Goal: Transaction & Acquisition: Purchase product/service

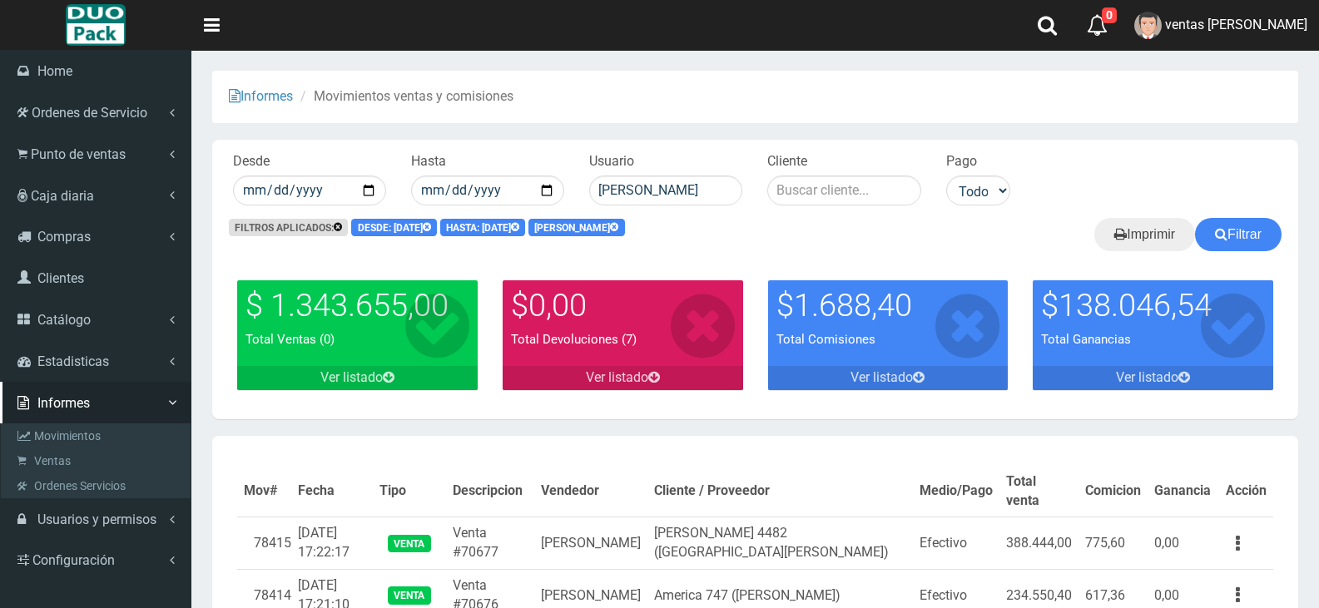
scroll to position [84, 0]
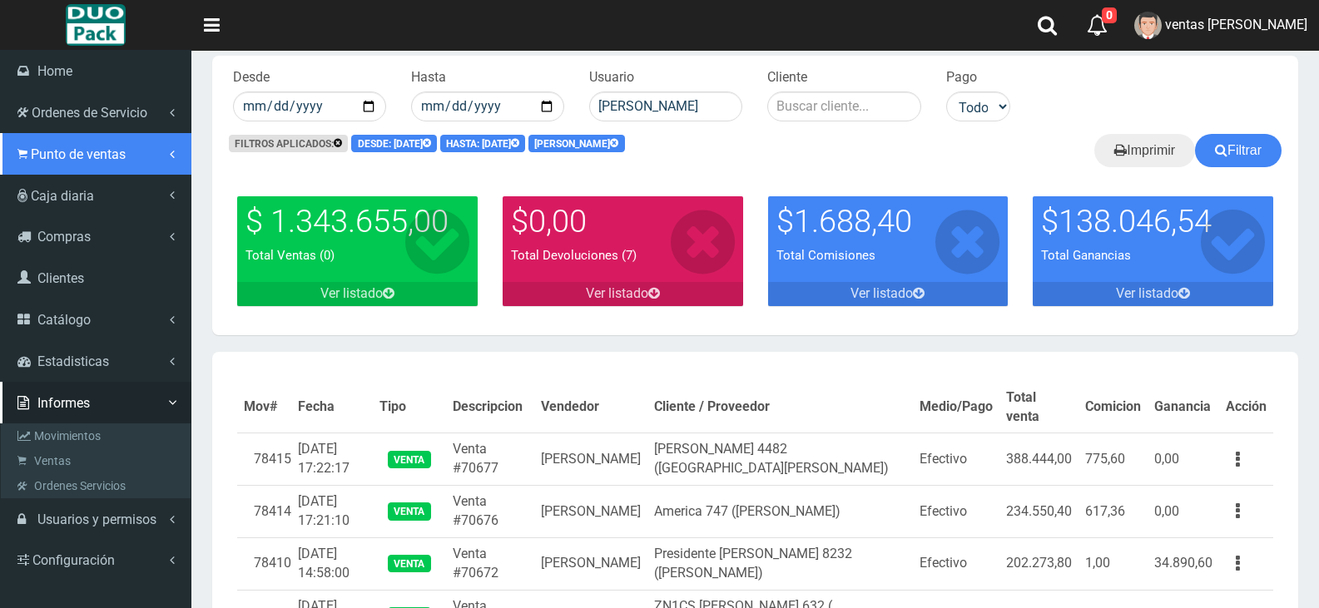
click at [32, 171] on link "Punto de ventas" at bounding box center [95, 154] width 191 height 42
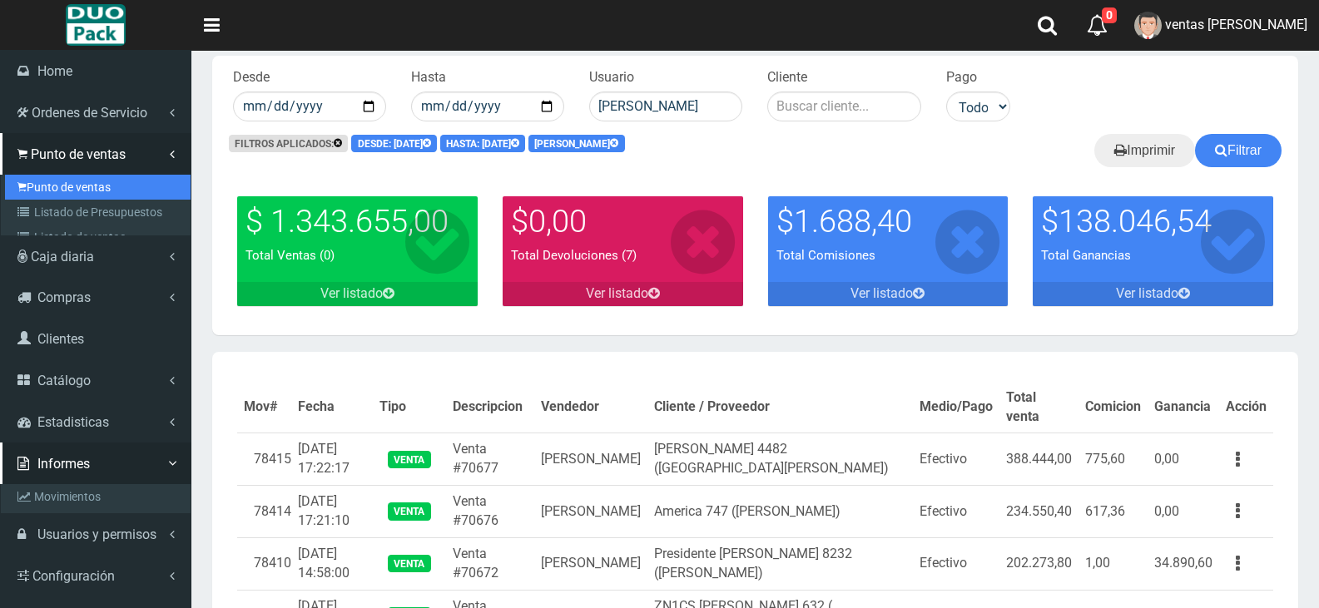
click at [43, 186] on link "Punto de ventas" at bounding box center [98, 187] width 186 height 25
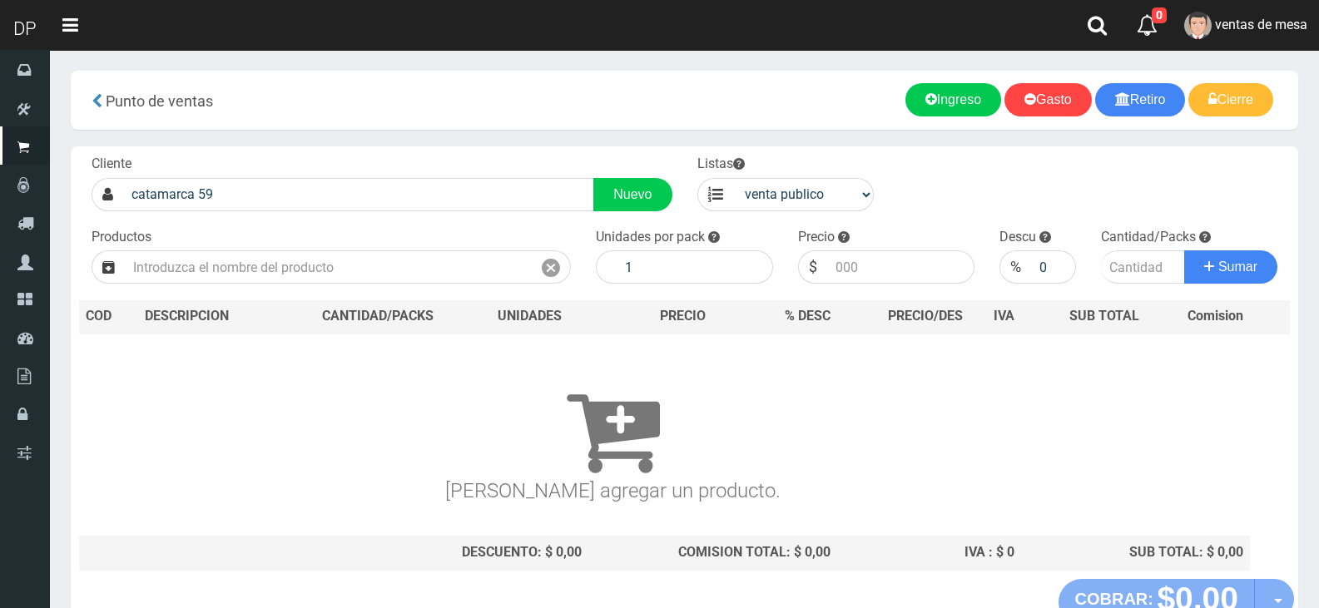
click at [407, 211] on div "Cliente catamarca 59 Nuevo Listas venta publico Sup chinos reventas Productos" at bounding box center [684, 362] width 1227 height 433
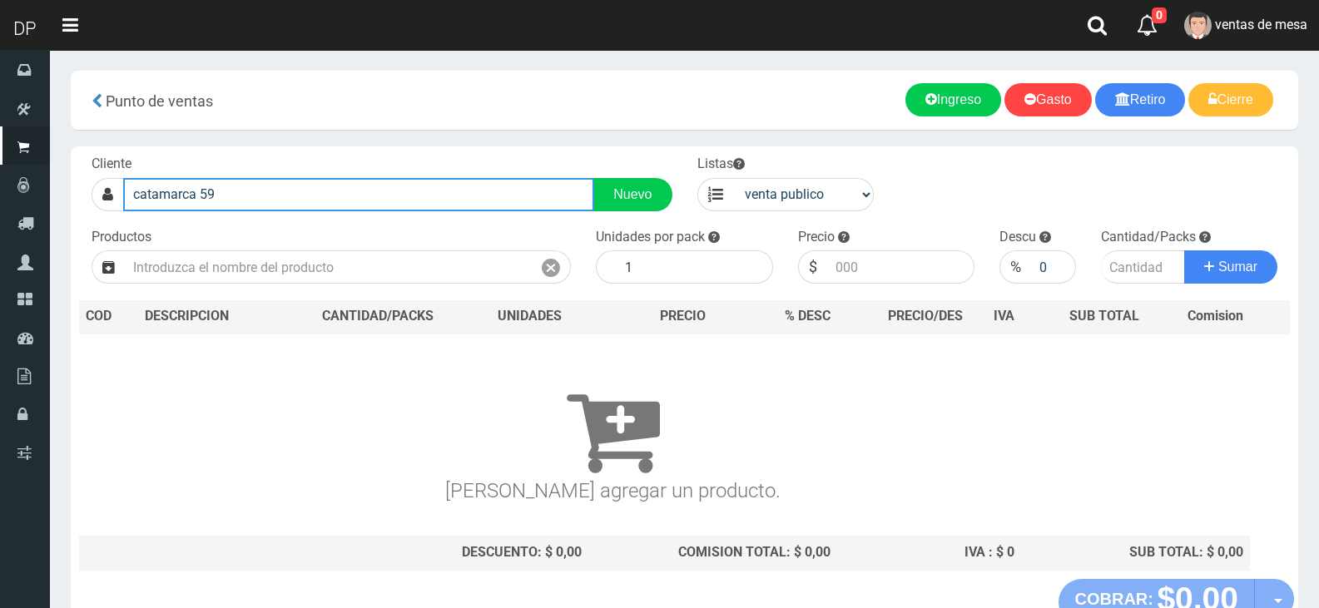
click at [406, 194] on input "catamarca 59" at bounding box center [358, 194] width 471 height 33
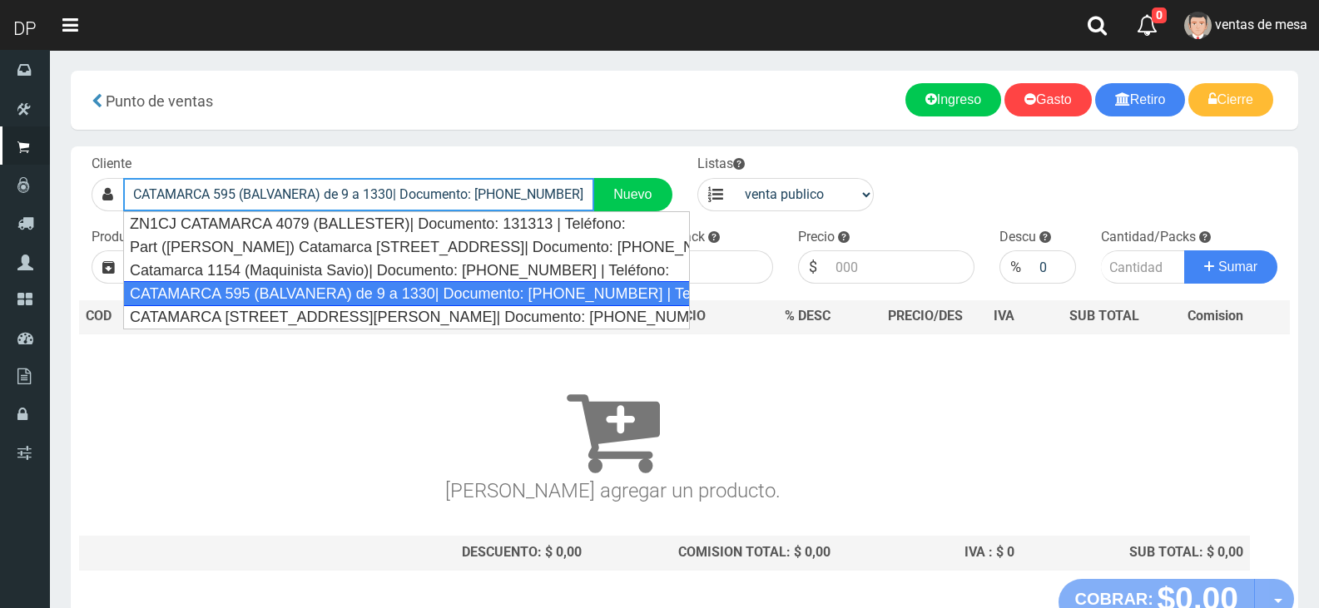
type input "CATAMARCA 595 (BALVANERA) de 9 a 1330| Documento: 56242144 | Teléfono:"
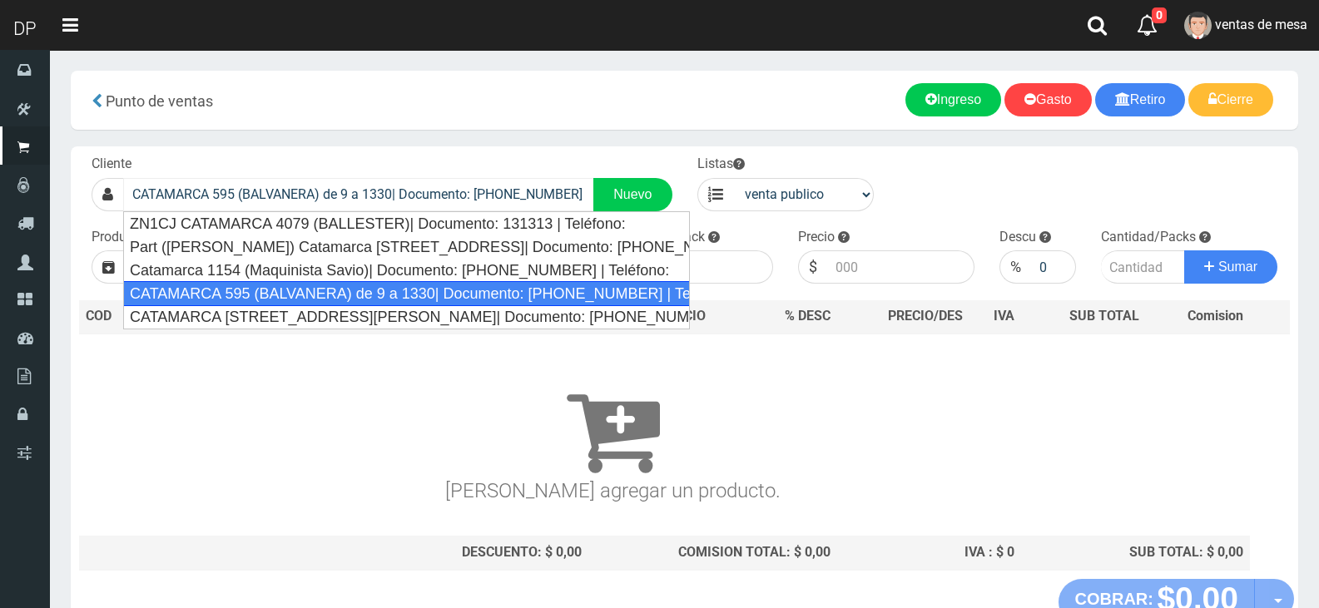
select select "2"
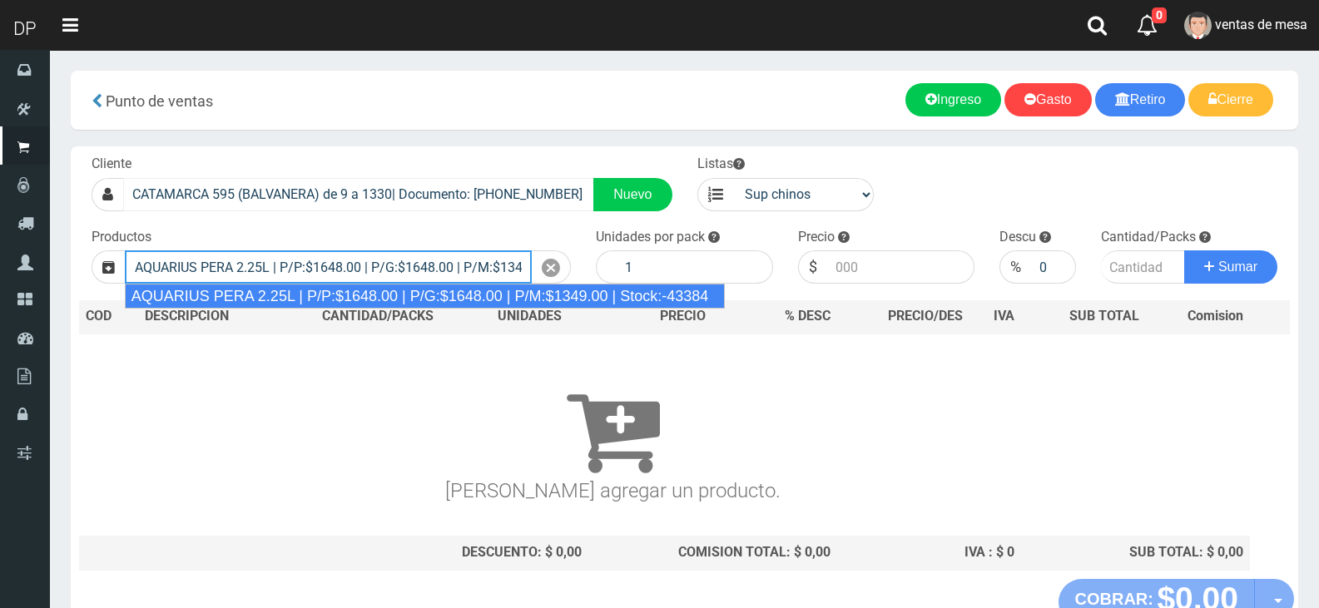
type input "AQUARIUS PERA 2.25L | P/P:$1648.00 | P/G:$1648.00 | P/M:$1349.00 | Stock:-43384"
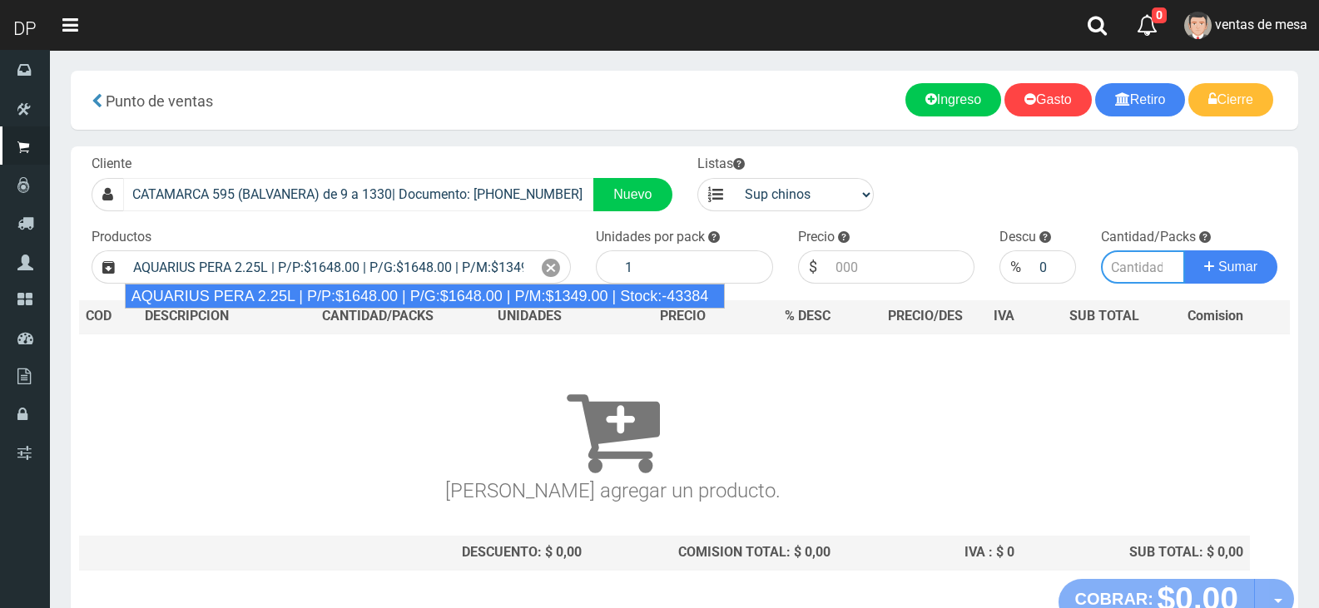
type input "6"
type input "1648.00"
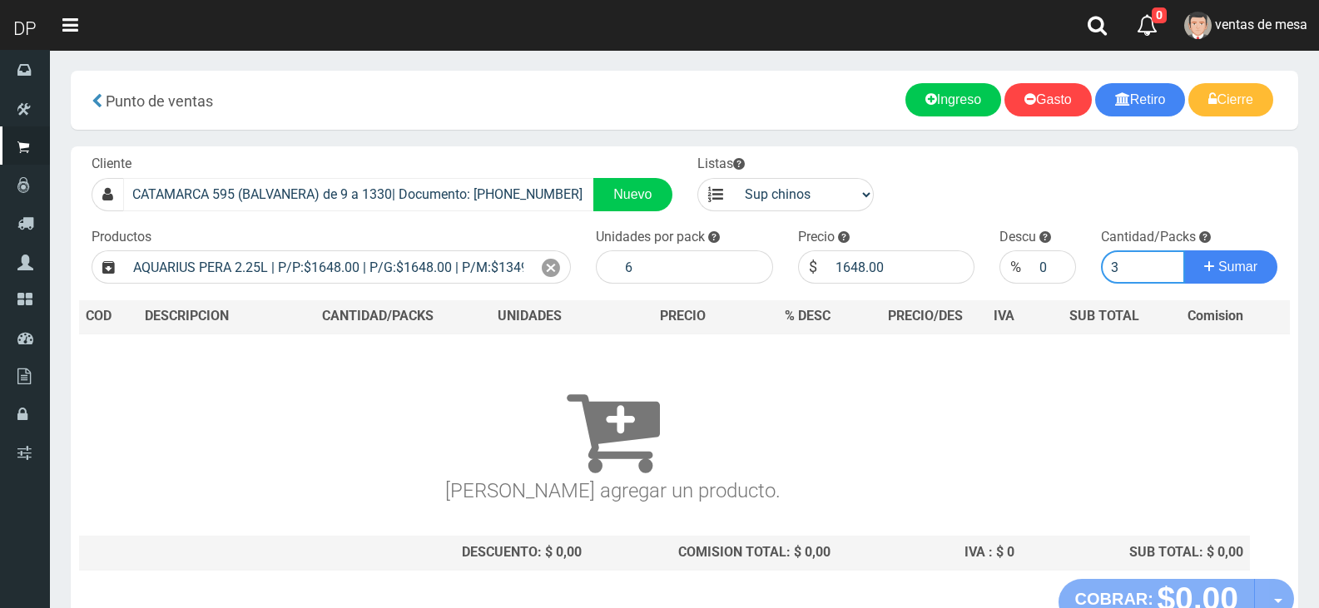
type input "3"
click at [1184, 250] on button "Sumar" at bounding box center [1230, 266] width 93 height 33
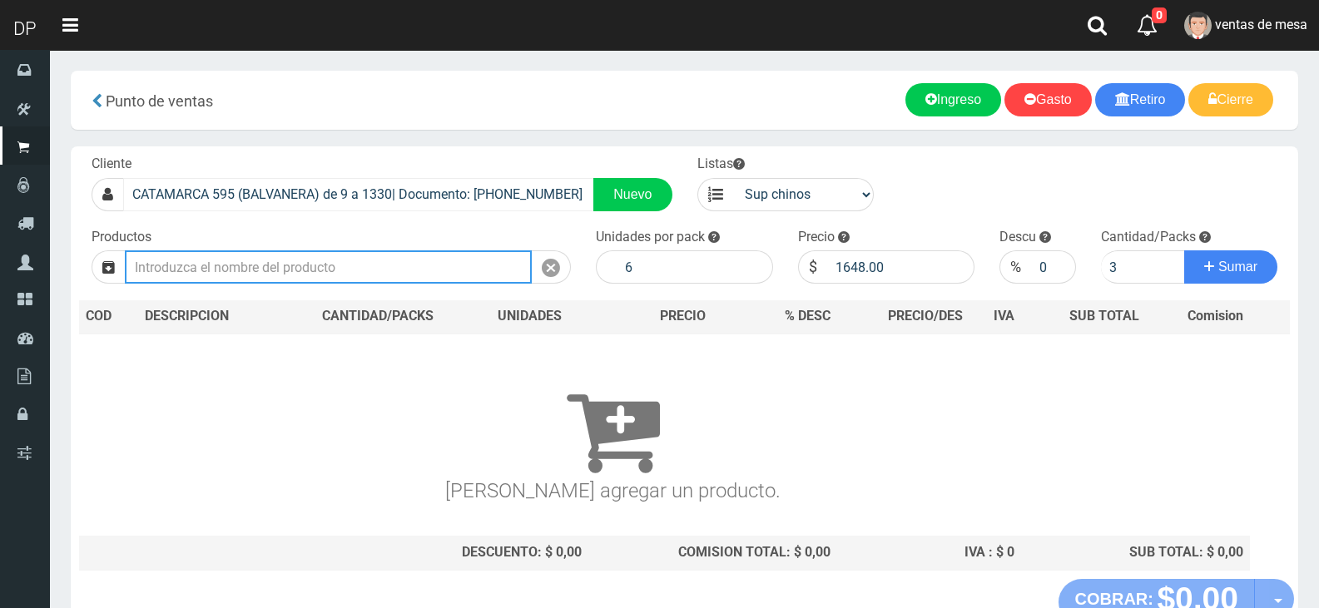
type input "1"
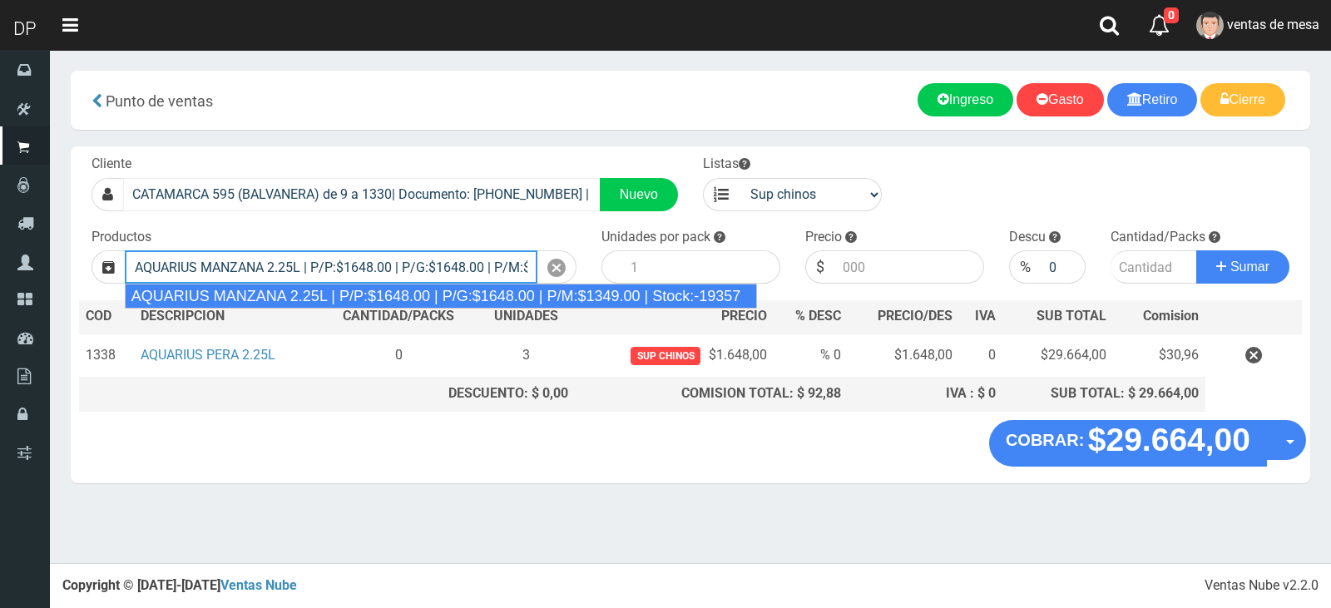
type input "AQUARIUS MANZANA 2.25L | P/P:$1648.00 | P/G:$1648.00 | P/M:$1349.00 | Stock:-19…"
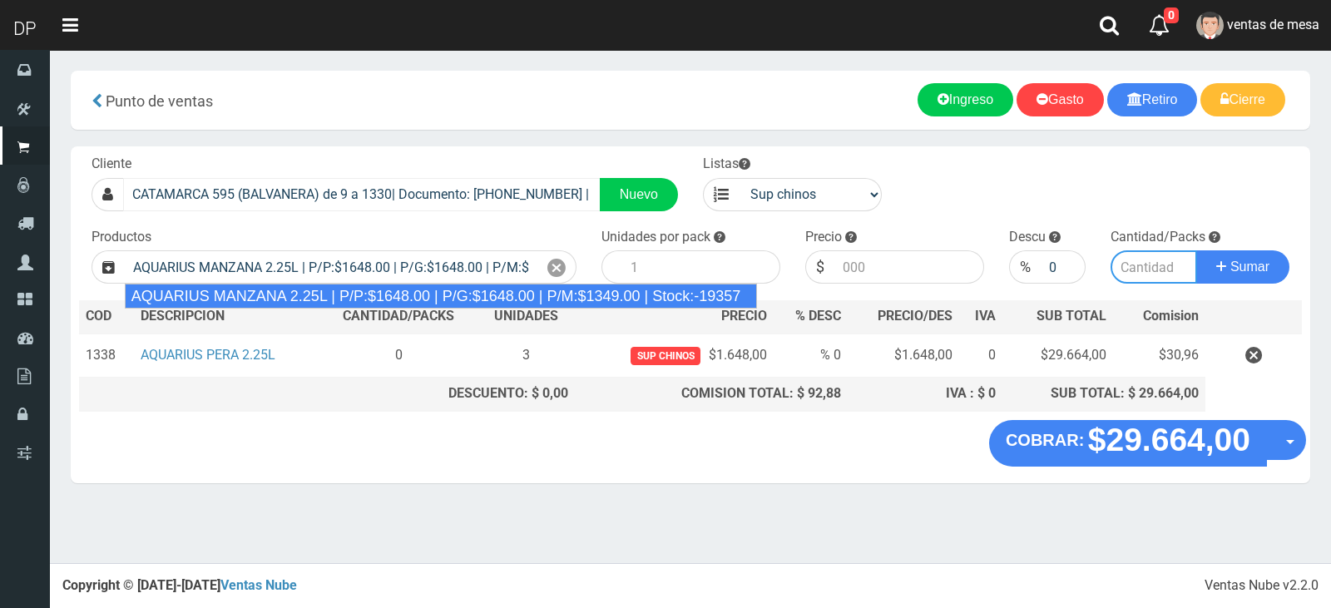
type input "6"
type input "1648.00"
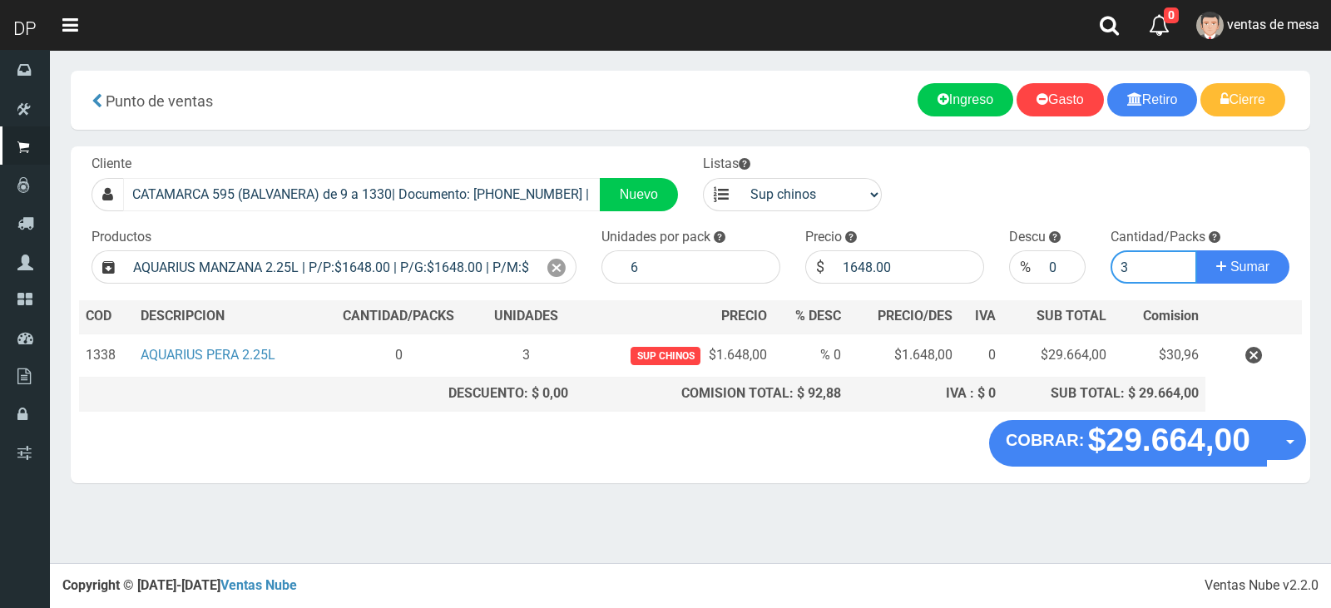
type input "3"
click at [1196, 250] on button "Sumar" at bounding box center [1242, 266] width 93 height 33
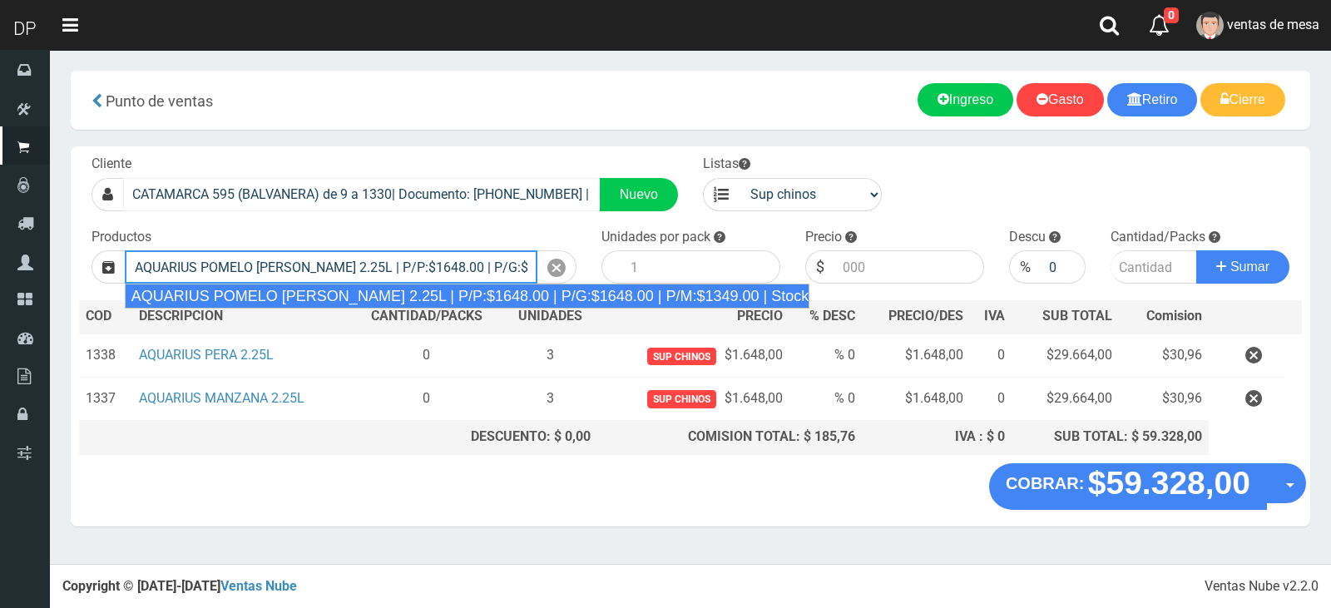
type input "AQUARIUS POMELO ROSADO 2.25L | P/P:$1648.00 | P/G:$1648.00 | P/M:$1349.00 | Sto…"
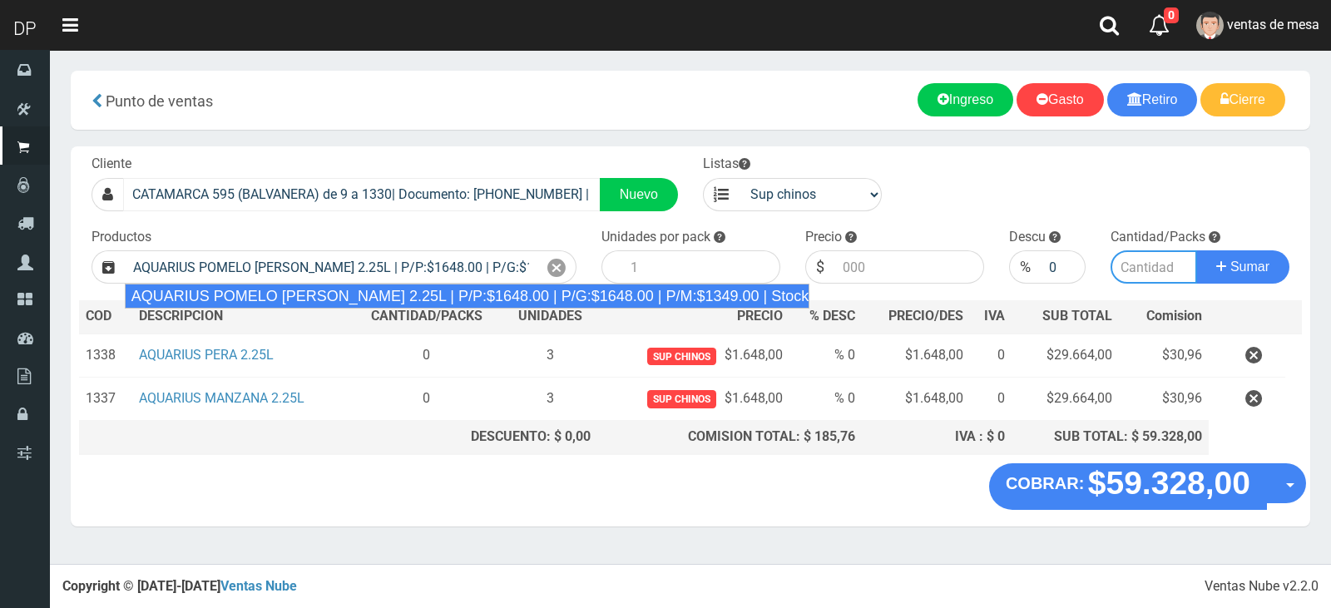
type input "6"
type input "1648.00"
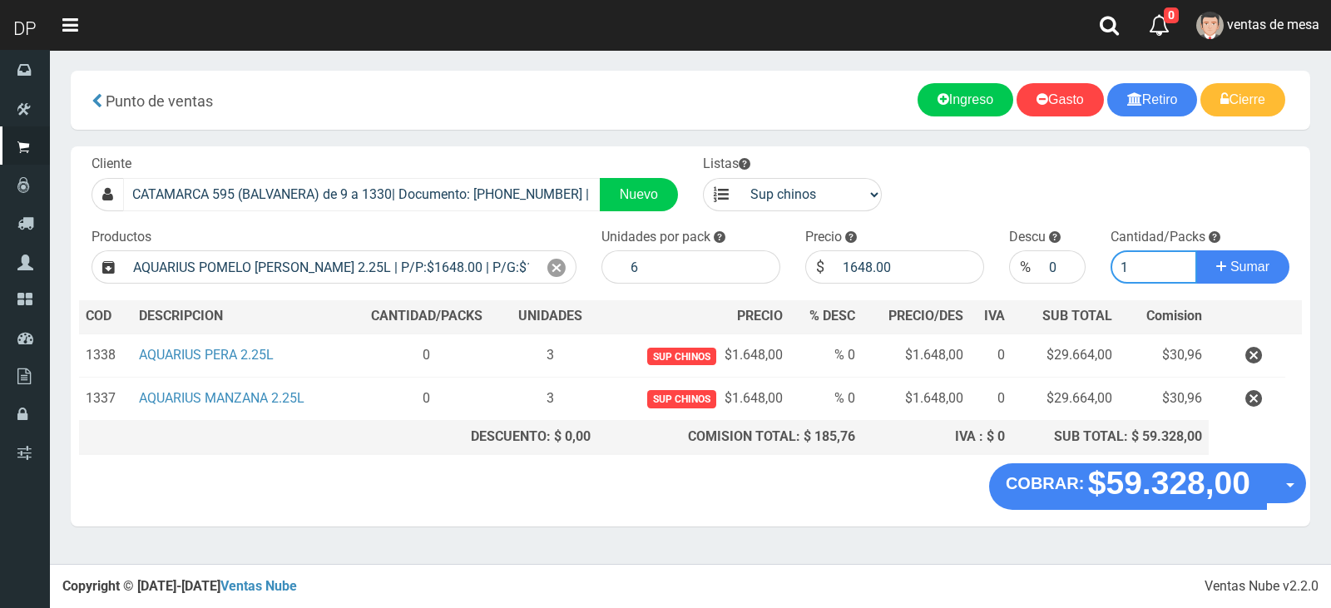
type input "1"
click at [1196, 250] on button "Sumar" at bounding box center [1242, 266] width 93 height 33
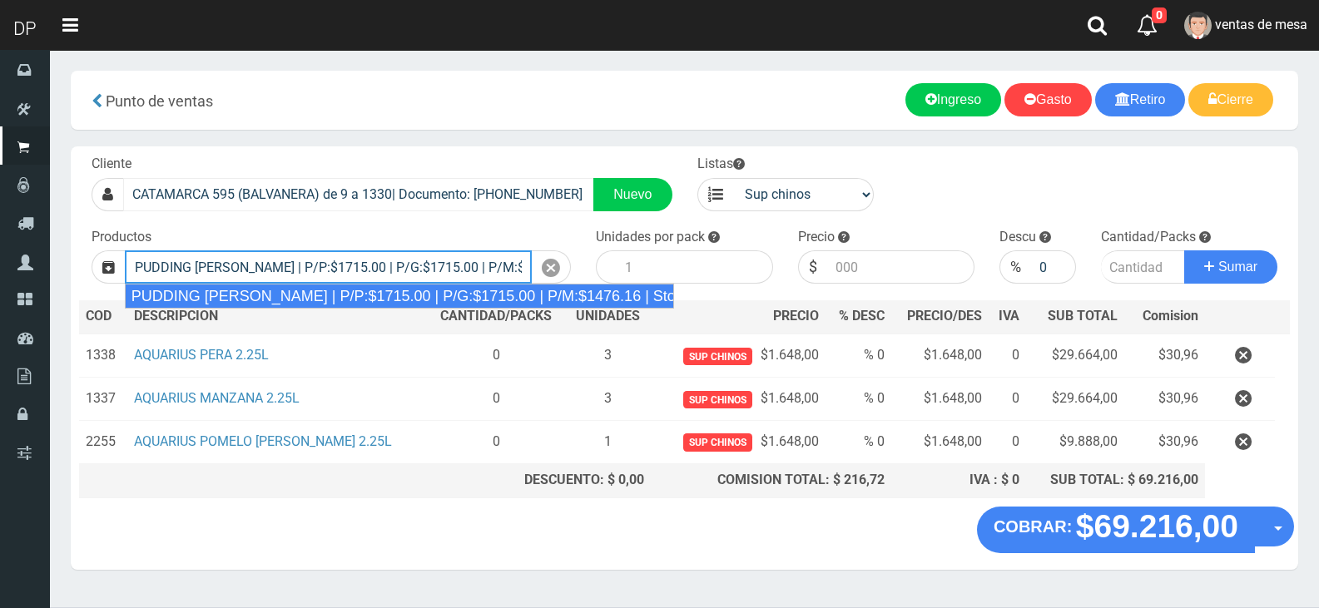
type input "PUDDING LIMON | P/P:$1715.00 | P/G:$1715.00 | P/M:$1476.16 | Stock:-8370"
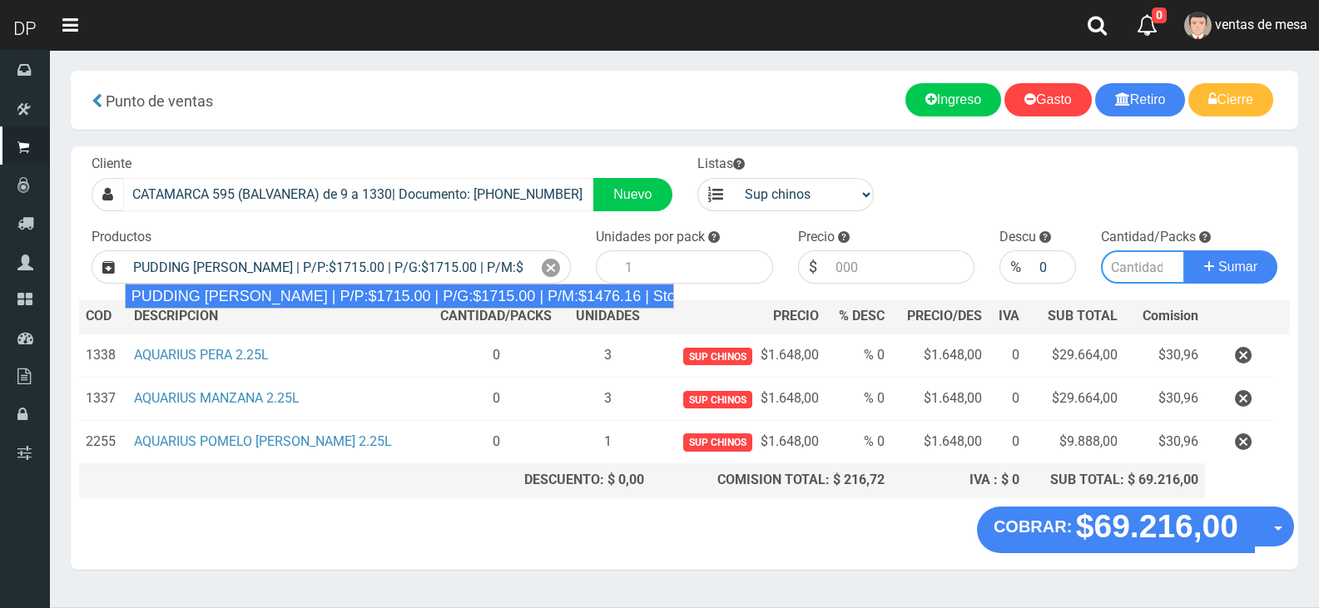
type input "8"
type input "1715.00"
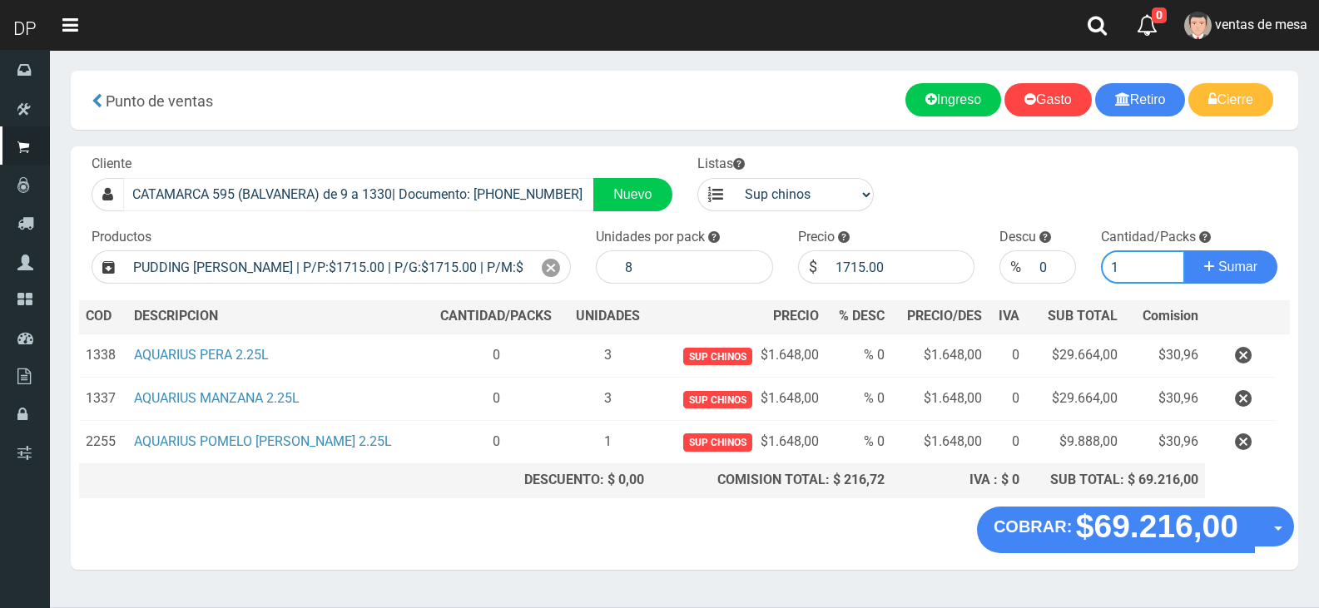
type input "1"
click at [1184, 250] on button "Sumar" at bounding box center [1230, 266] width 93 height 33
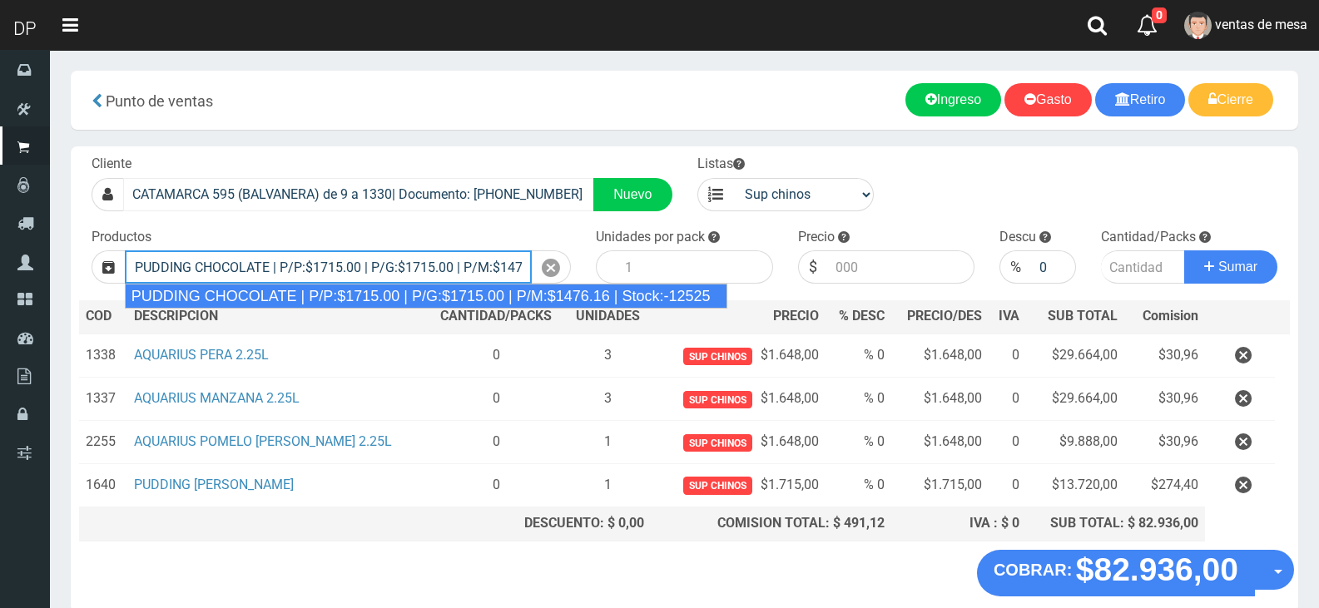
type input "PUDDING CHOCOLATE | P/P:$1715.00 | P/G:$1715.00 | P/M:$1476.16 | Stock:-12525"
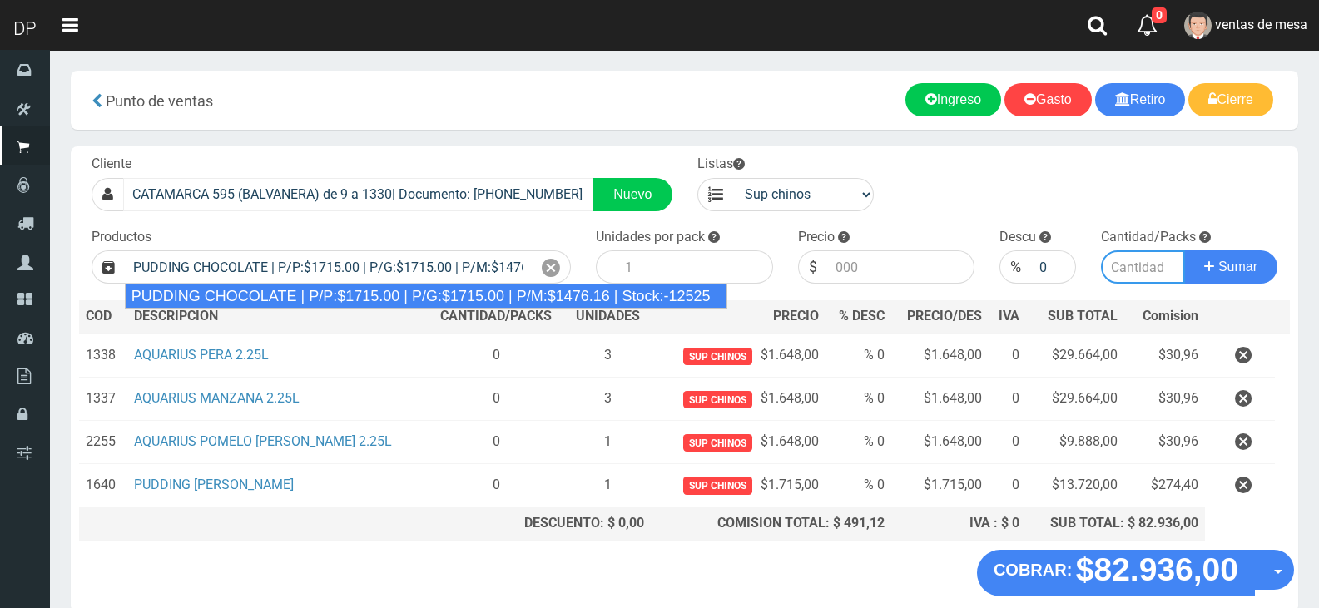
type input "8"
type input "1715.00"
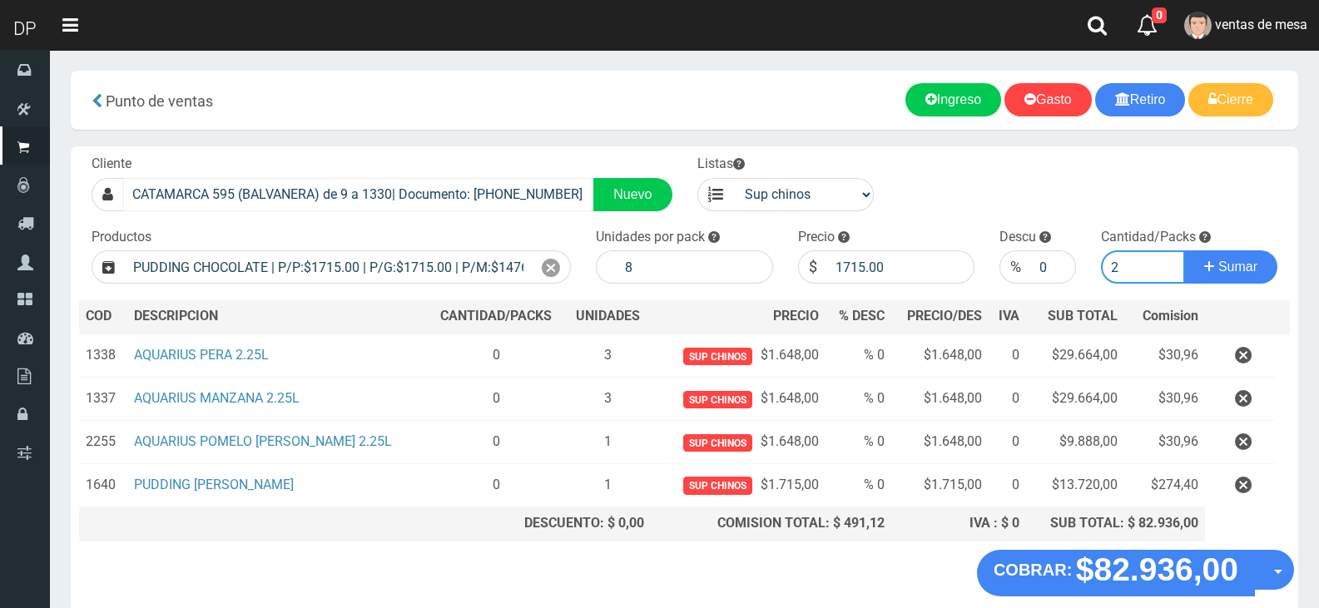
type input "2"
click at [1184, 250] on button "Sumar" at bounding box center [1230, 266] width 93 height 33
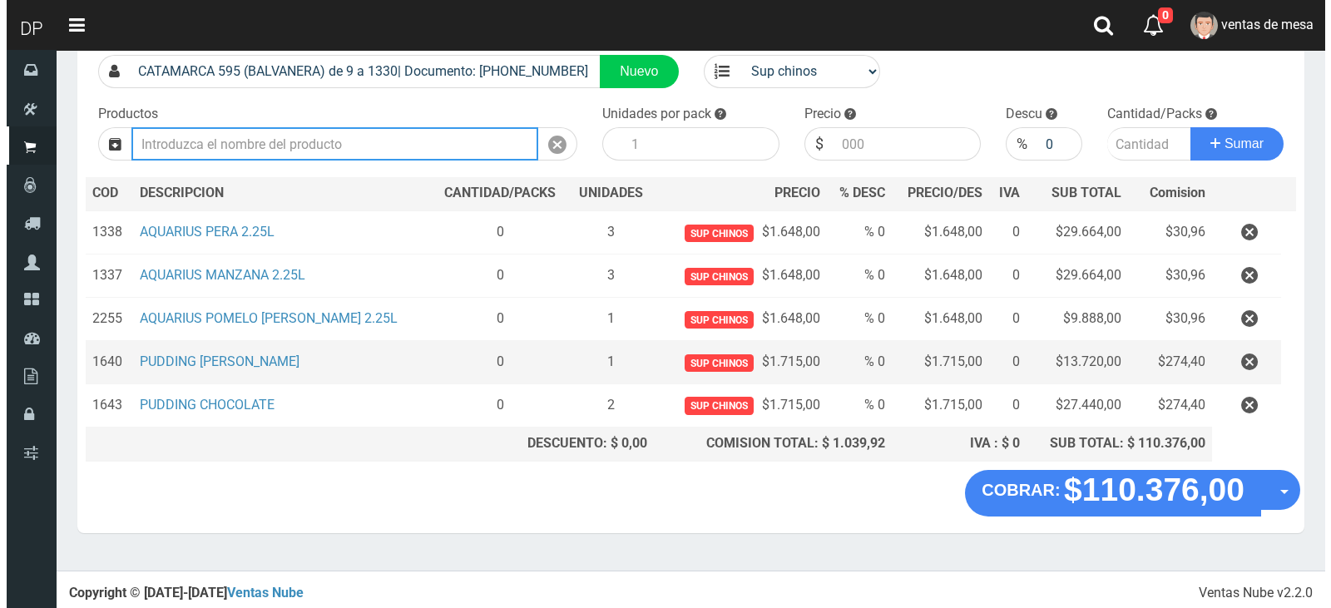
scroll to position [124, 0]
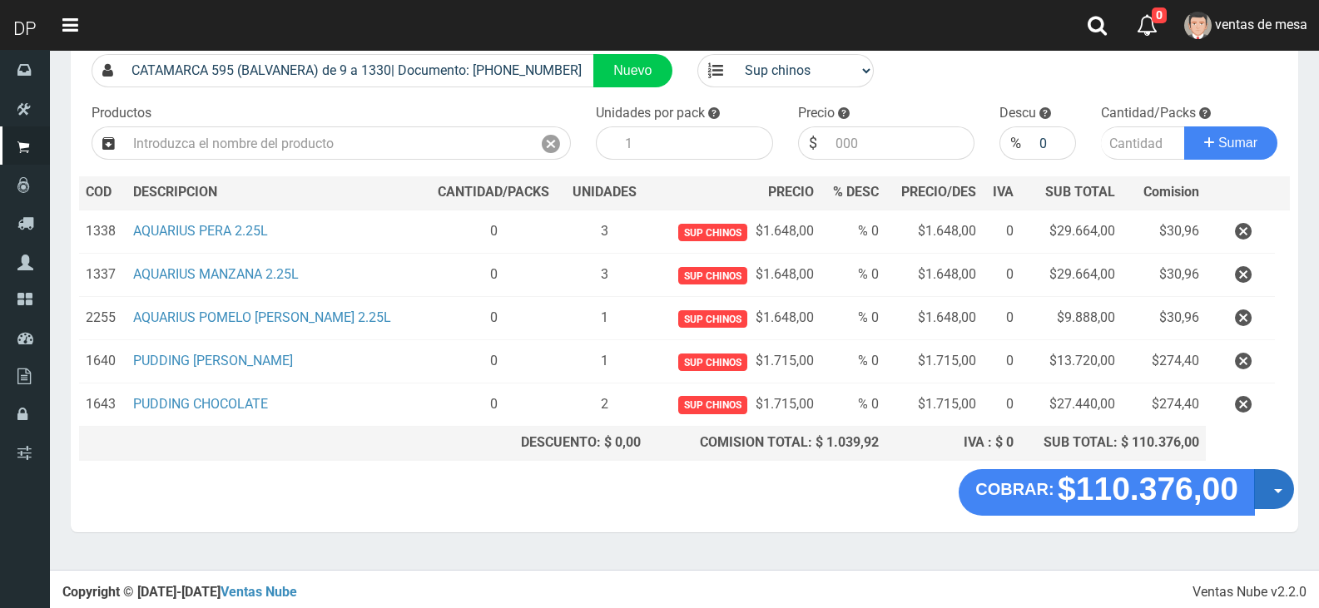
click at [1277, 477] on button "Opciones" at bounding box center [1274, 489] width 40 height 40
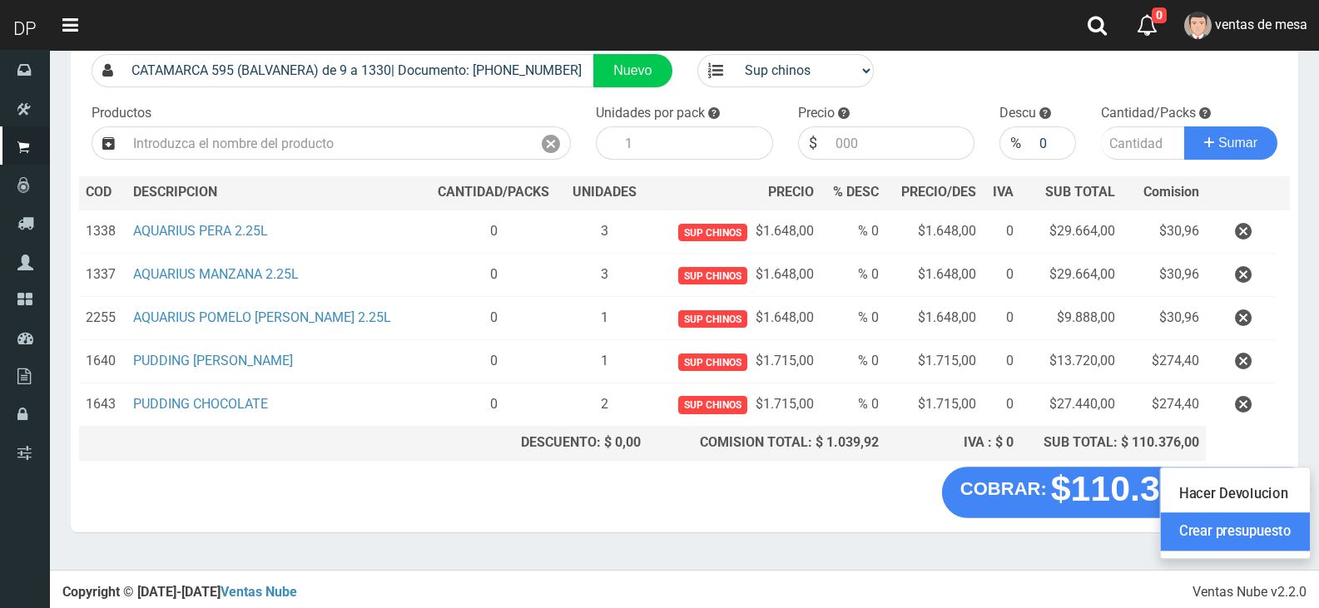
click at [1269, 524] on link "Crear presupuesto" at bounding box center [1234, 531] width 149 height 38
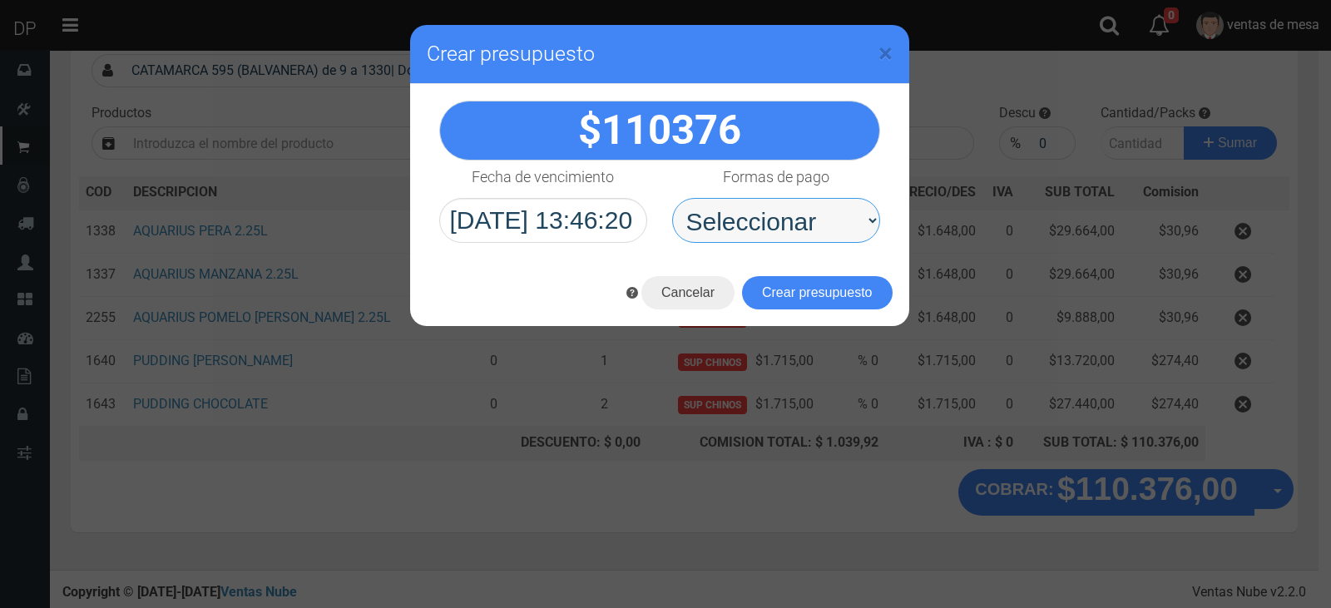
click at [811, 219] on select "Seleccionar Efectivo Tarjeta de Crédito Depósito Débito" at bounding box center [776, 220] width 208 height 45
select select "Efectivo"
click at [672, 198] on select "Seleccionar Efectivo Tarjeta de Crédito Depósito Débito" at bounding box center [776, 220] width 208 height 45
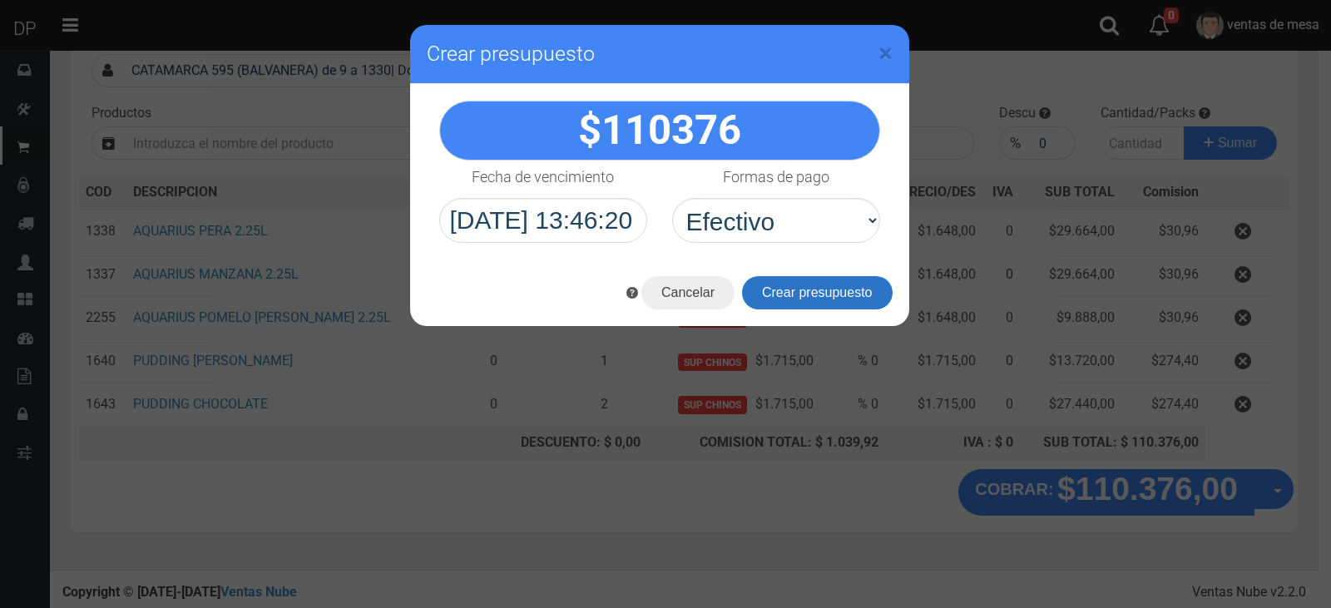
click at [809, 276] on button "Crear presupuesto" at bounding box center [817, 292] width 151 height 33
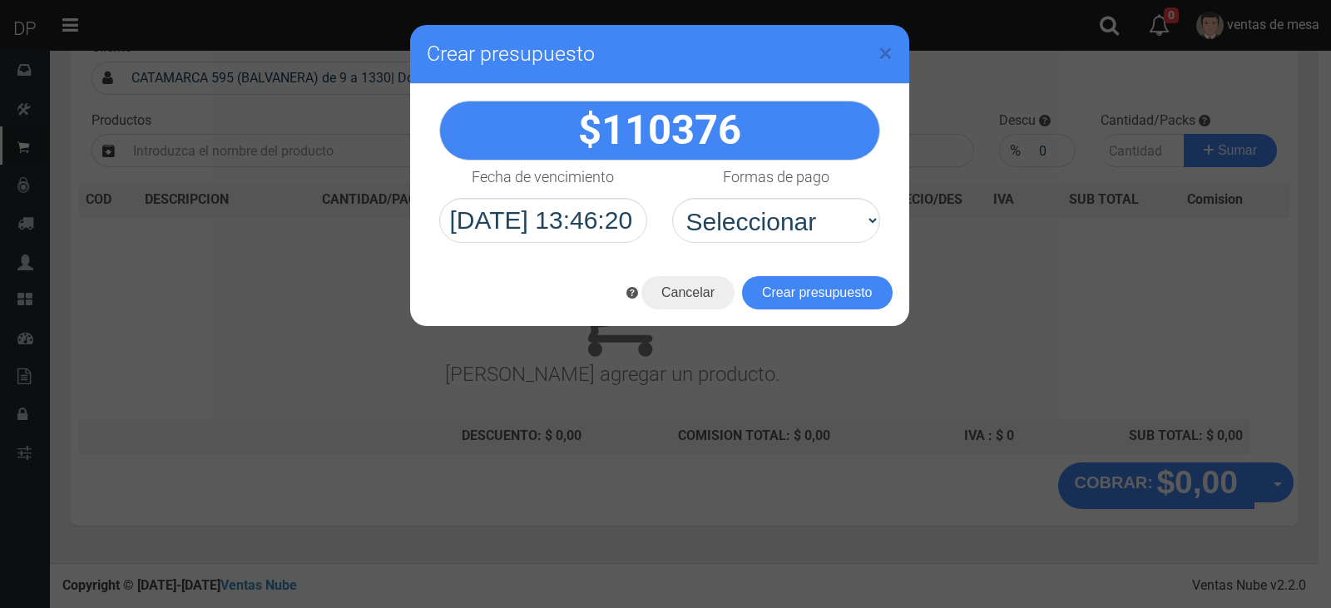
scroll to position [110, 0]
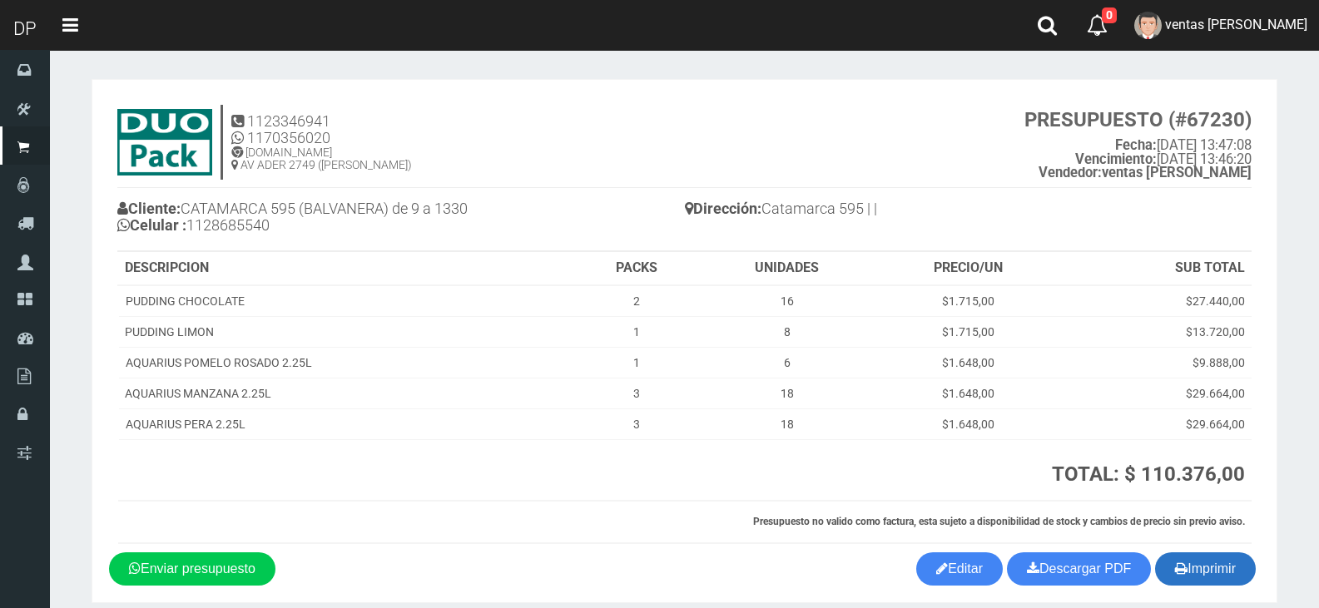
click at [1198, 565] on button "Imprimir" at bounding box center [1205, 568] width 101 height 33
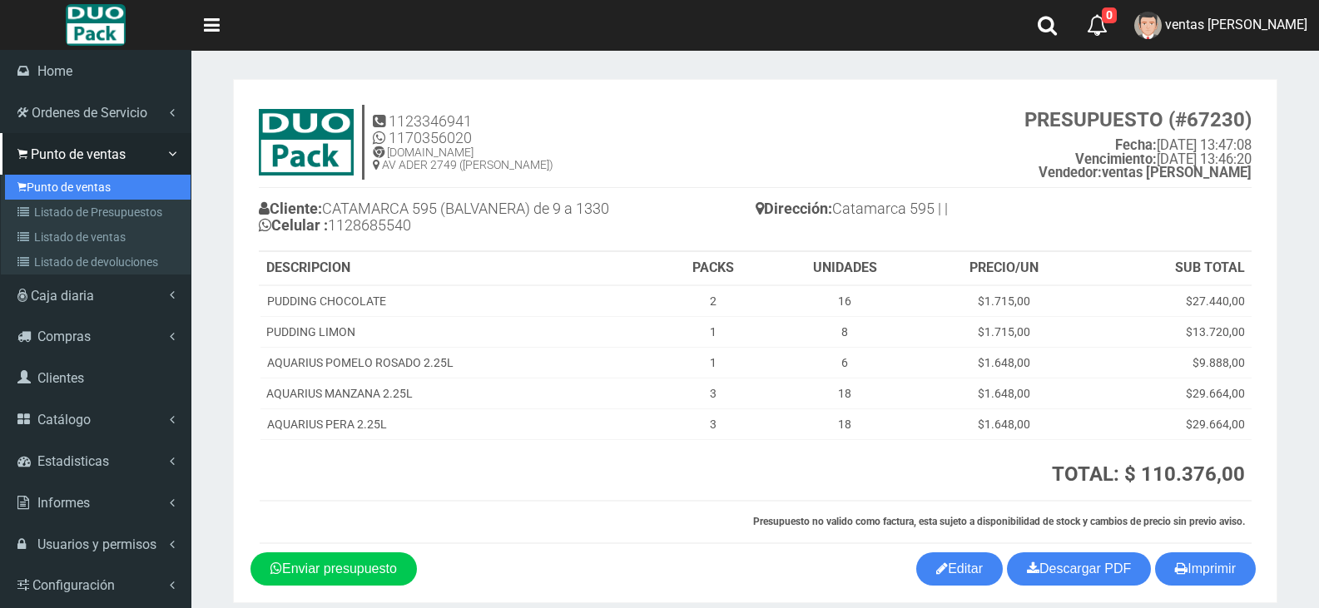
click at [39, 194] on link "Punto de ventas" at bounding box center [98, 187] width 186 height 25
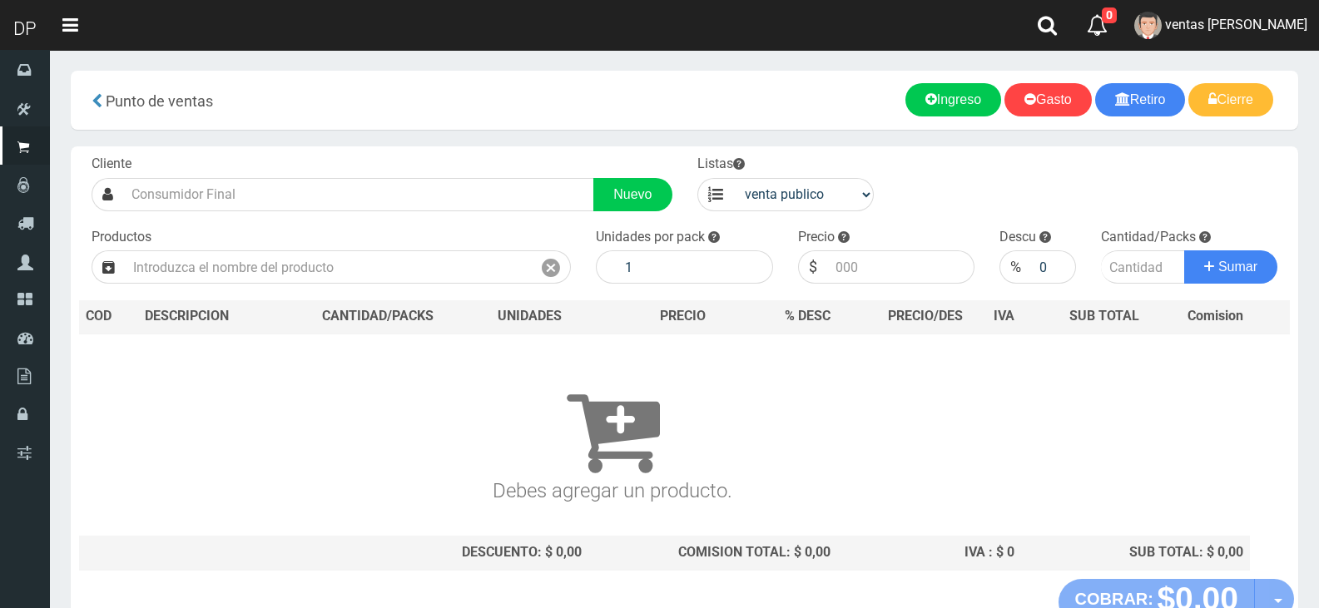
click at [363, 208] on input "text" at bounding box center [358, 194] width 471 height 33
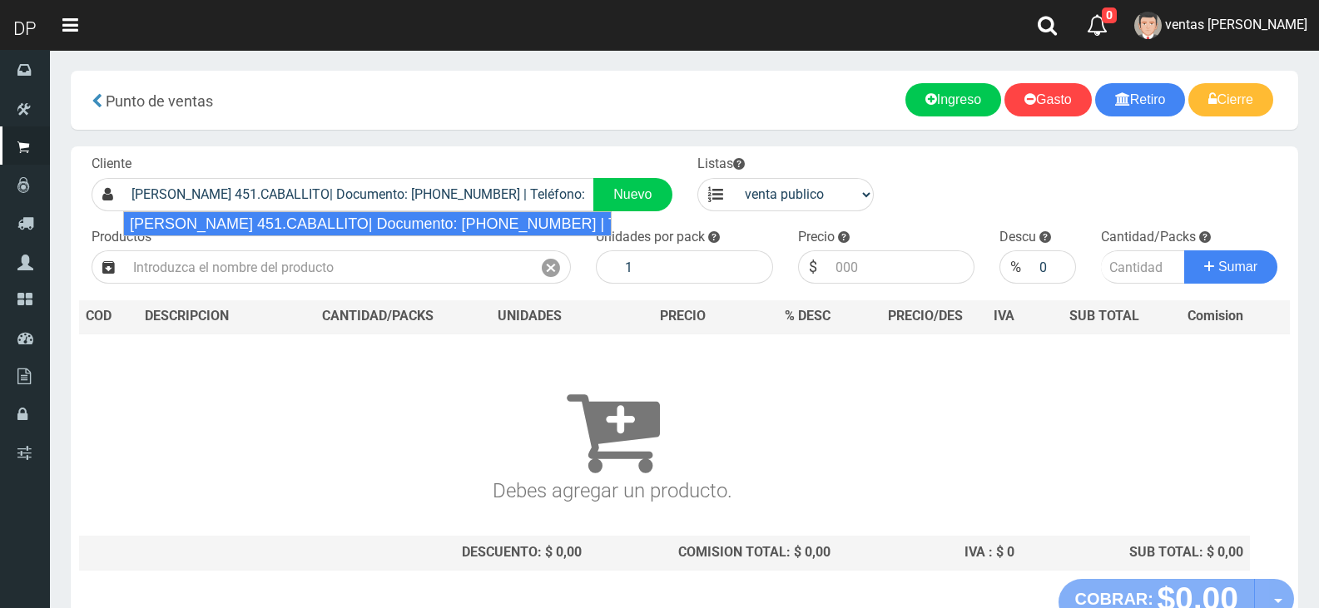
type input "[PERSON_NAME] 451.CABALLITO| Documento: [PHONE_NUMBER] | Teléfono:"
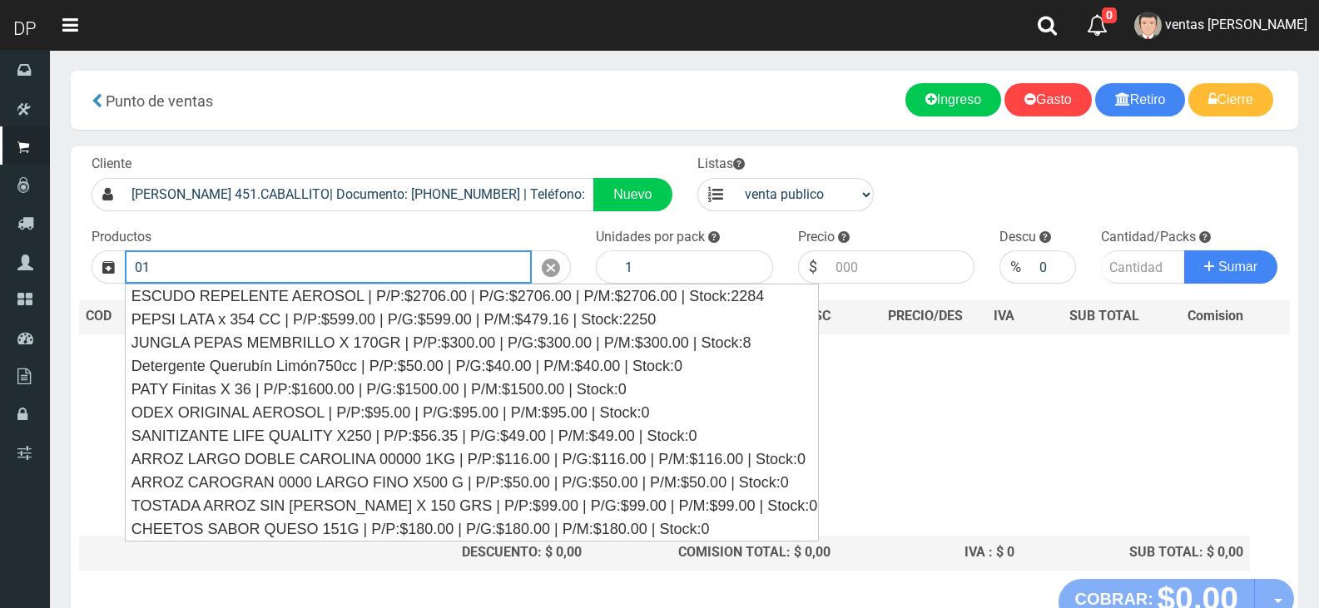
type input "0"
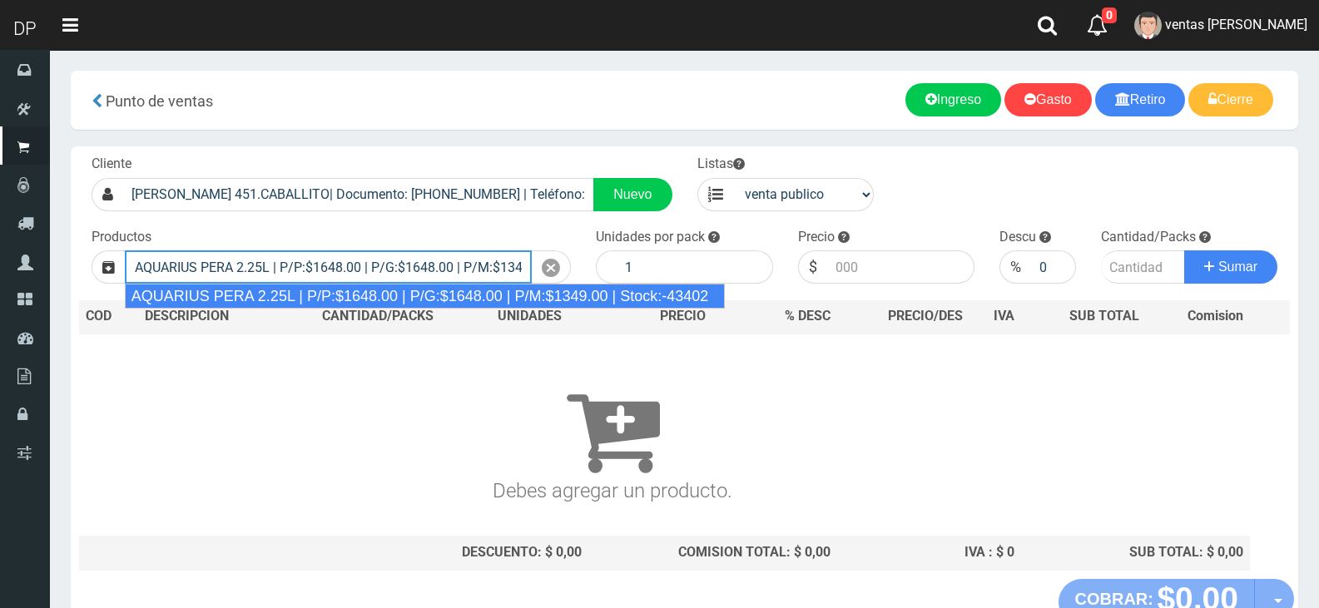
type input "AQUARIUS PERA 2.25L | P/P:$1648.00 | P/G:$1648.00 | P/M:$1349.00 | Stock:-43402"
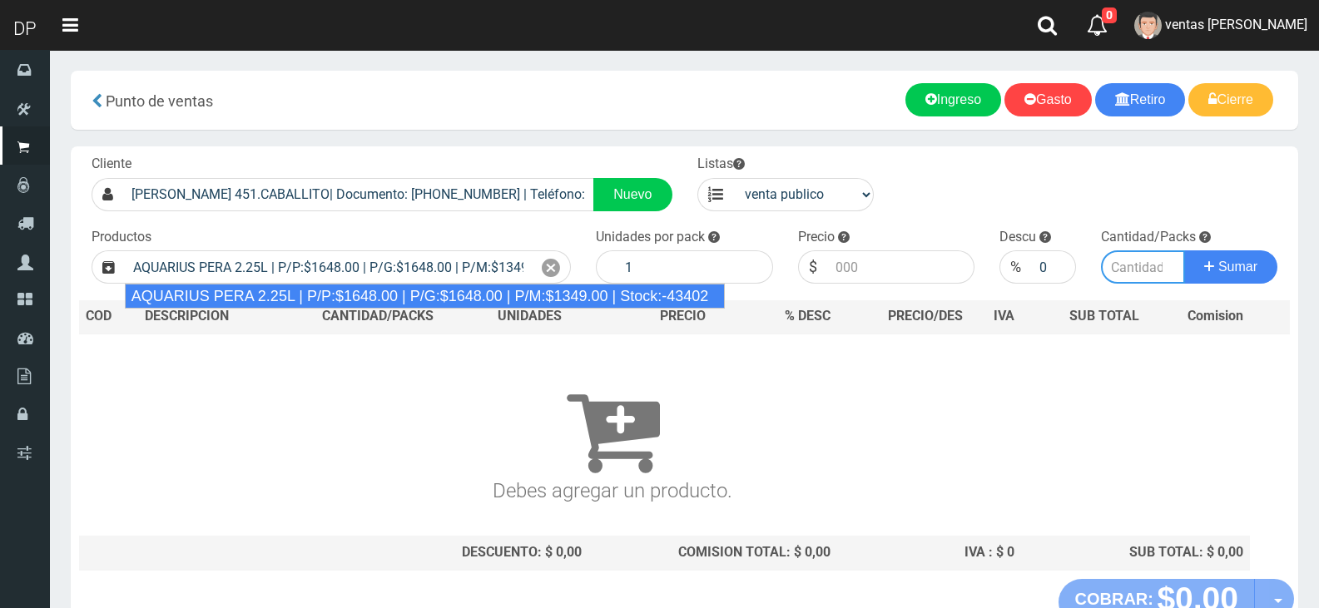
type input "6"
type input "1648.00"
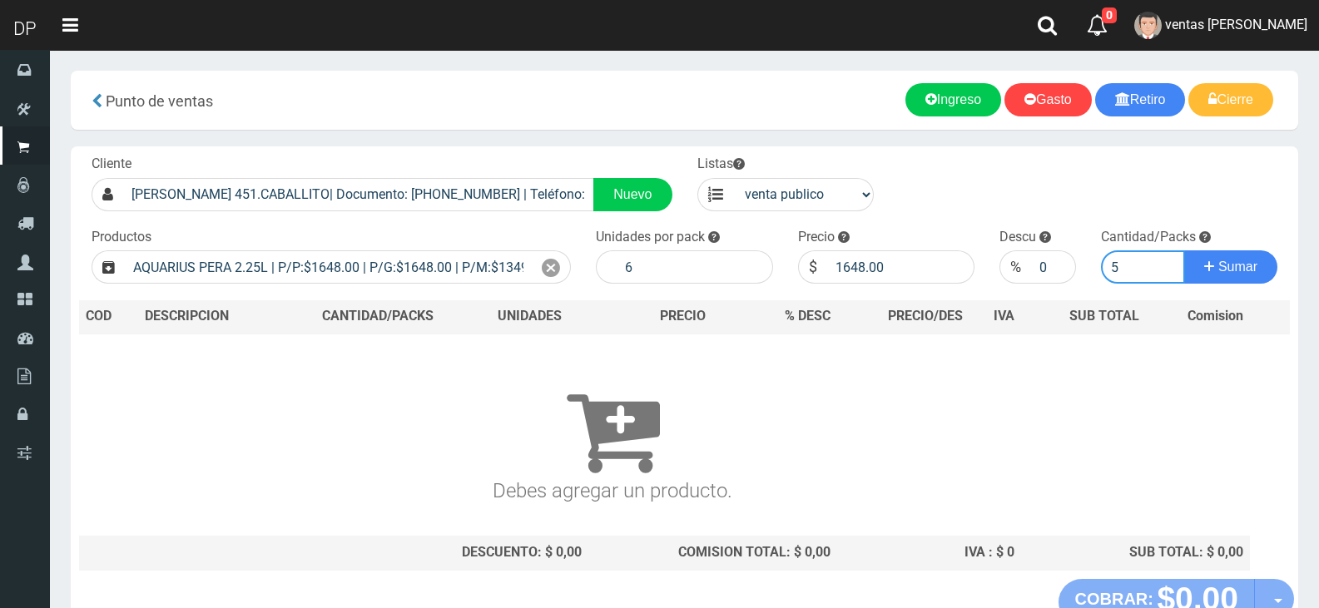
type input "5"
click at [1184, 250] on button "Sumar" at bounding box center [1230, 266] width 93 height 33
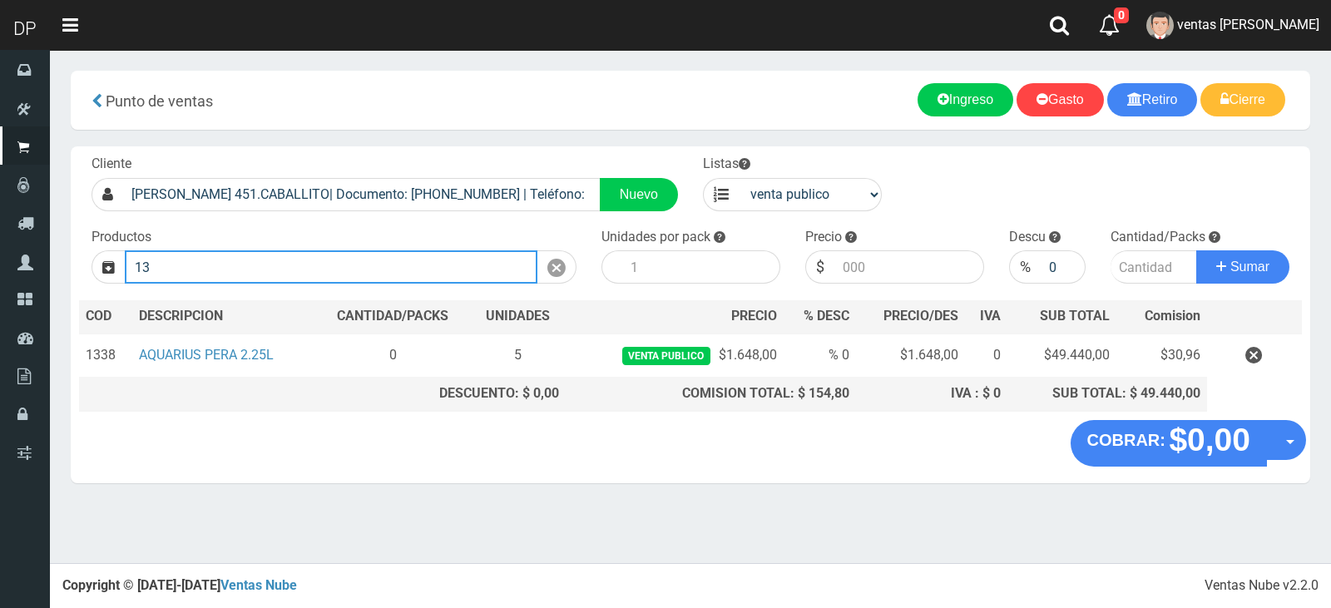
type input "1"
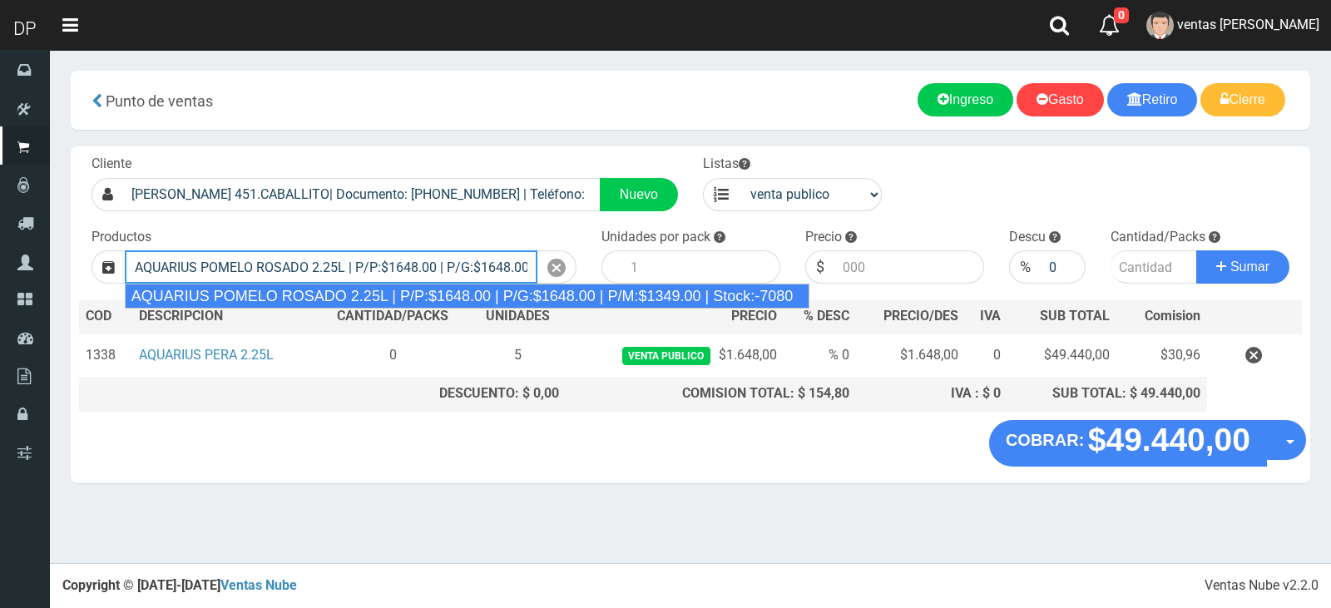
type input "AQUARIUS POMELO ROSADO 2.25L | P/P:$1648.00 | P/G:$1648.00 | P/M:$1349.00 | Sto…"
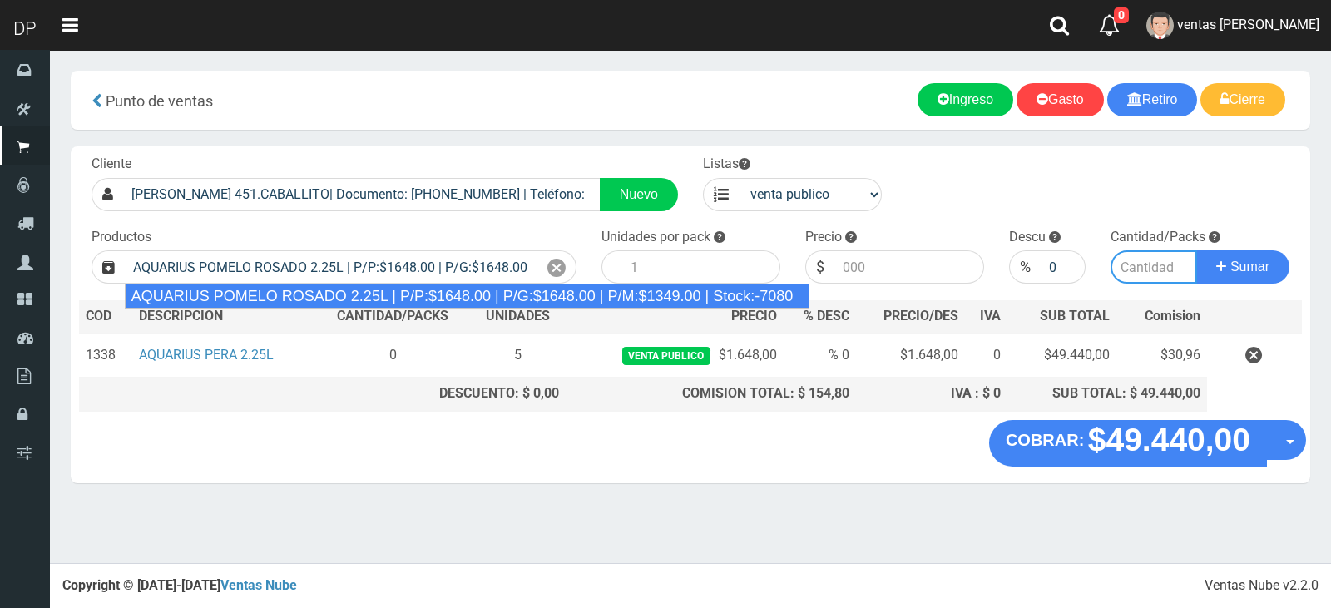
type input "6"
type input "1648.00"
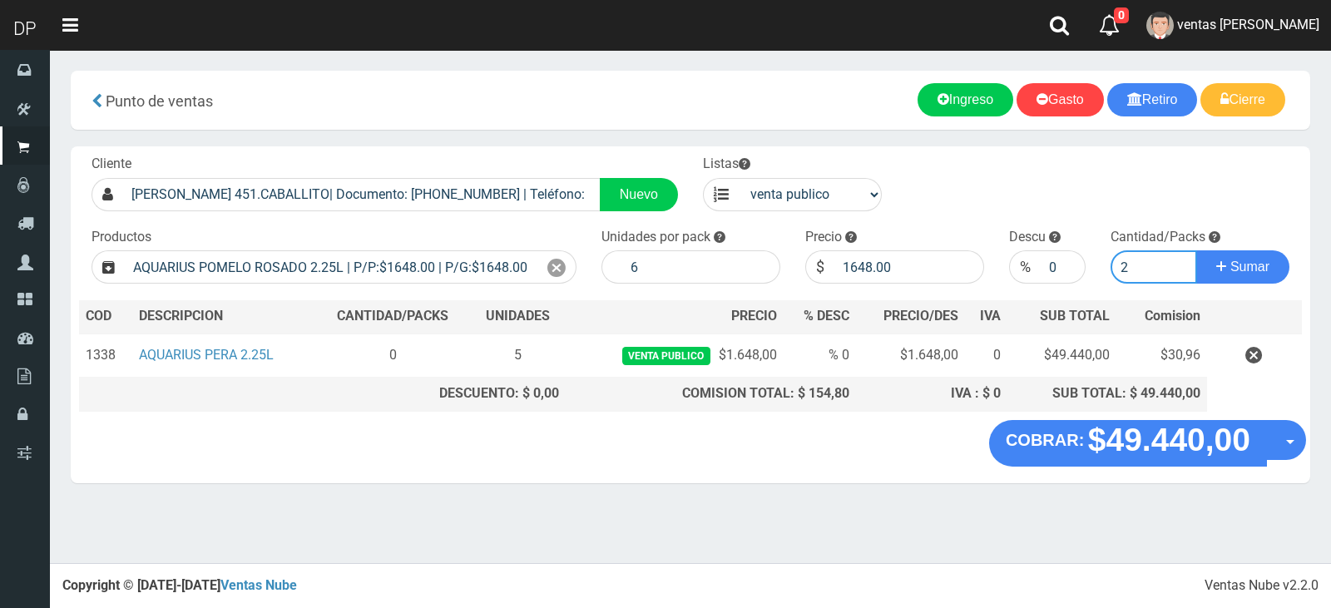
type input "2"
click at [1196, 250] on button "Sumar" at bounding box center [1242, 266] width 93 height 33
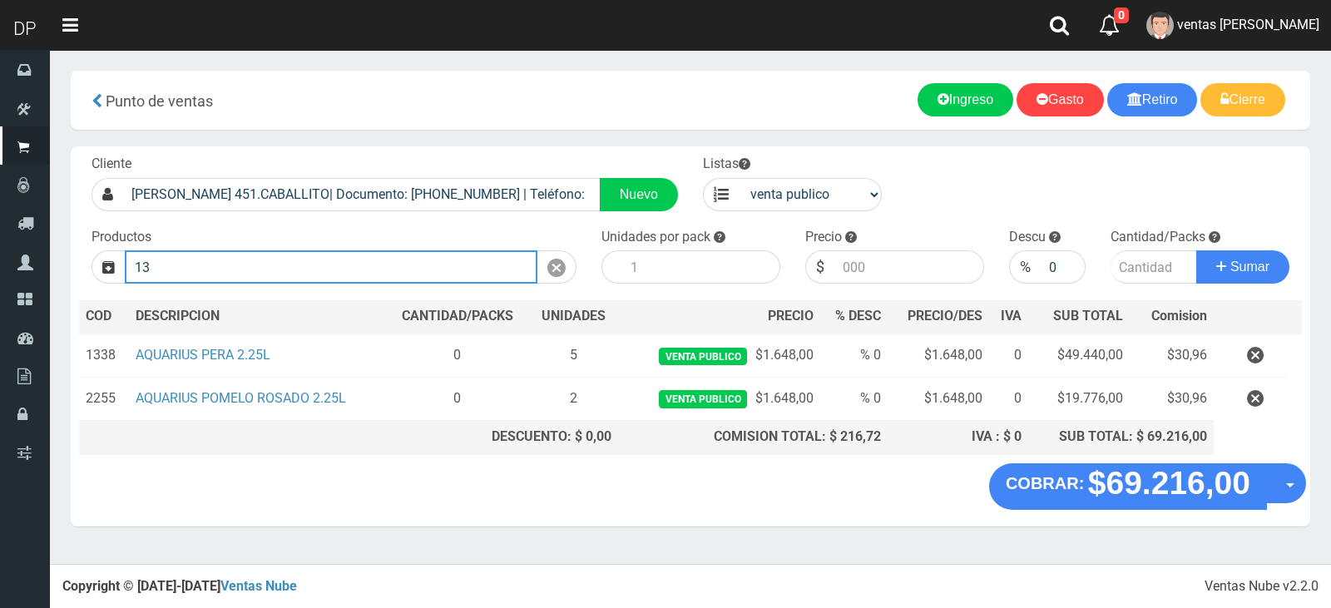
type input "13"
click at [1196, 250] on button "Sumar" at bounding box center [1242, 266] width 93 height 33
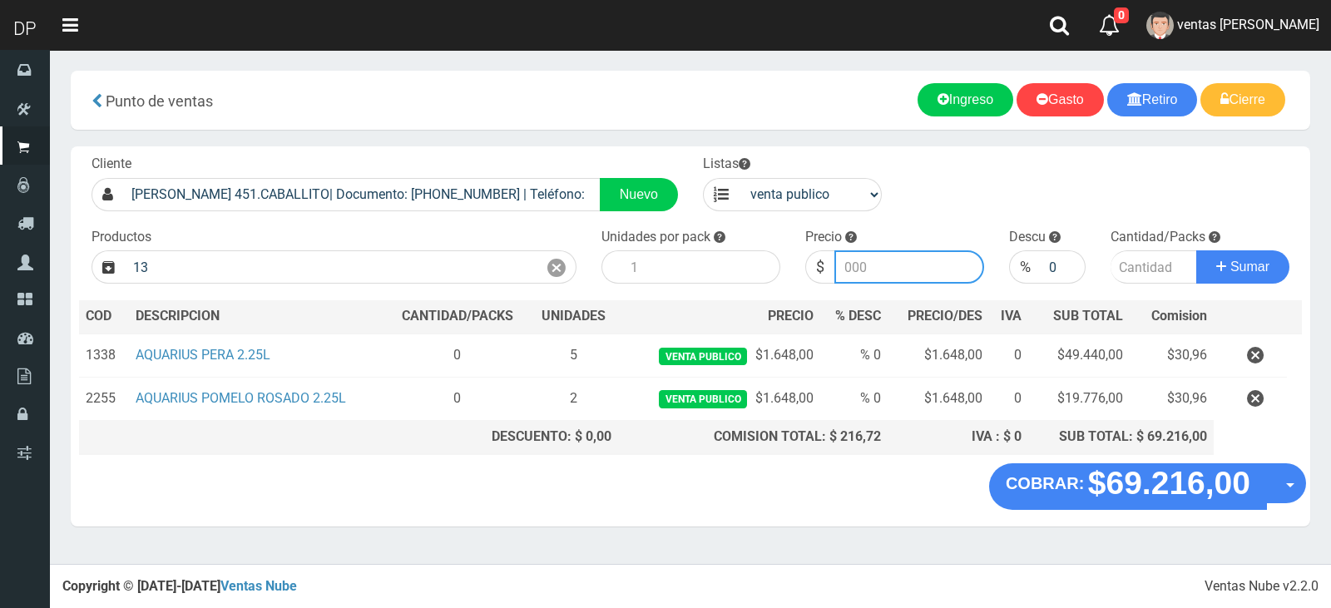
type input "3"
type input "SEDAL ACONDICIONADOR CARBON ACTIVADO 340ML (GRIS) | P/P:$3138.00 | P/G:$3138.00…"
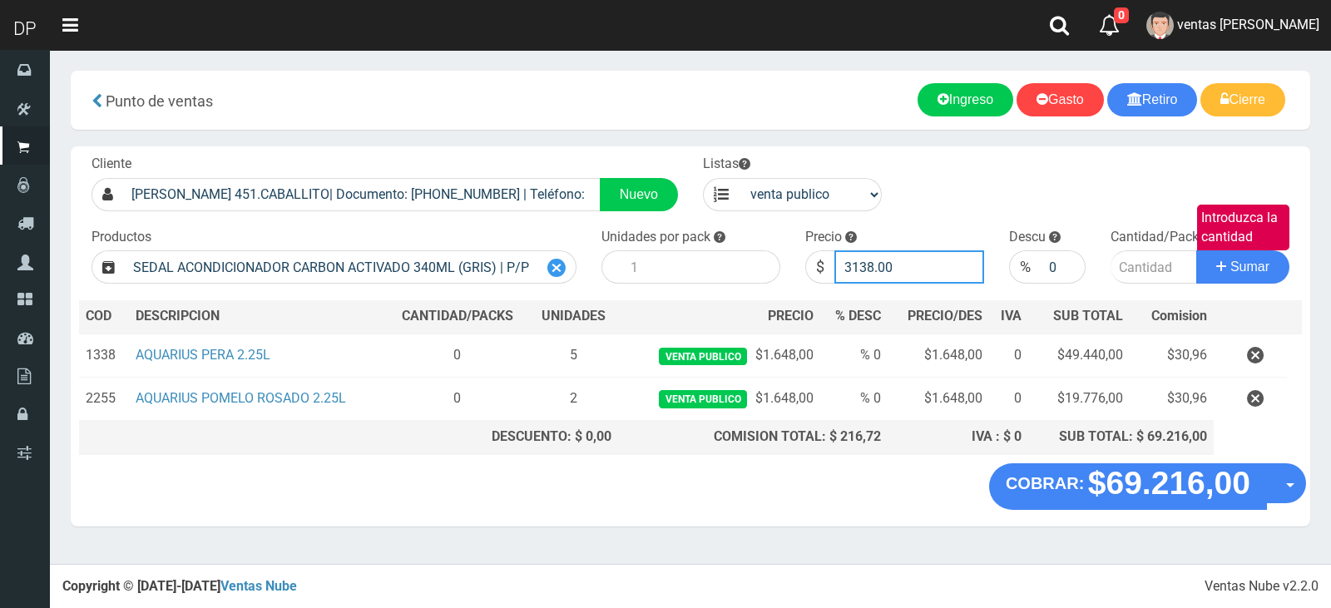
type input "3138.00"
click at [574, 259] on div at bounding box center [556, 266] width 39 height 33
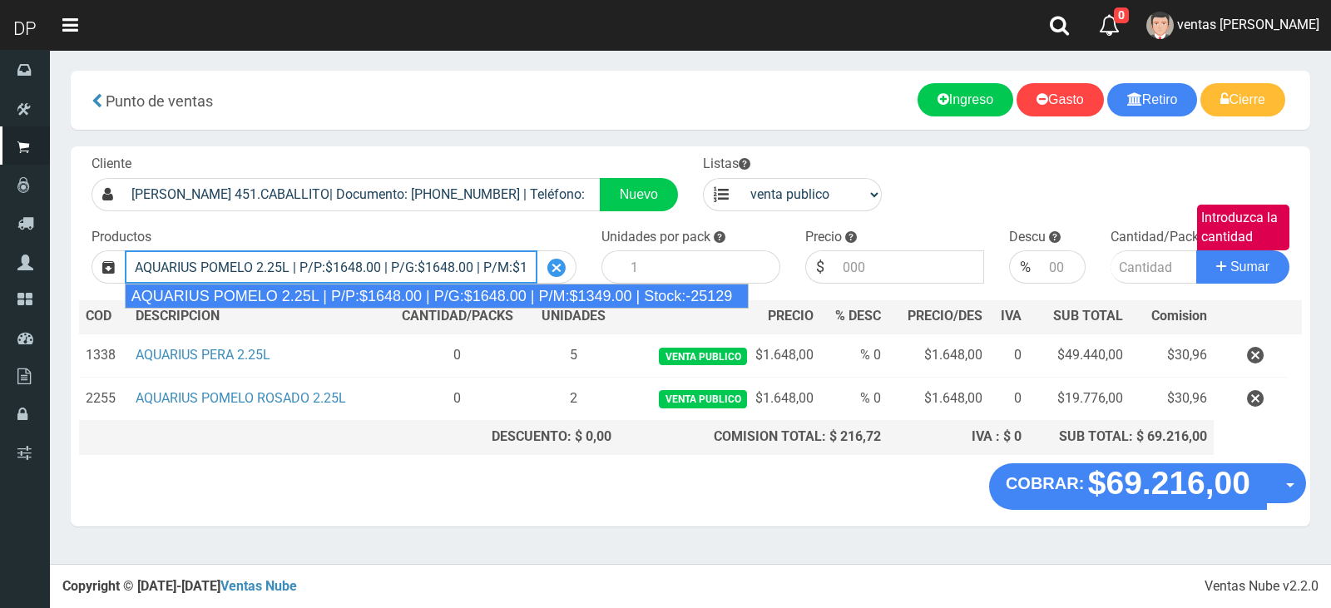
type input "AQUARIUS POMELO 2.25L | P/P:$1648.00 | P/G:$1648.00 | P/M:$1349.00 | Stock:-251…"
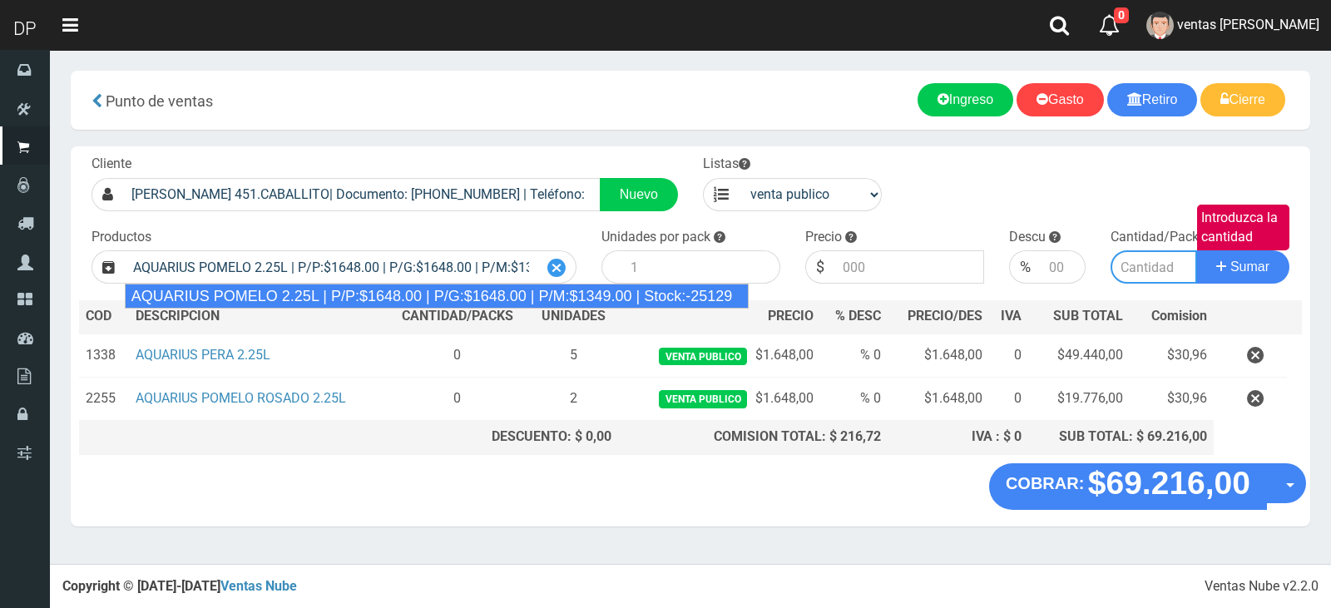
type input "6"
type input "1648.00"
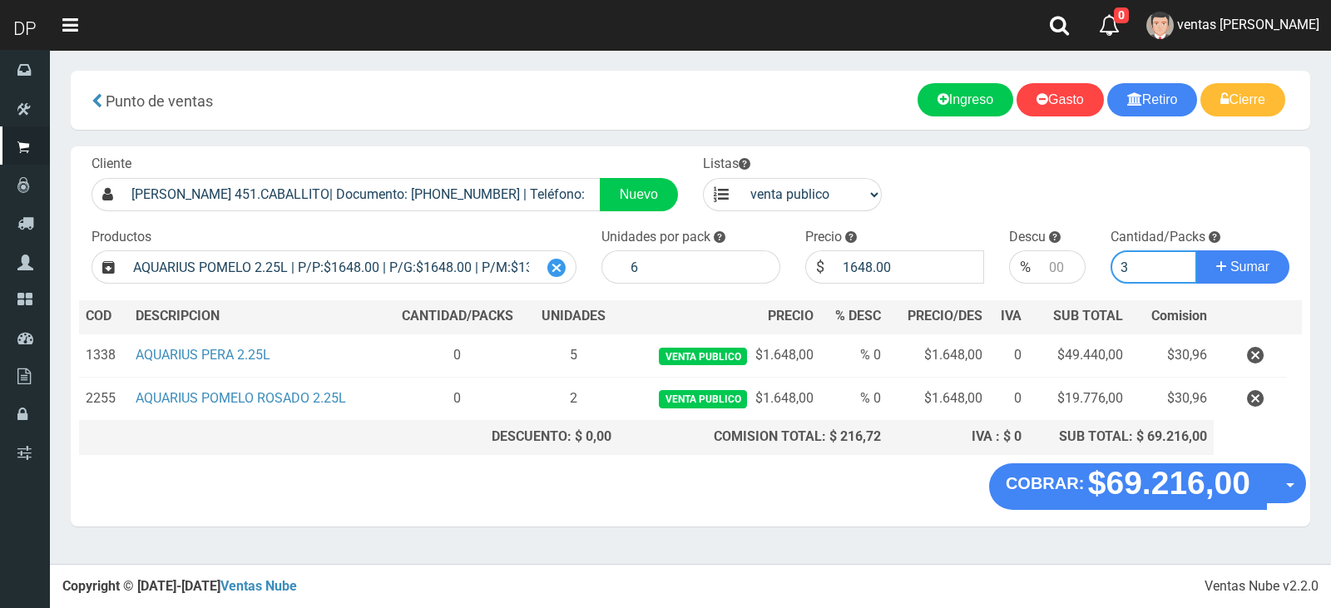
type input "3"
click at [1196, 250] on button "Sumar" at bounding box center [1242, 266] width 93 height 33
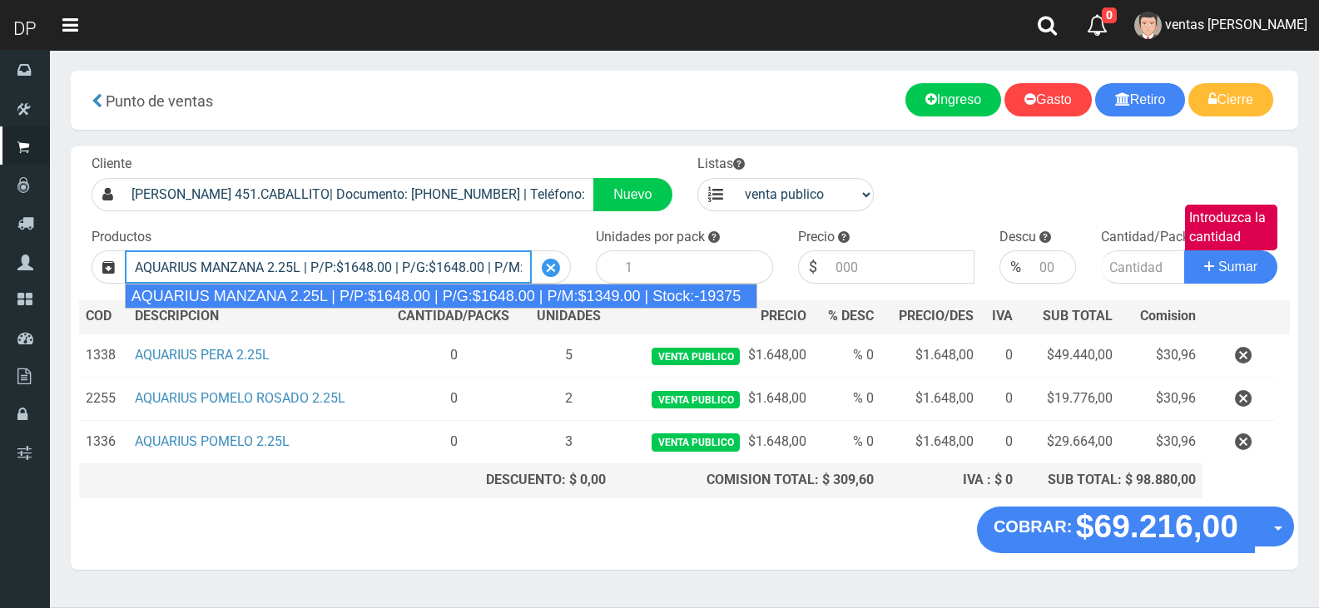
type input "AQUARIUS MANZANA 2.25L | P/P:$1648.00 | P/G:$1648.00 | P/M:$1349.00 | Stock:-19…"
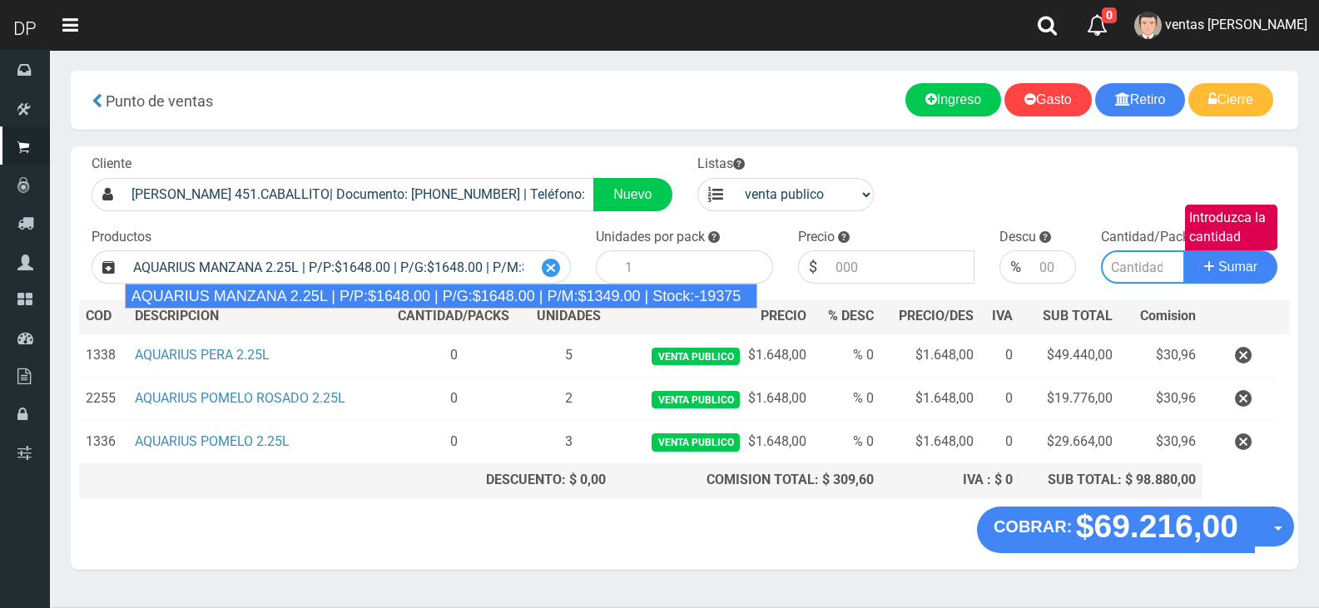
type input "6"
type input "1648.00"
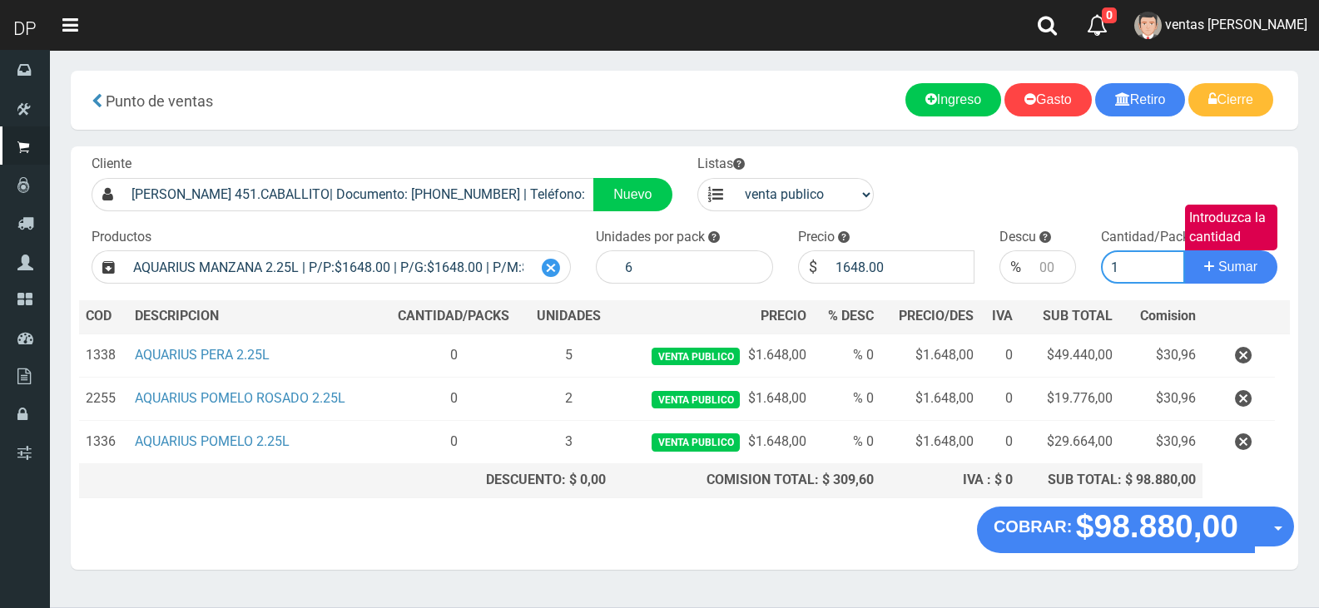
type input "1"
click at [1184, 250] on button "Sumar" at bounding box center [1230, 266] width 93 height 33
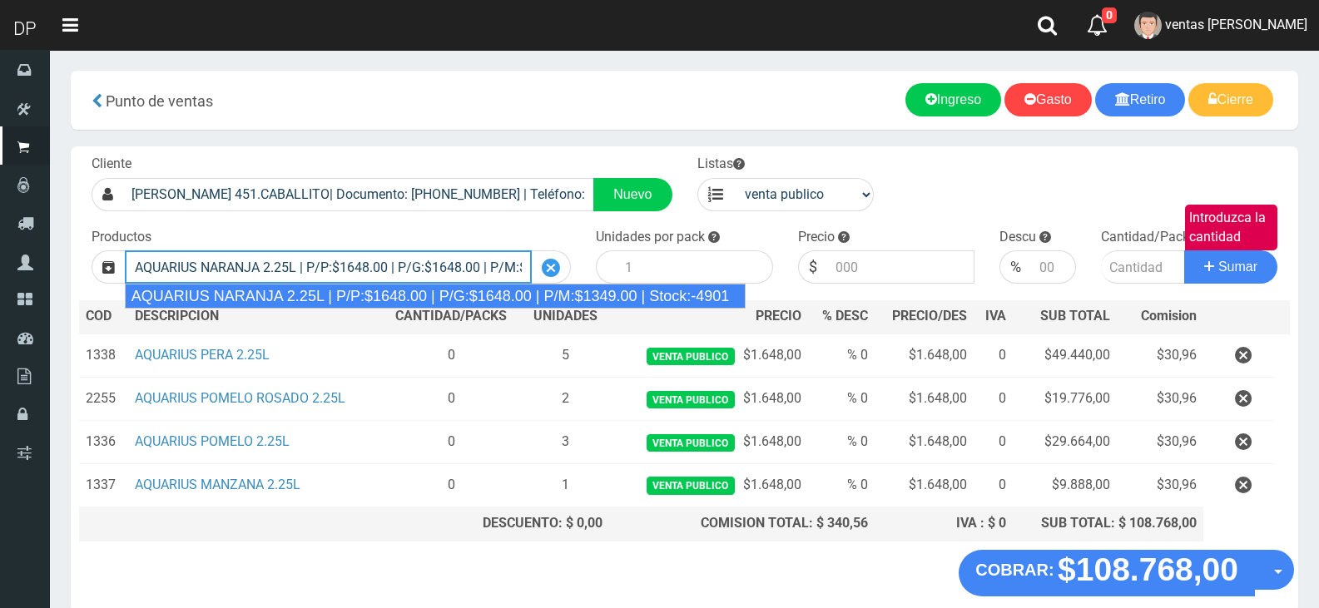
type input "AQUARIUS NARANJA 2.25L | P/P:$1648.00 | P/G:$1648.00 | P/M:$1349.00 | Stock:-49…"
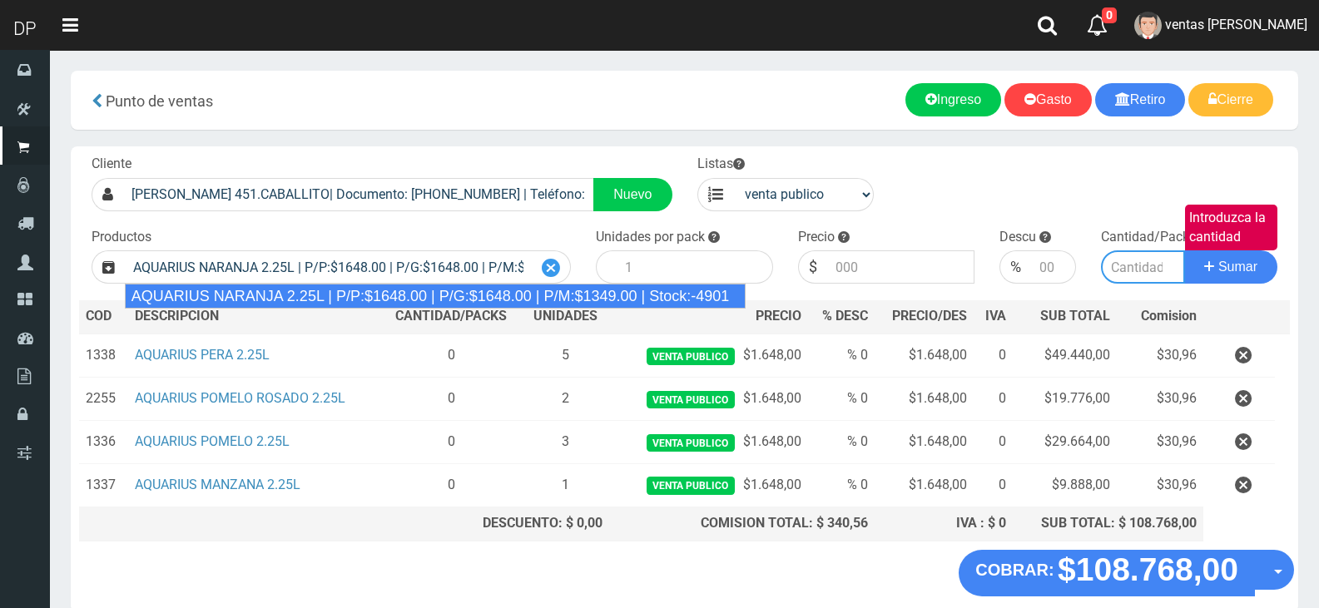
type input "6"
type input "1648.00"
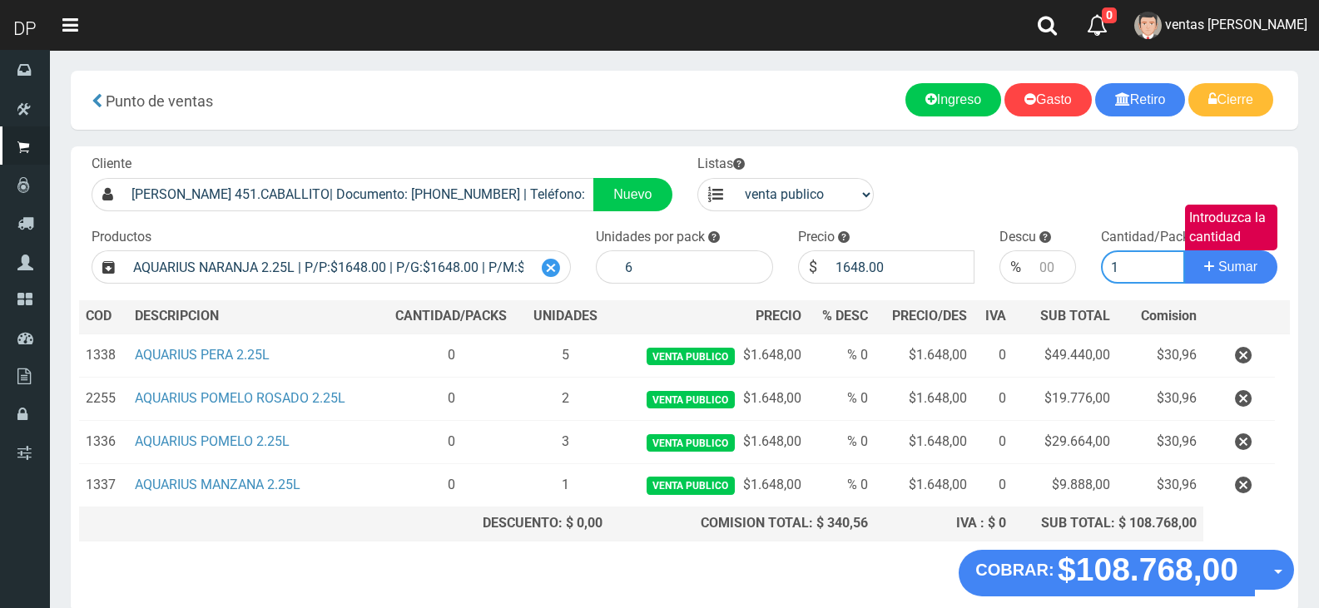
type input "1"
click at [1184, 250] on button "Sumar" at bounding box center [1230, 266] width 93 height 33
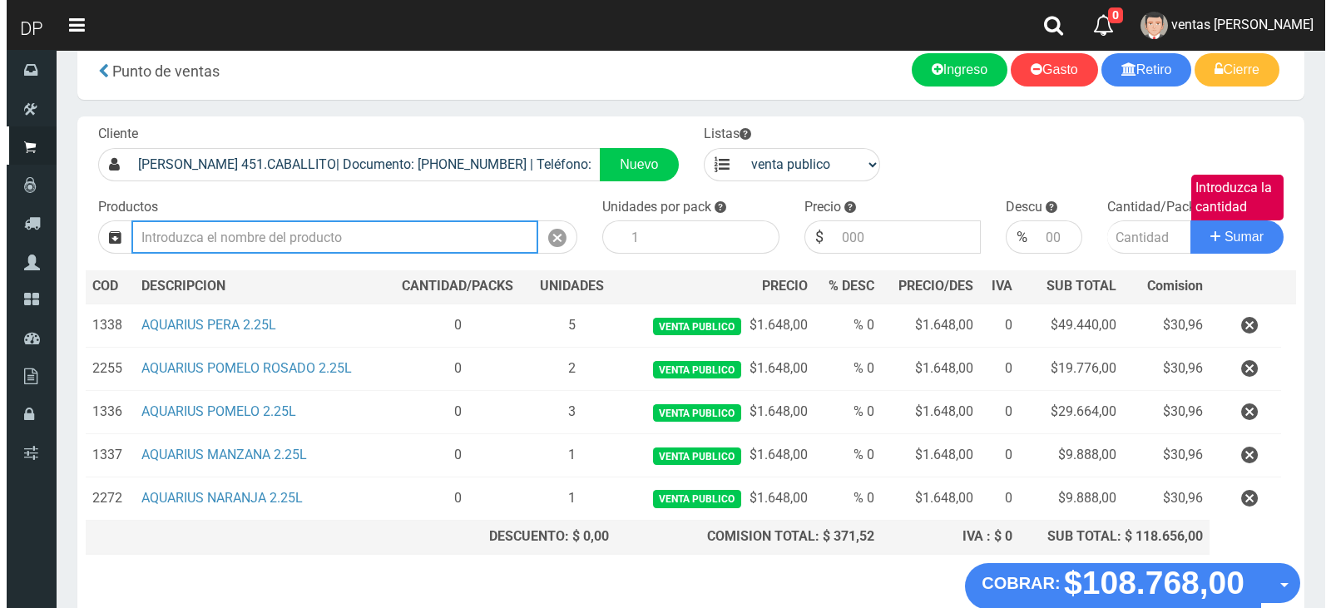
scroll to position [83, 0]
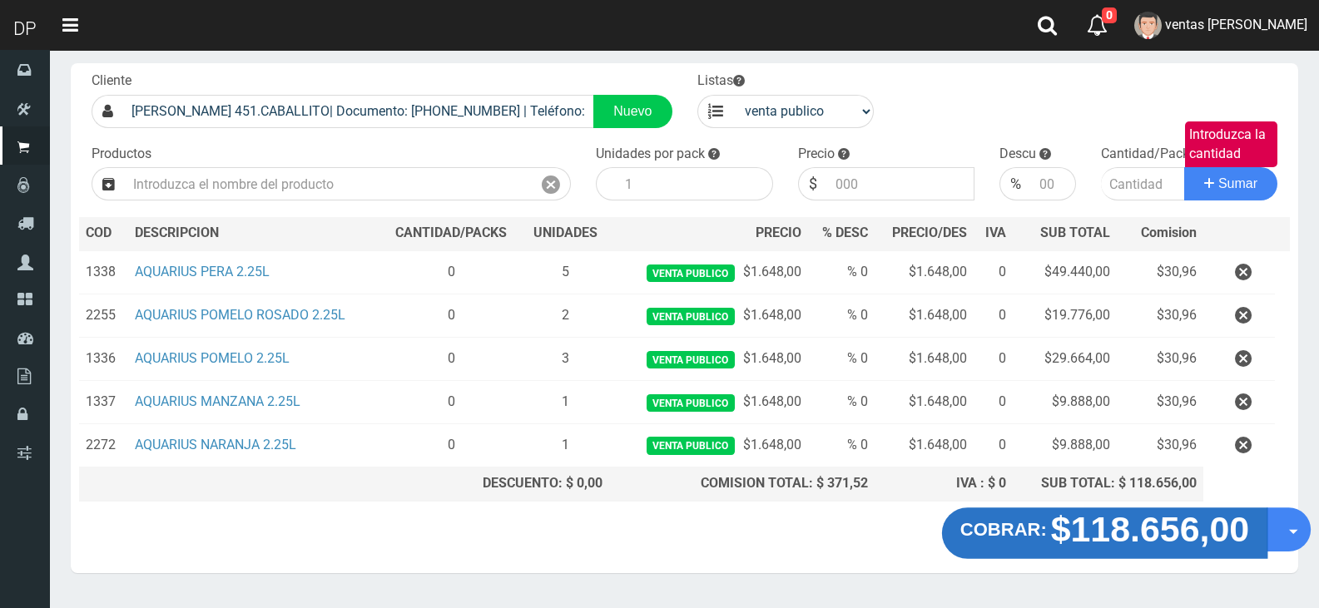
click at [1267, 536] on button "COBRAR: $118.656,00" at bounding box center [1104, 533] width 325 height 52
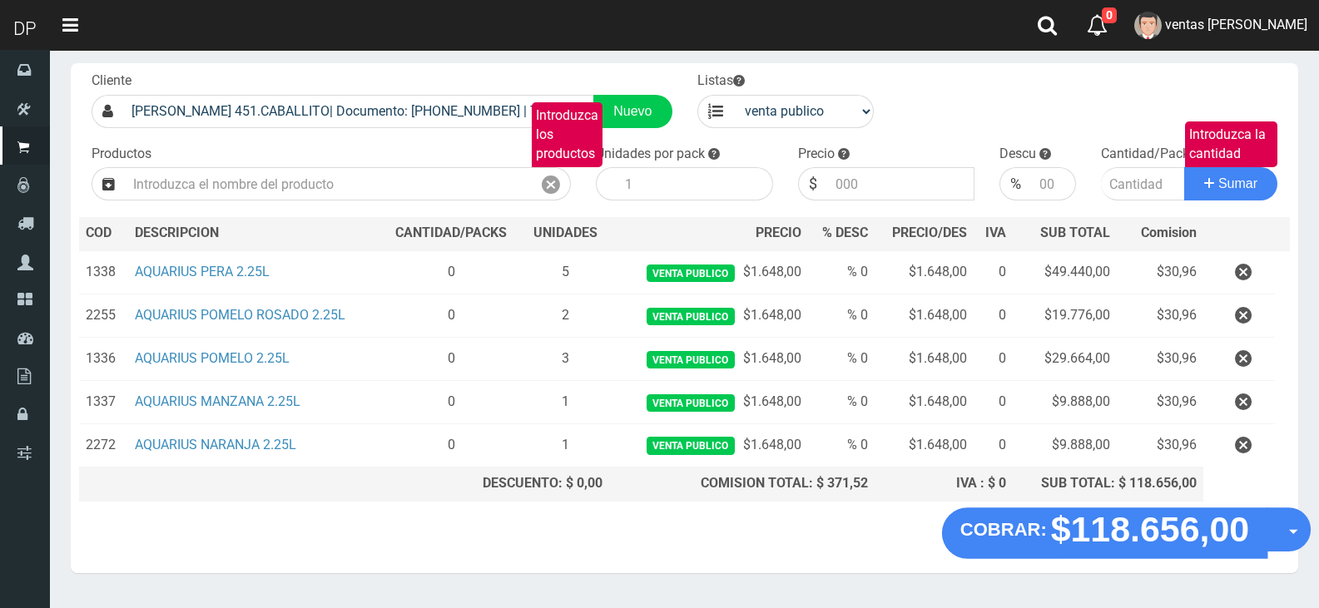
click at [1279, 535] on button "Opciones" at bounding box center [1288, 529] width 44 height 44
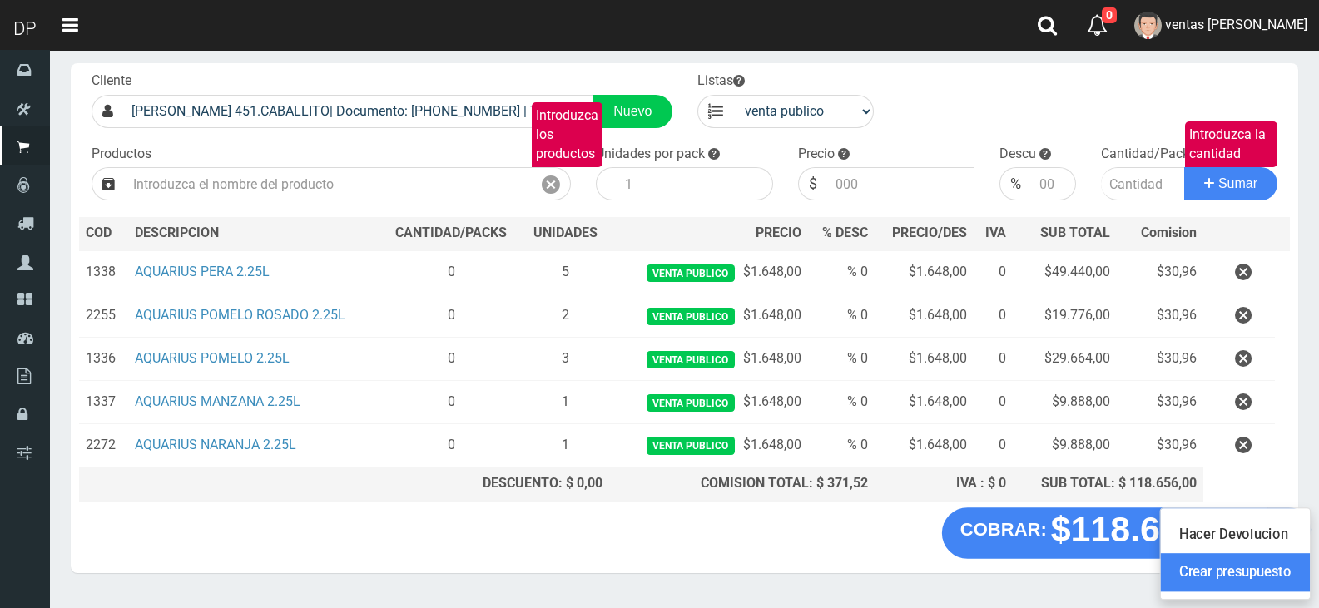
click at [1278, 560] on link "Crear presupuesto" at bounding box center [1234, 572] width 149 height 38
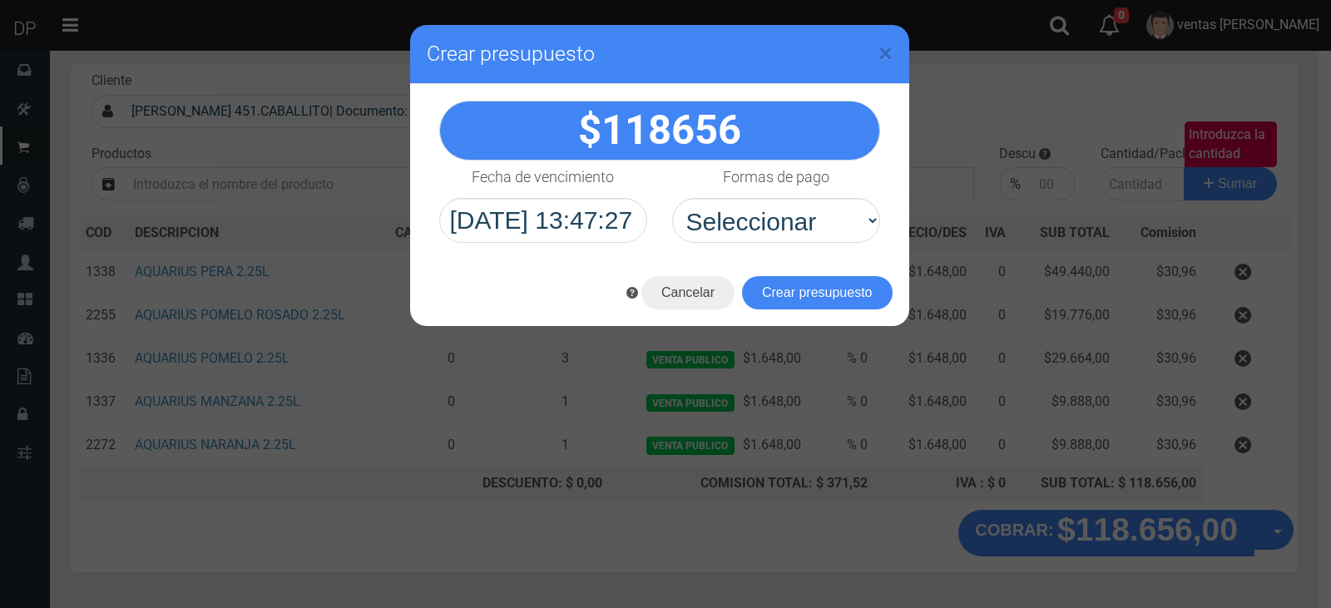
drag, startPoint x: 731, startPoint y: 242, endPoint x: 750, endPoint y: 272, distance: 35.5
click at [731, 242] on select "Seleccionar Efectivo Tarjeta de Crédito Depósito Débito" at bounding box center [776, 220] width 208 height 45
drag, startPoint x: 753, startPoint y: 251, endPoint x: 778, endPoint y: 215, distance: 43.6
click at [754, 249] on div "118656" at bounding box center [659, 172] width 499 height 176
drag, startPoint x: 778, startPoint y: 215, endPoint x: 780, endPoint y: 230, distance: 15.2
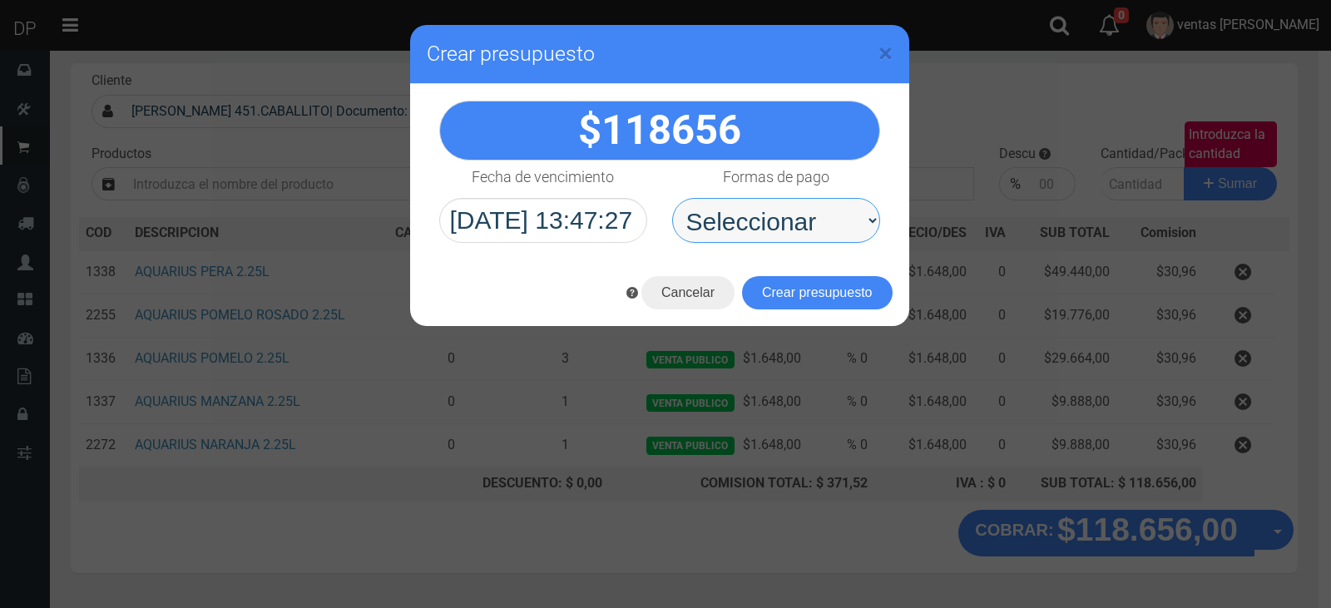
click at [778, 215] on select "Seleccionar Efectivo Tarjeta de Crédito Depósito Débito" at bounding box center [776, 220] width 208 height 45
select select "Efectivo"
click at [672, 198] on select "Seleccionar Efectivo Tarjeta de Crédito Depósito Débito" at bounding box center [776, 220] width 208 height 45
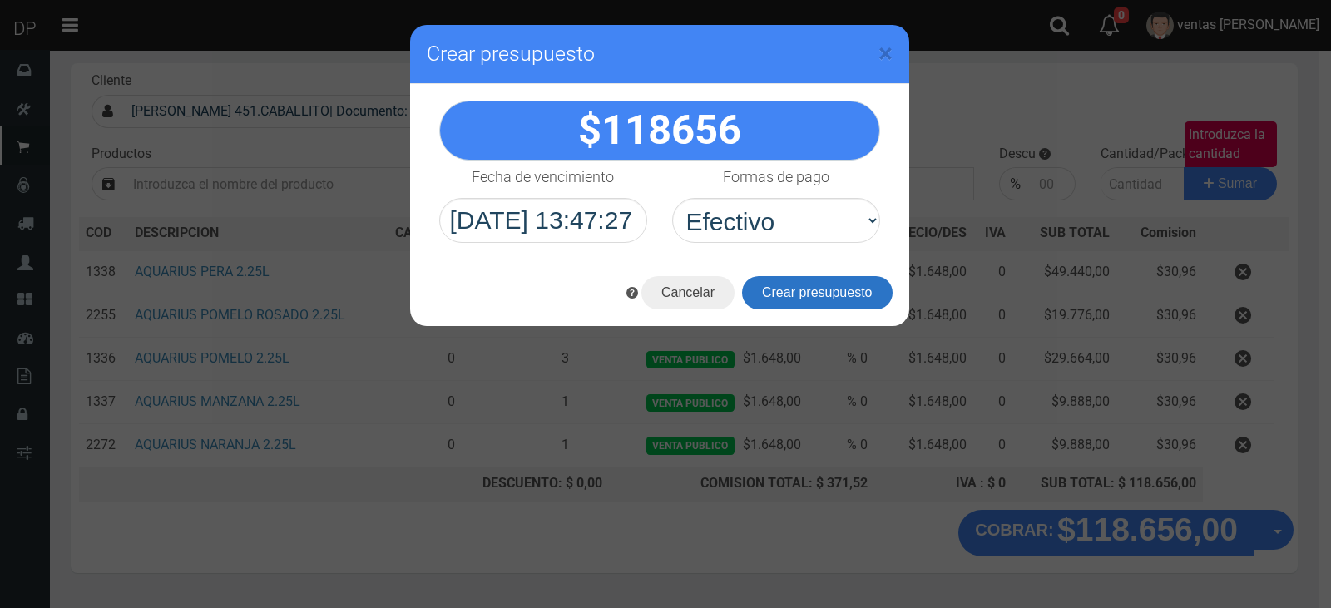
click at [792, 296] on button "Crear presupuesto" at bounding box center [817, 292] width 151 height 33
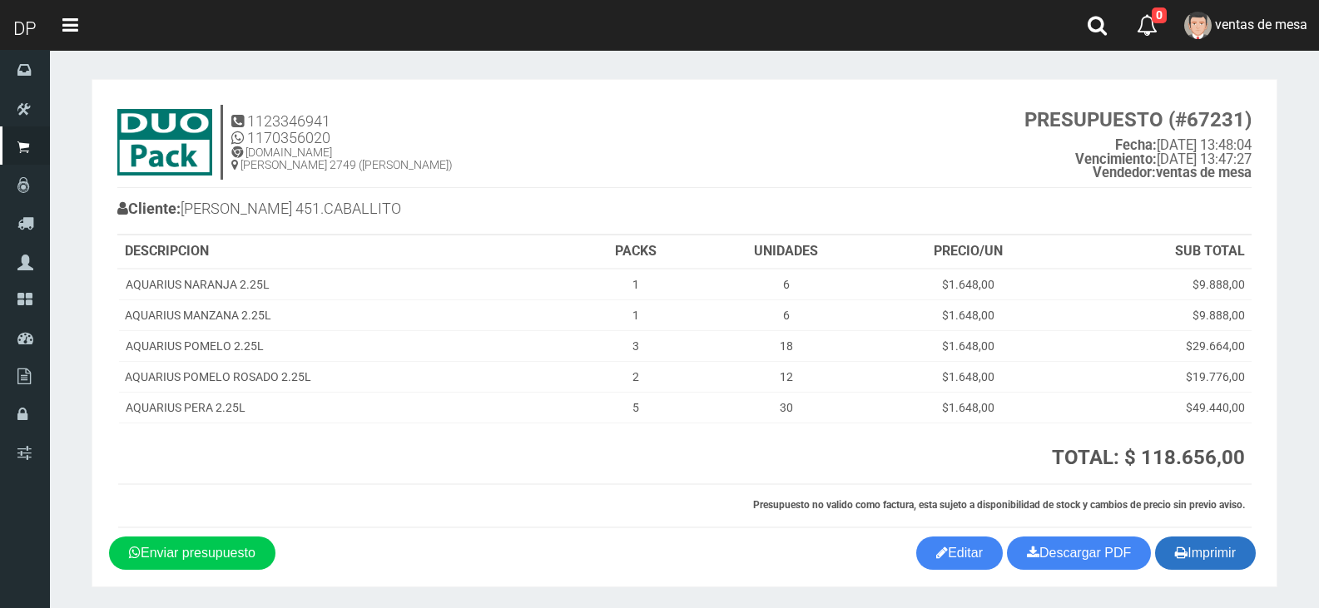
click at [1205, 552] on button "Imprimir" at bounding box center [1205, 553] width 101 height 33
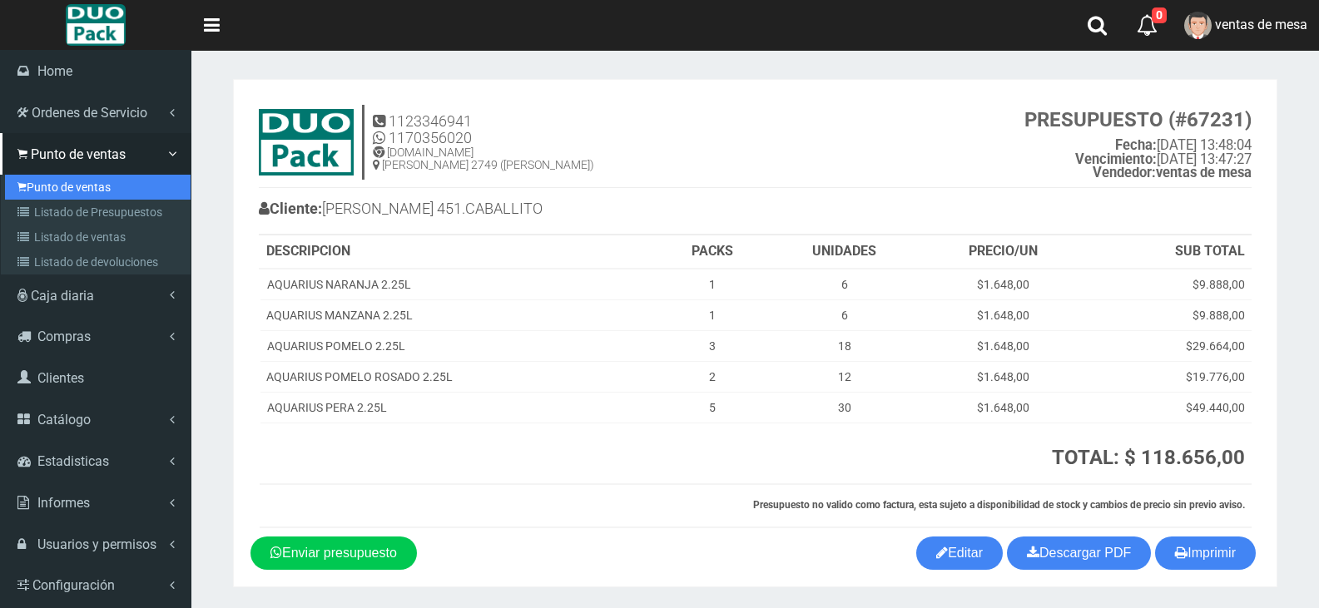
click at [44, 182] on link "Punto de ventas" at bounding box center [98, 187] width 186 height 25
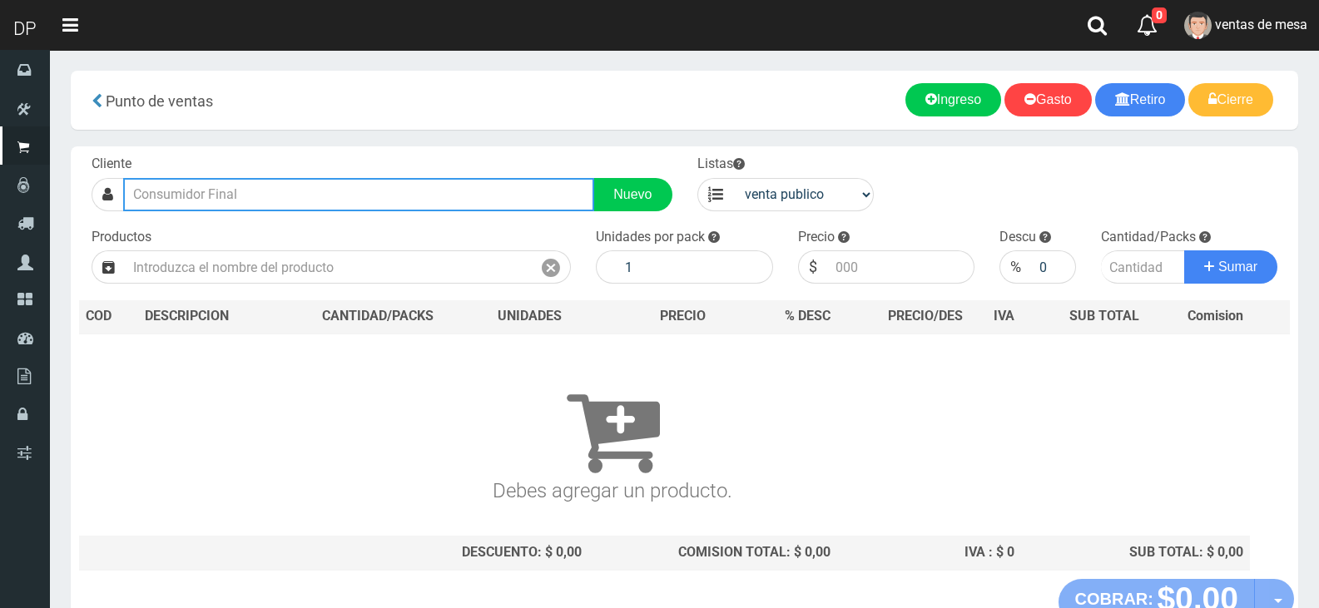
click at [348, 197] on input "text" at bounding box center [358, 194] width 471 height 33
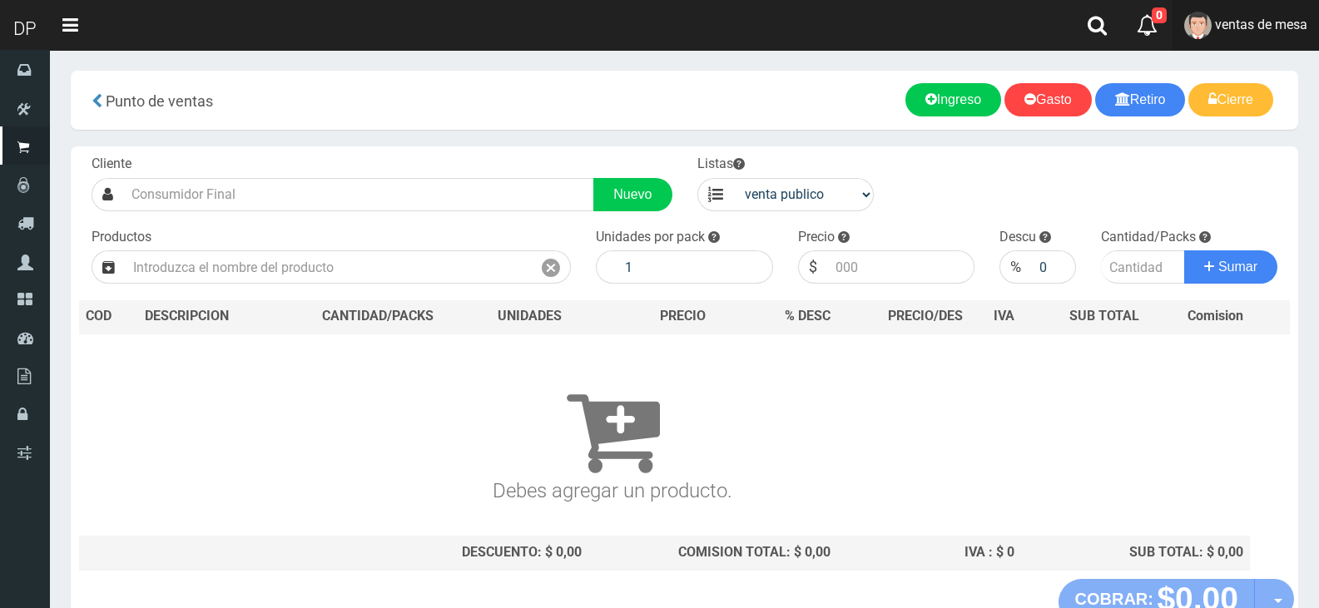
click at [1246, 28] on span "ventas de mesa" at bounding box center [1261, 25] width 92 height 16
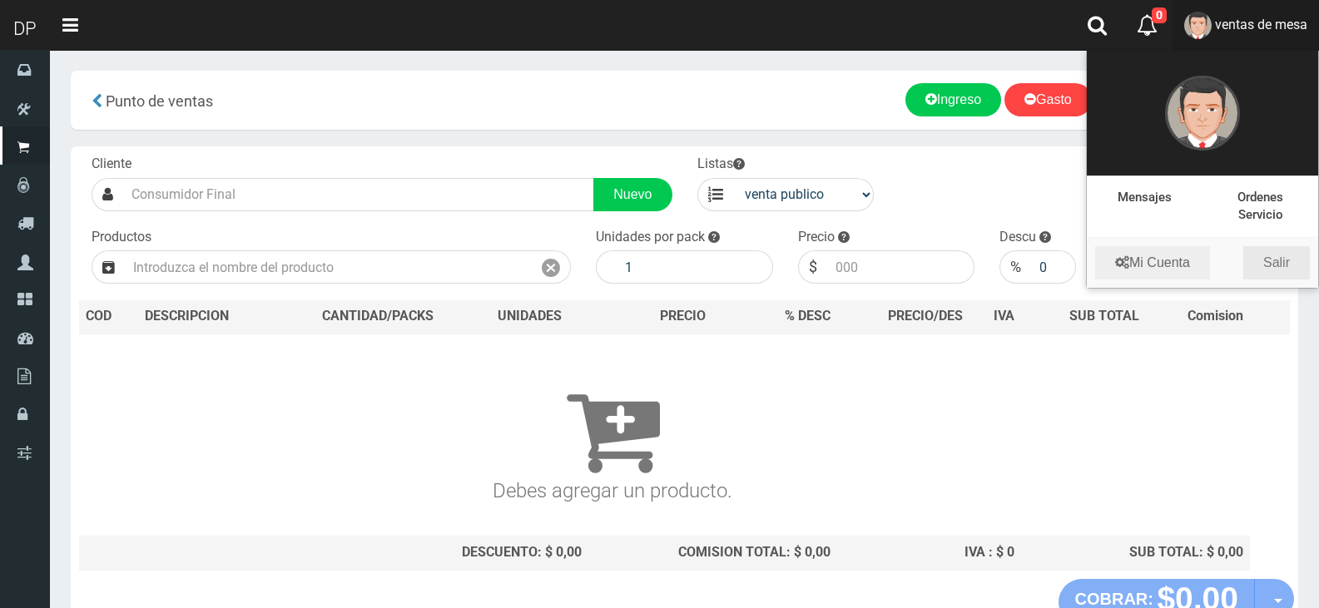
click at [1282, 263] on link "Salir" at bounding box center [1276, 262] width 67 height 33
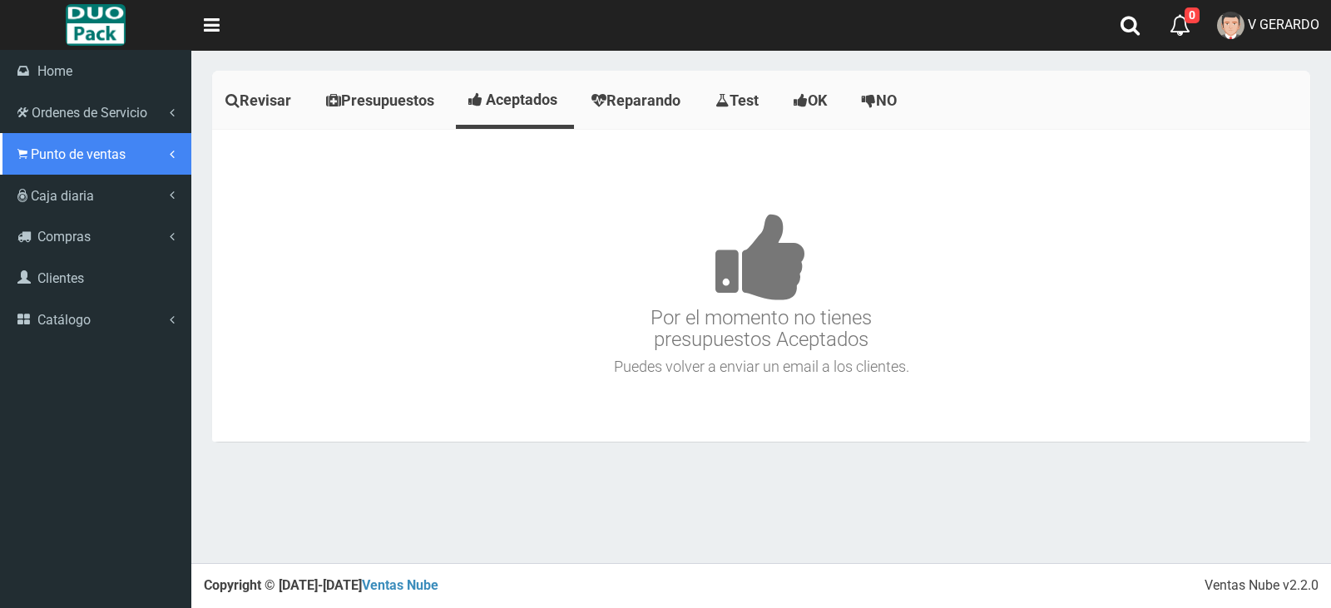
click at [72, 171] on link "Punto de ventas" at bounding box center [95, 154] width 191 height 42
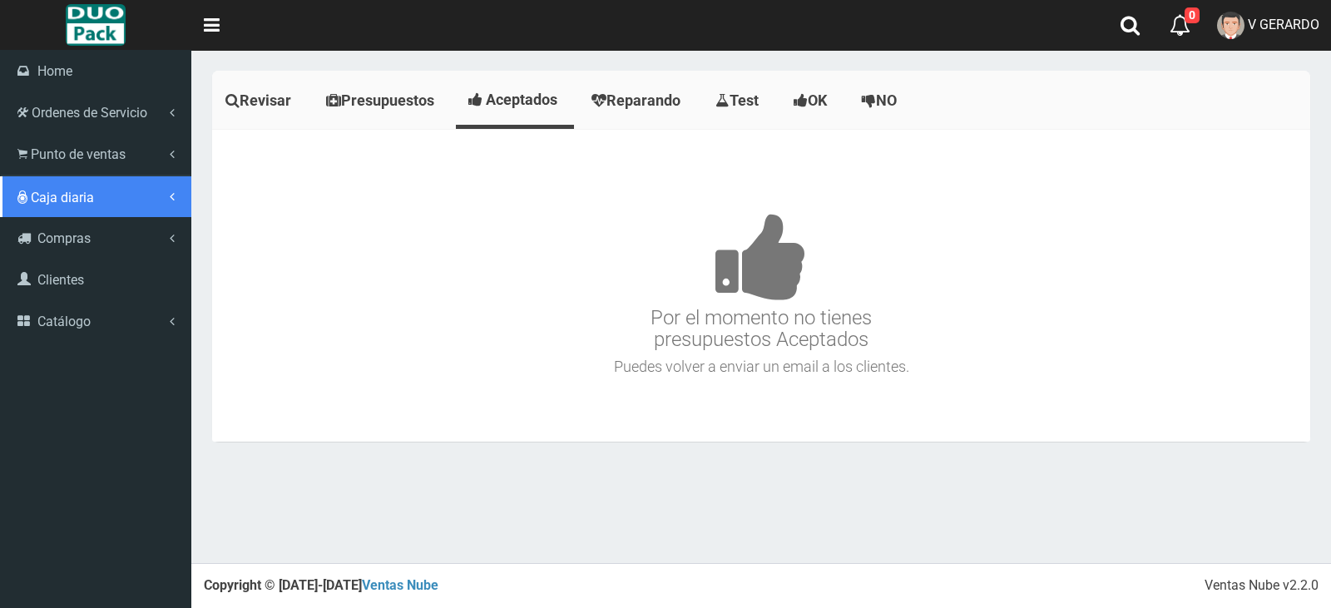
click at [101, 204] on ul "Home Ordenes de Servicio" at bounding box center [95, 196] width 191 height 292
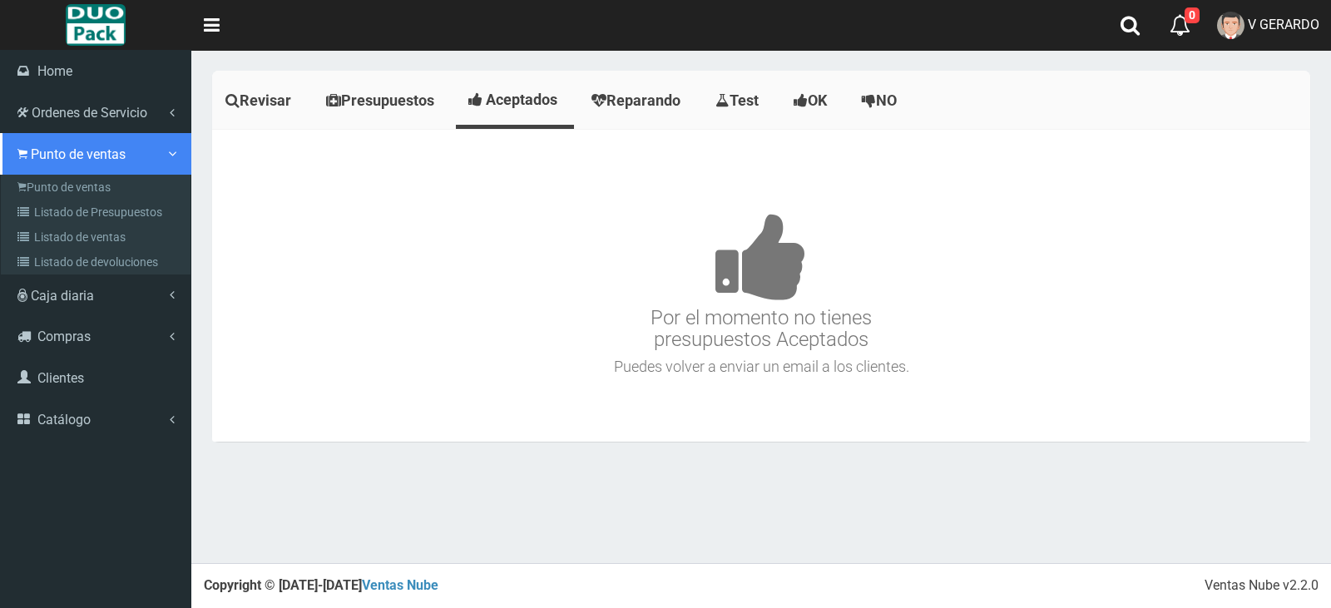
click at [63, 167] on link "Punto de ventas" at bounding box center [95, 154] width 191 height 42
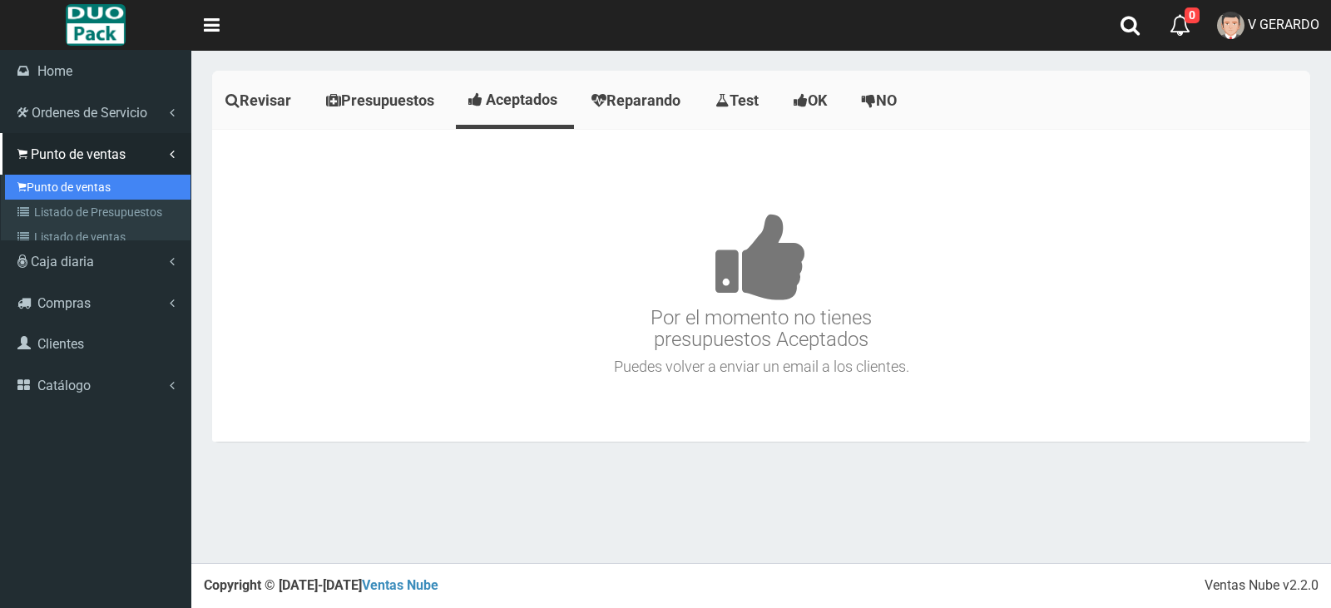
click at [72, 188] on link "Punto de ventas" at bounding box center [98, 187] width 186 height 25
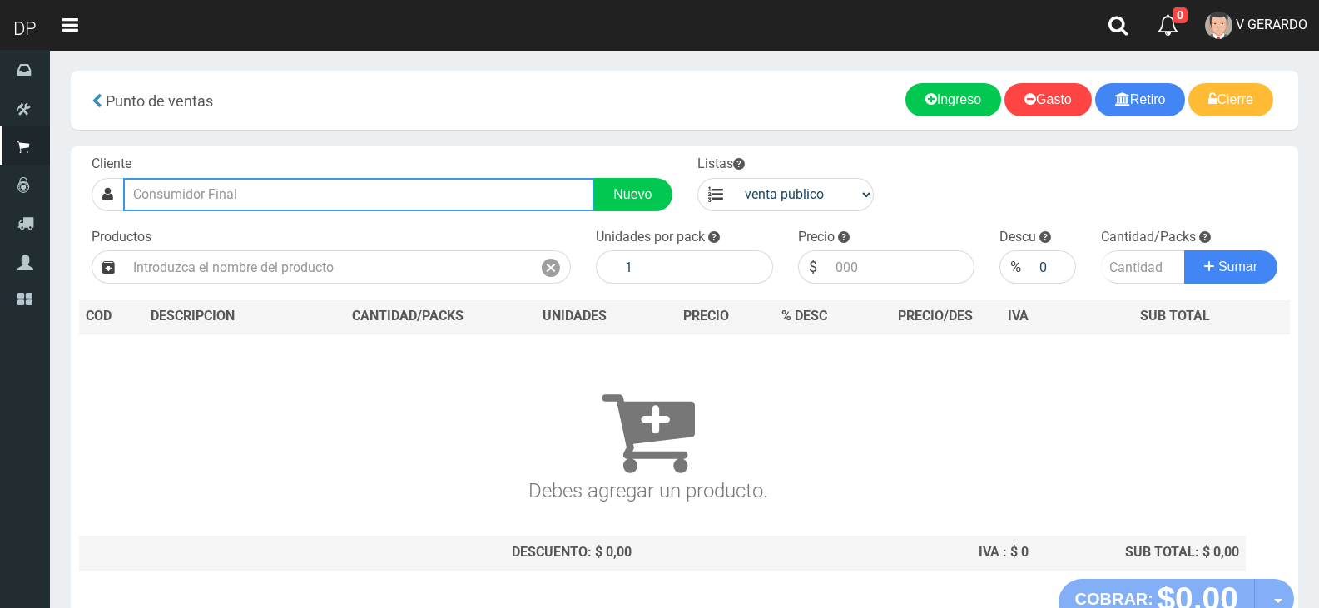
click at [346, 200] on input "text" at bounding box center [358, 194] width 471 height 33
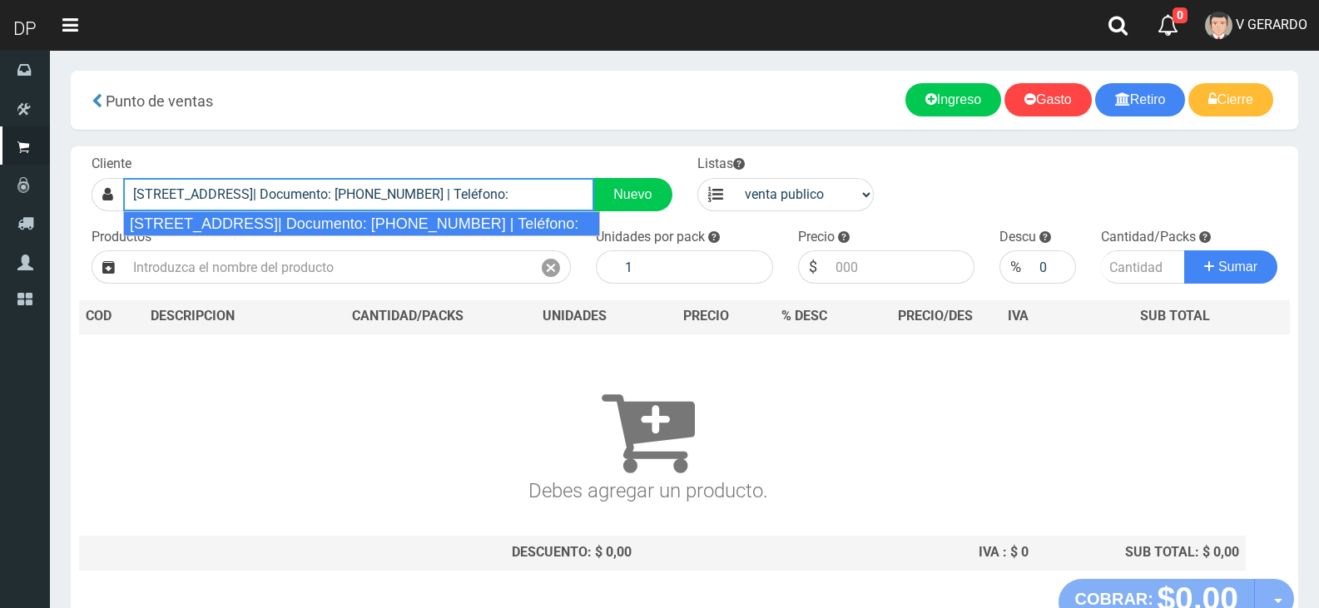
type input "CORDOBA 2621 (PALERMO)| Documento: 11122326221 | Teléfono:"
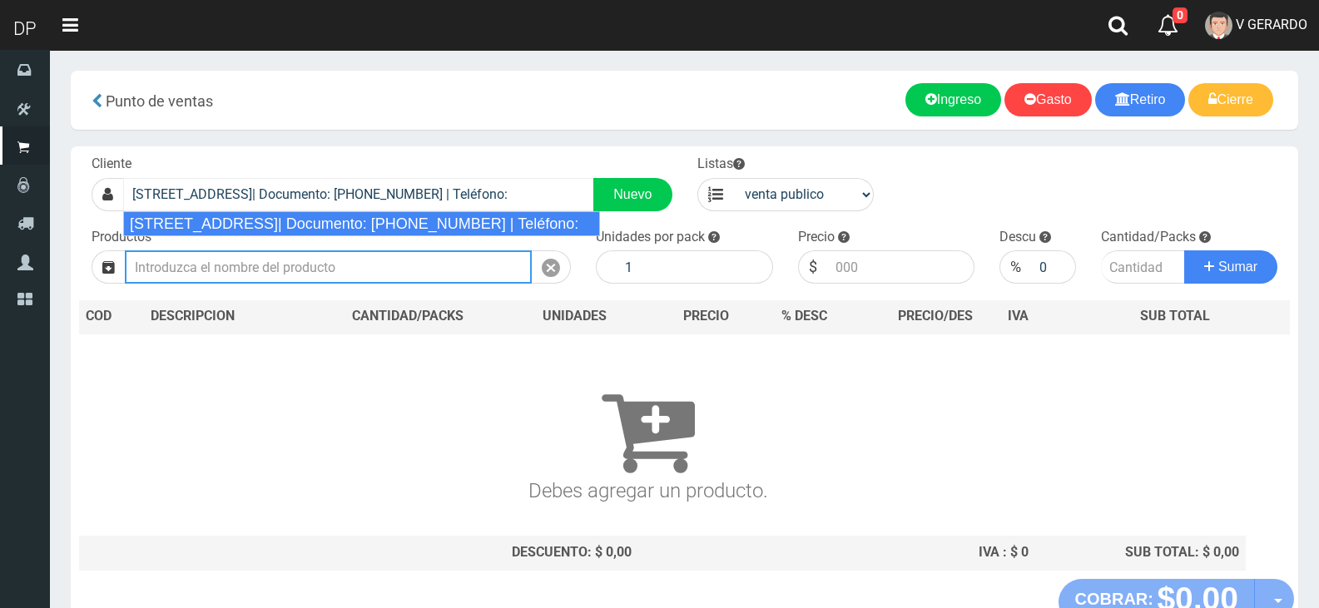
select select "2"
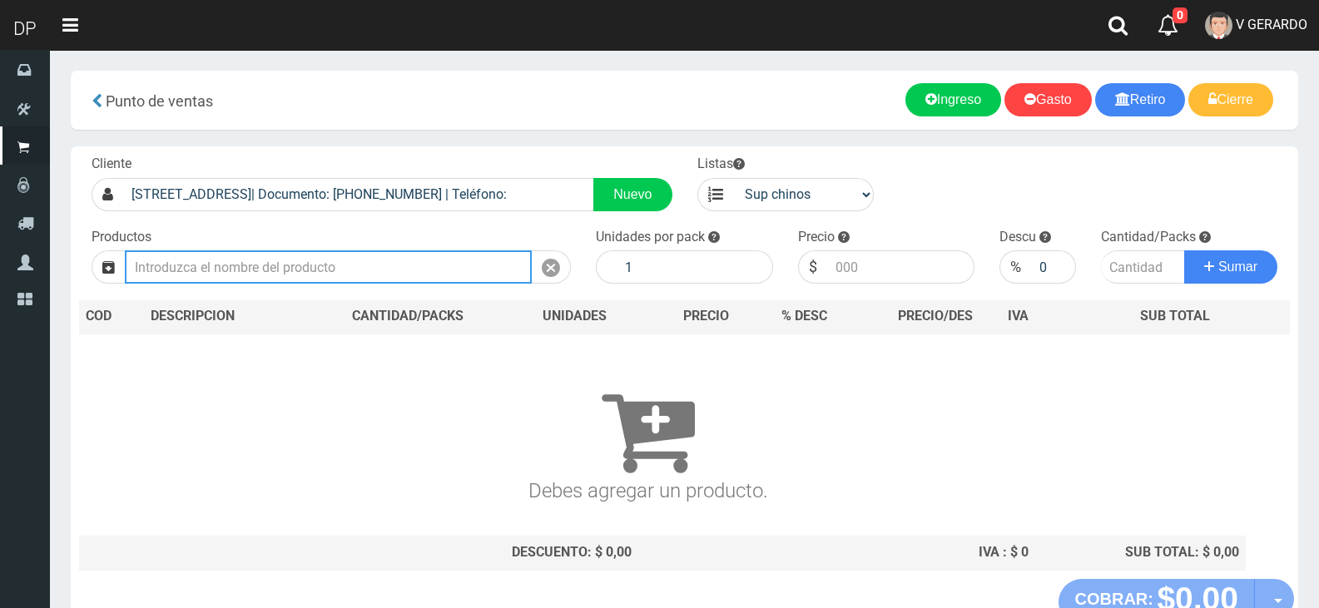
click at [379, 253] on input "text" at bounding box center [328, 266] width 407 height 33
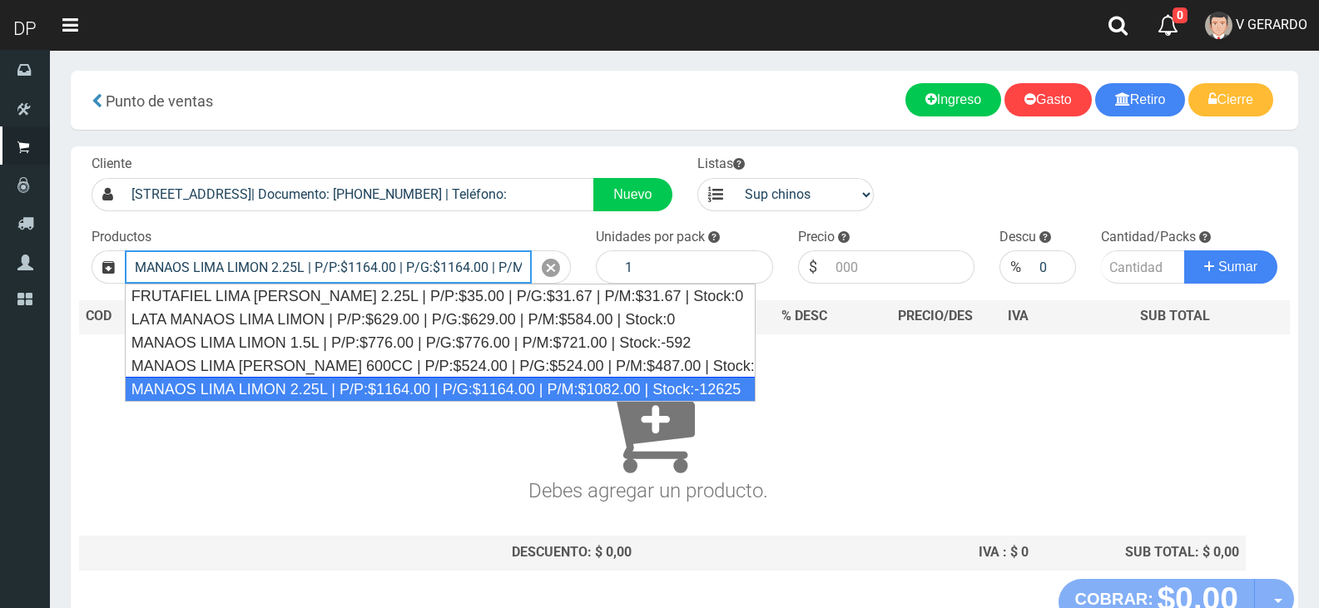
type input "MANAOS LIMA LIMON 2.25L | P/P:$1164.00 | P/G:$1164.00 | P/M:$1082.00 | Stock:-1…"
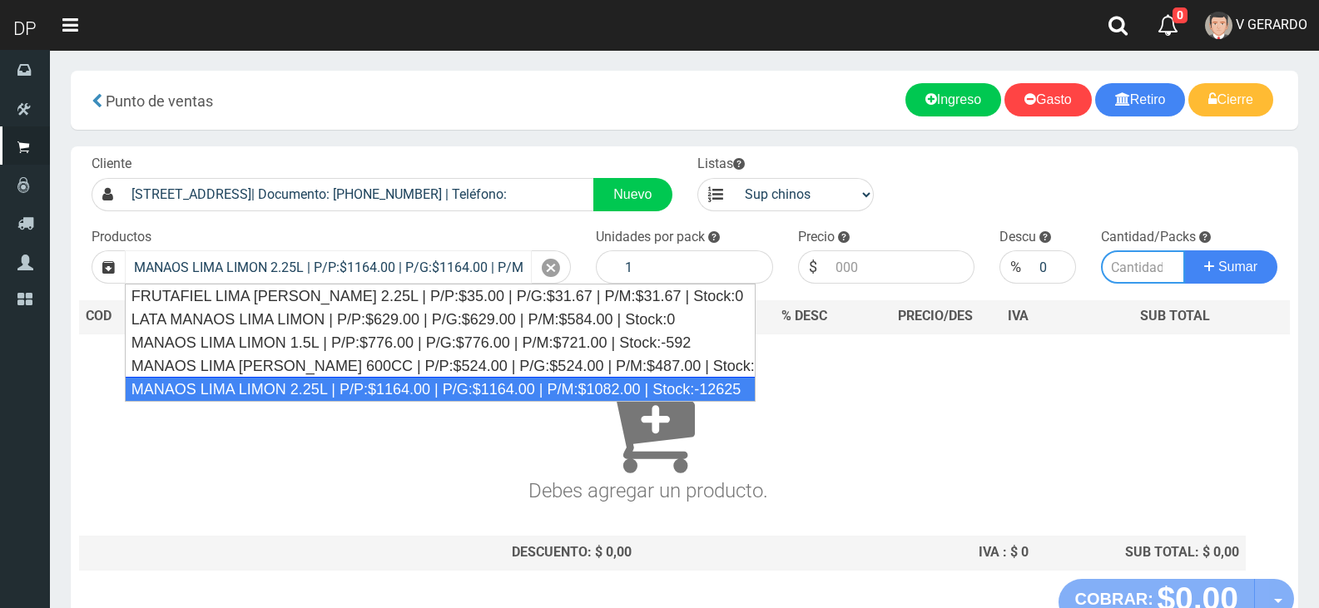
type input "6"
type input "1164.00"
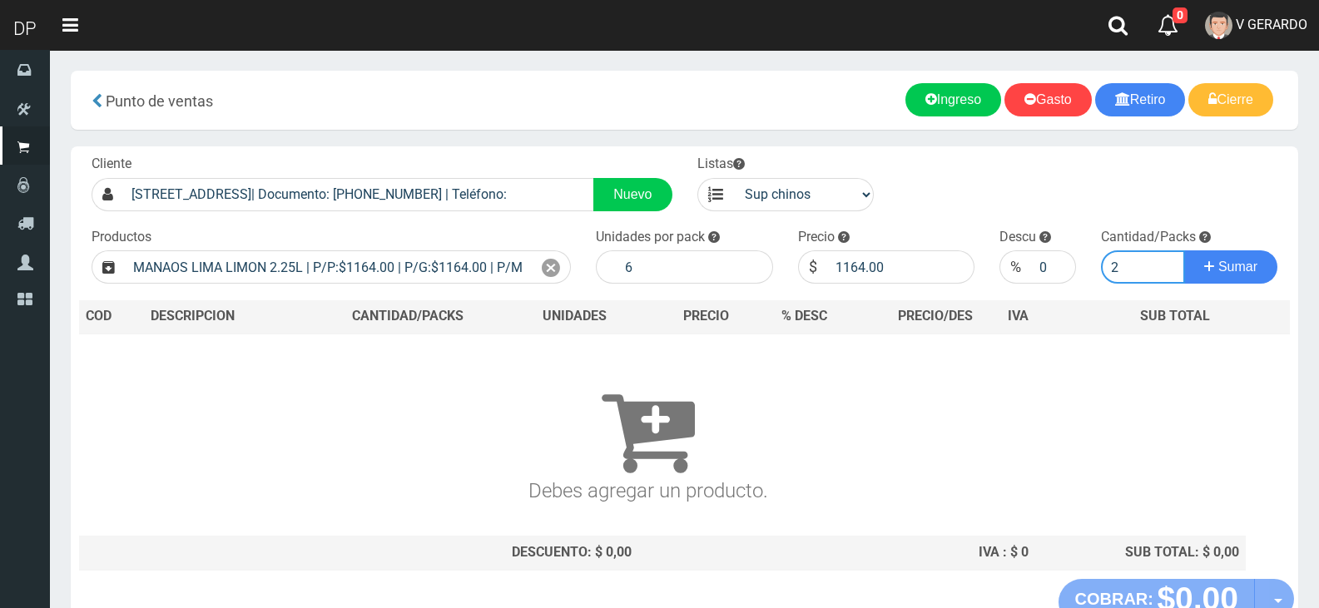
type input "2"
click at [1184, 250] on button "Sumar" at bounding box center [1230, 266] width 93 height 33
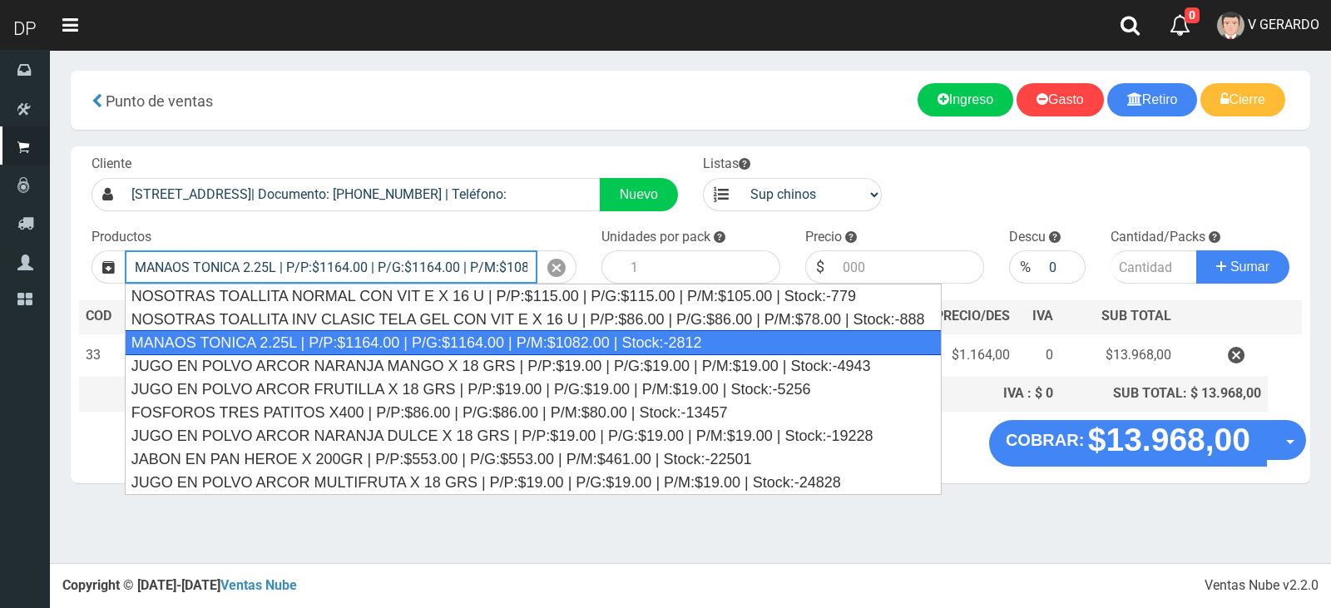
type input "MANAOS TONICA 2.25L | P/P:$1164.00 | P/G:$1164.00 | P/M:$1082.00 | Stock:-2812"
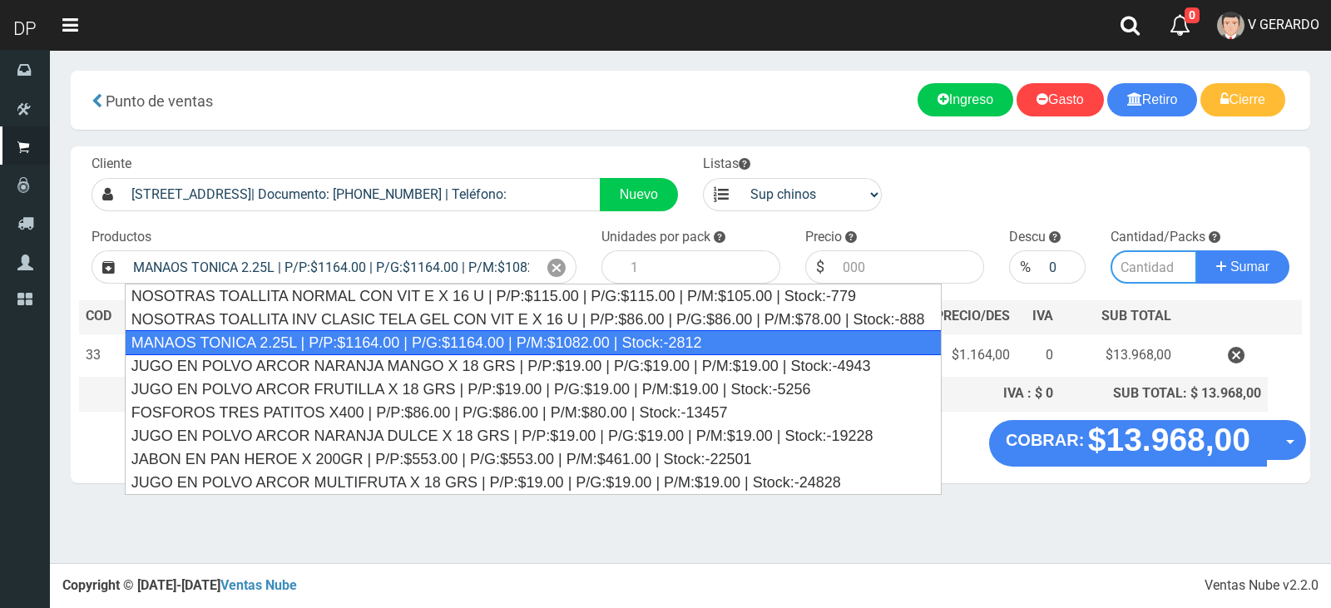
type input "6"
type input "1164.00"
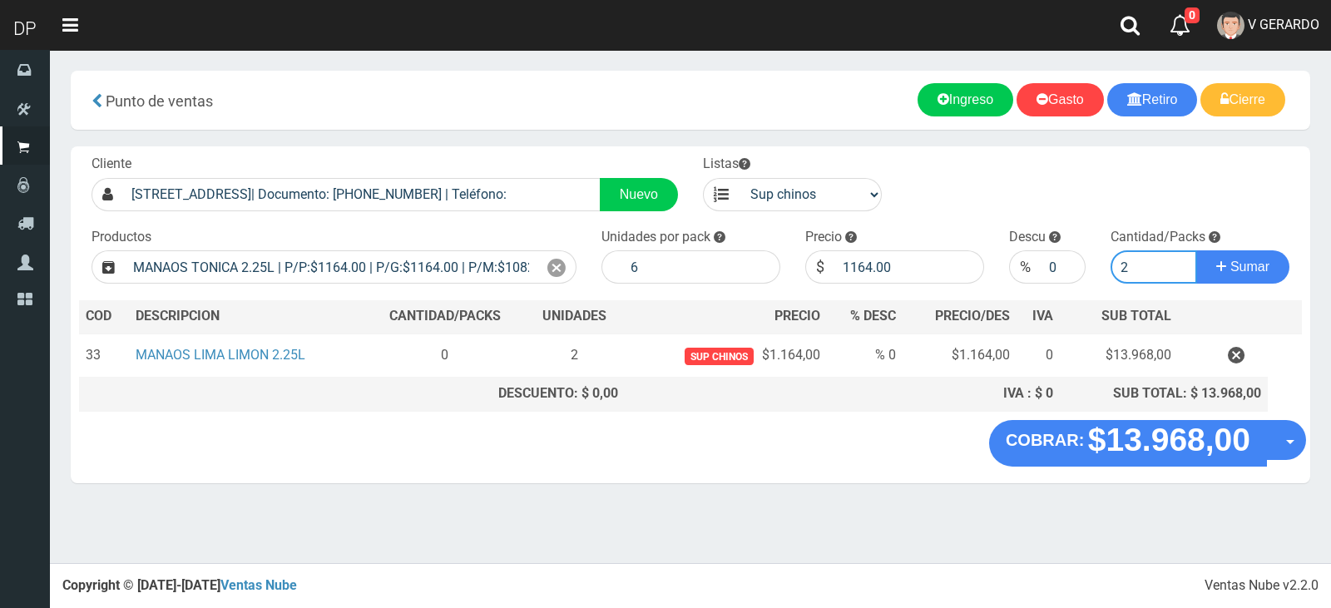
type input "2"
click at [1196, 250] on button "Sumar" at bounding box center [1242, 266] width 93 height 33
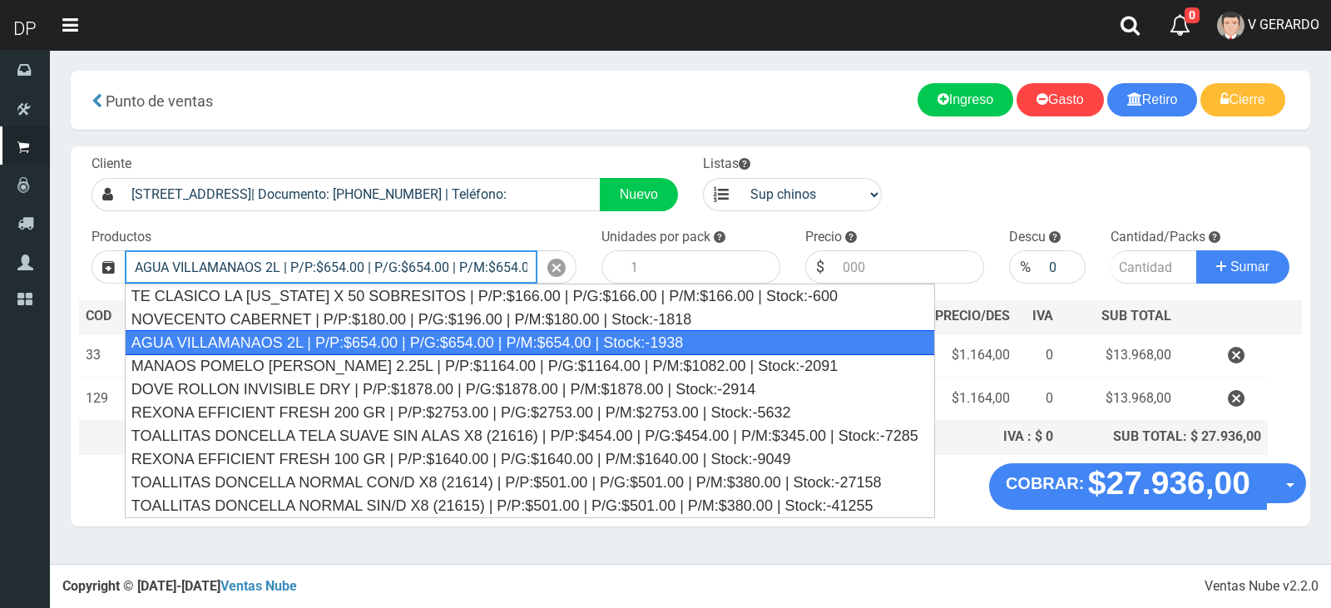
type input "AGUA VILLAMANAOS 2L | P/P:$654.00 | P/G:$654.00 | P/M:$654.00 | Stock:-1938"
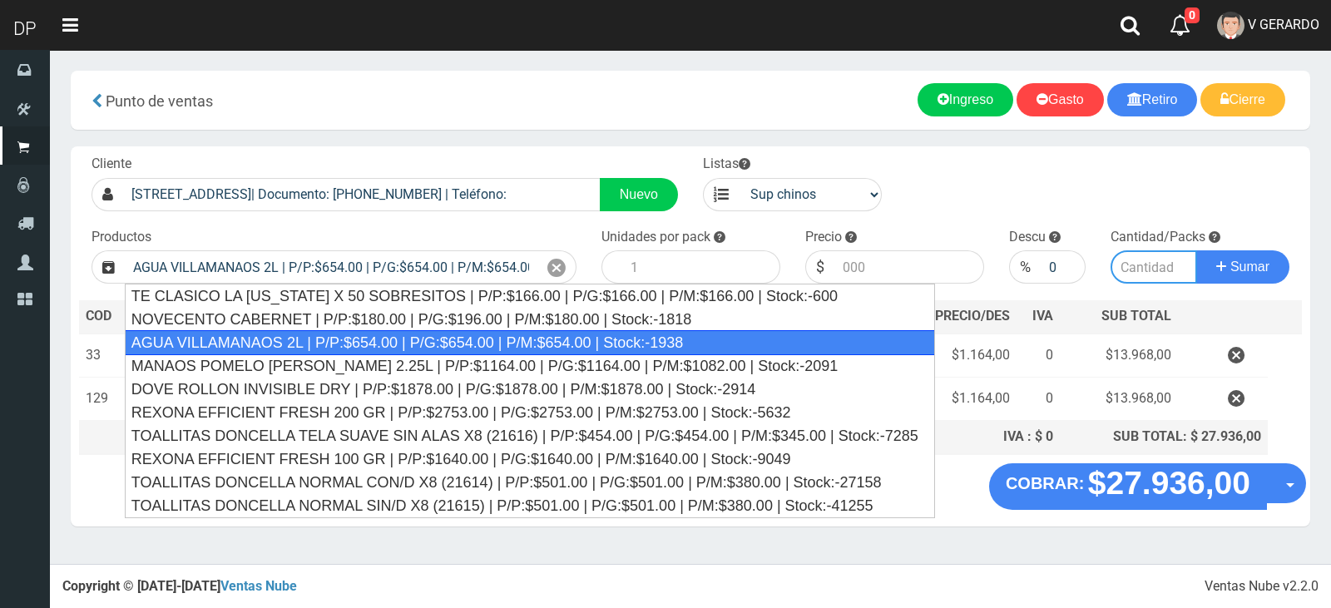
type input "6"
type input "654.00"
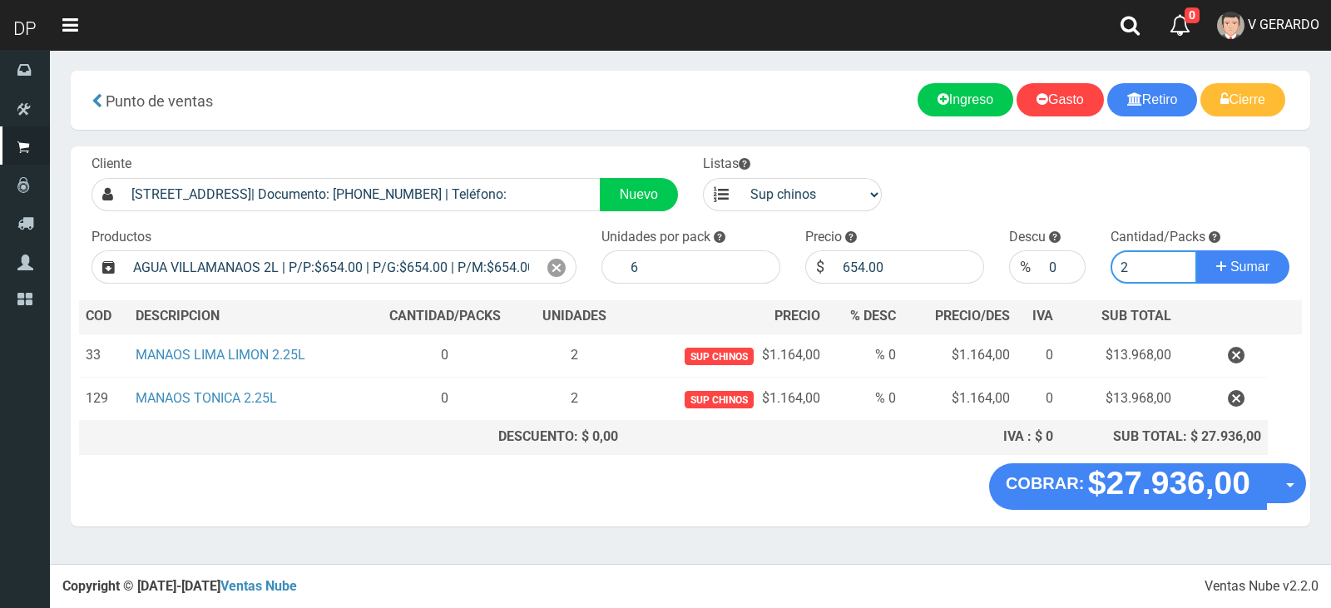
type input "2"
click at [1196, 250] on button "Sumar" at bounding box center [1242, 266] width 93 height 33
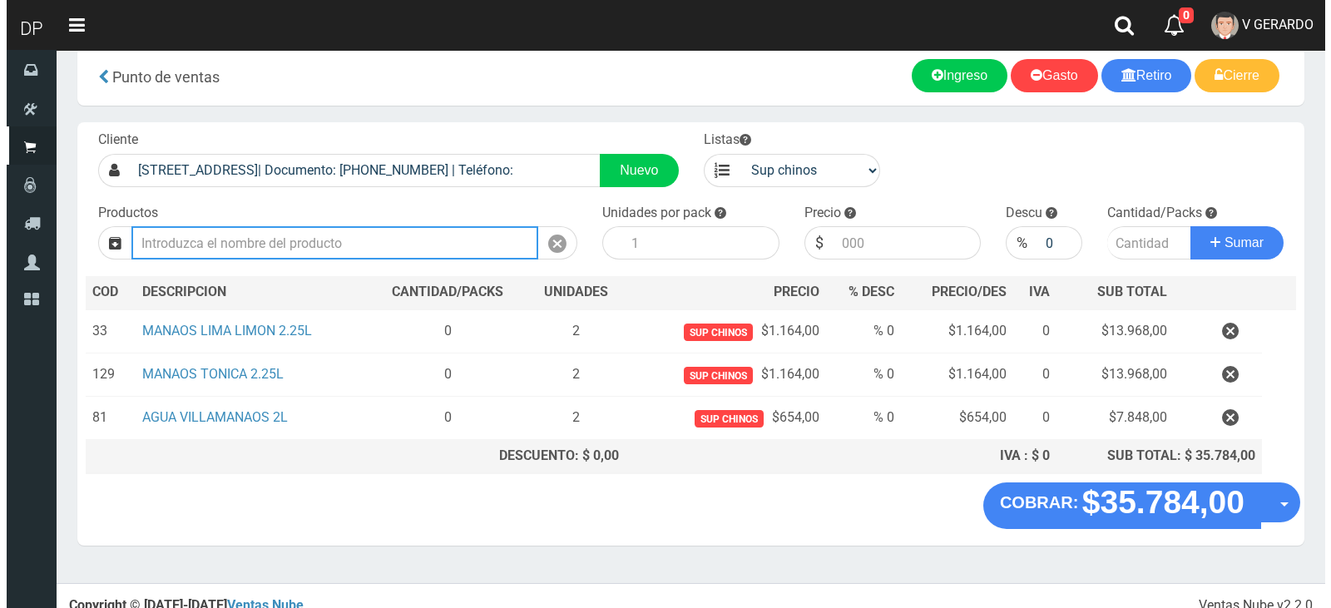
scroll to position [37, 0]
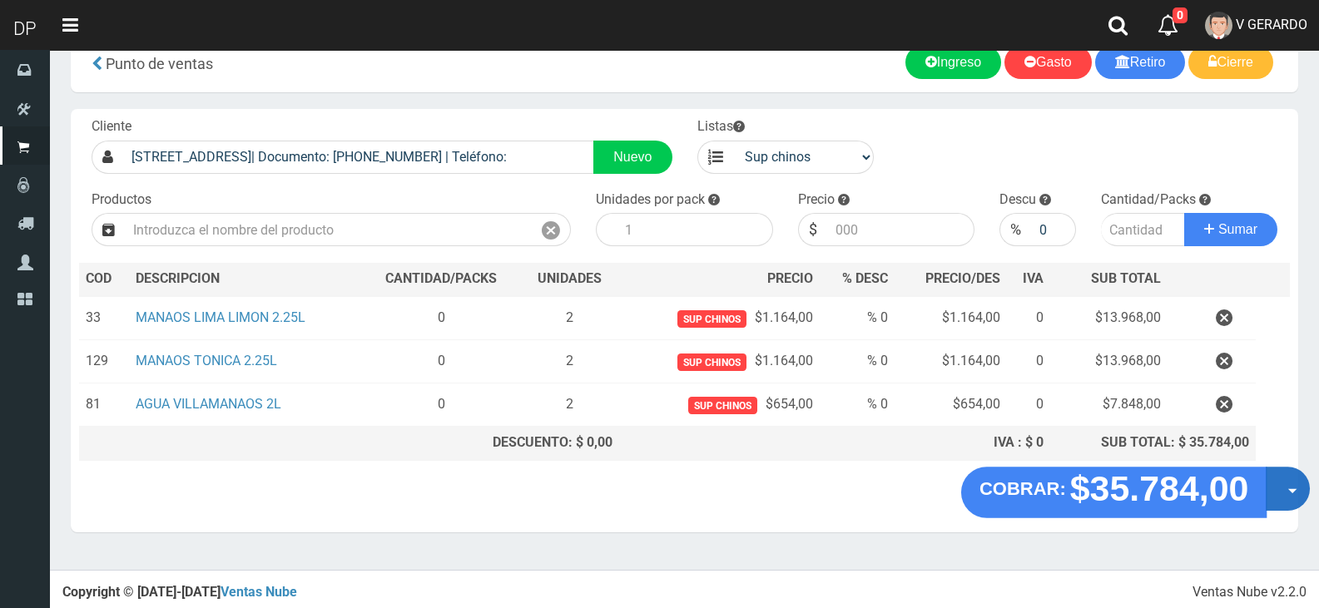
click at [1279, 501] on button "Opciones" at bounding box center [1287, 489] width 44 height 44
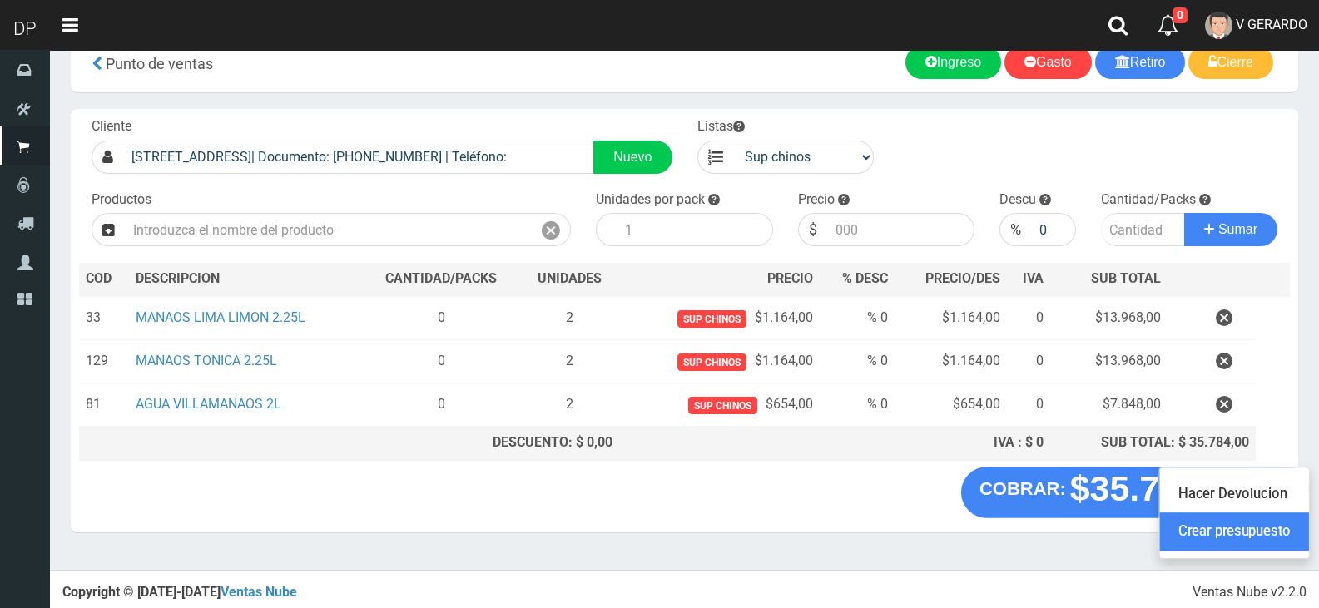
click at [1271, 531] on link "Crear presupuesto" at bounding box center [1234, 532] width 149 height 38
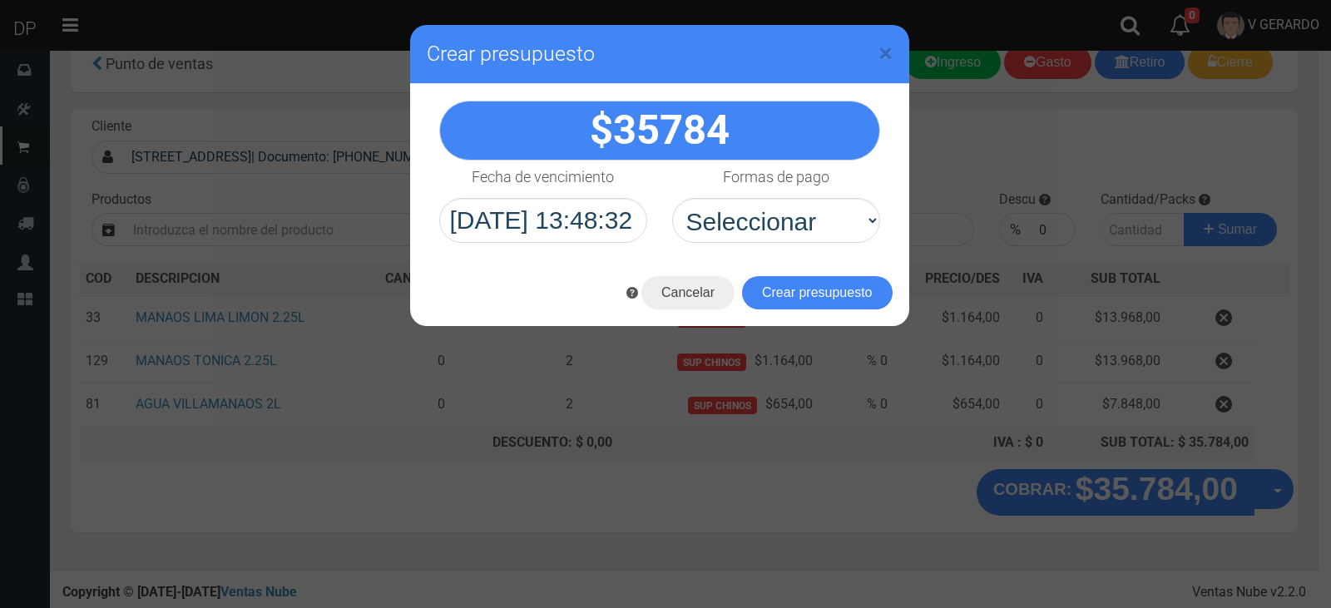
click at [828, 246] on div "35784" at bounding box center [659, 172] width 499 height 176
click at [829, 235] on select "Seleccionar Efectivo Tarjeta de Crédito Depósito Débito" at bounding box center [776, 220] width 208 height 45
select select "Efectivo"
click at [672, 198] on select "Seleccionar Efectivo Tarjeta de Crédito Depósito Débito" at bounding box center [776, 220] width 208 height 45
click at [833, 303] on button "Crear presupuesto" at bounding box center [817, 292] width 151 height 33
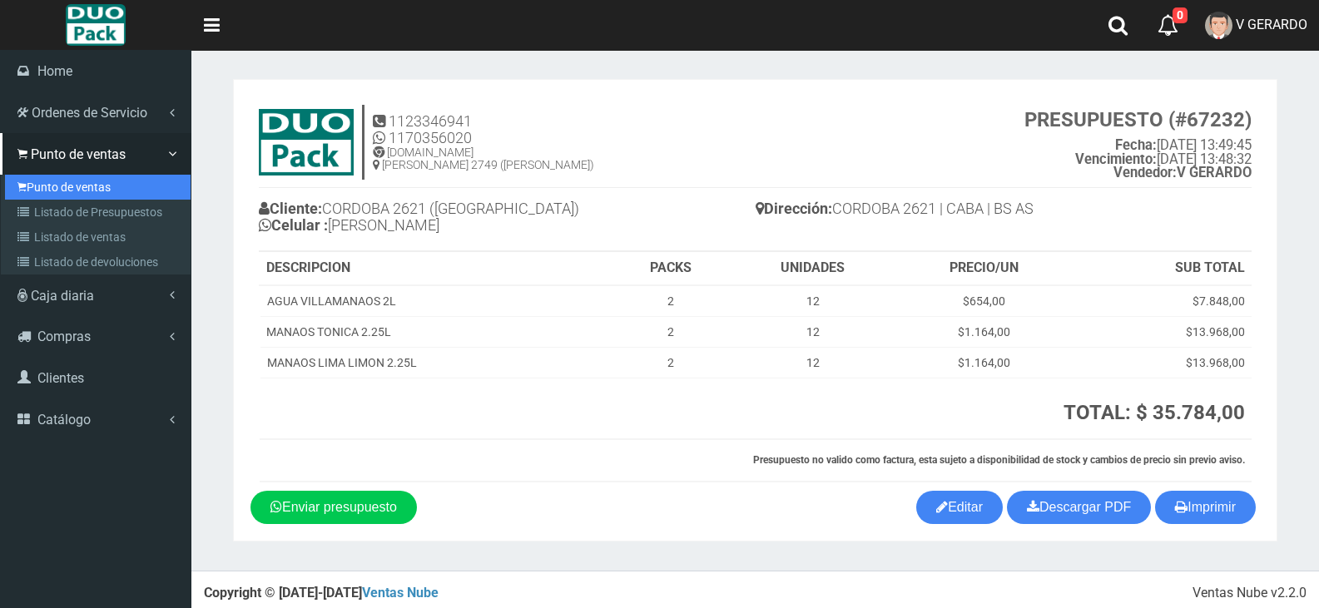
click at [64, 179] on link "Punto de ventas" at bounding box center [98, 187] width 186 height 25
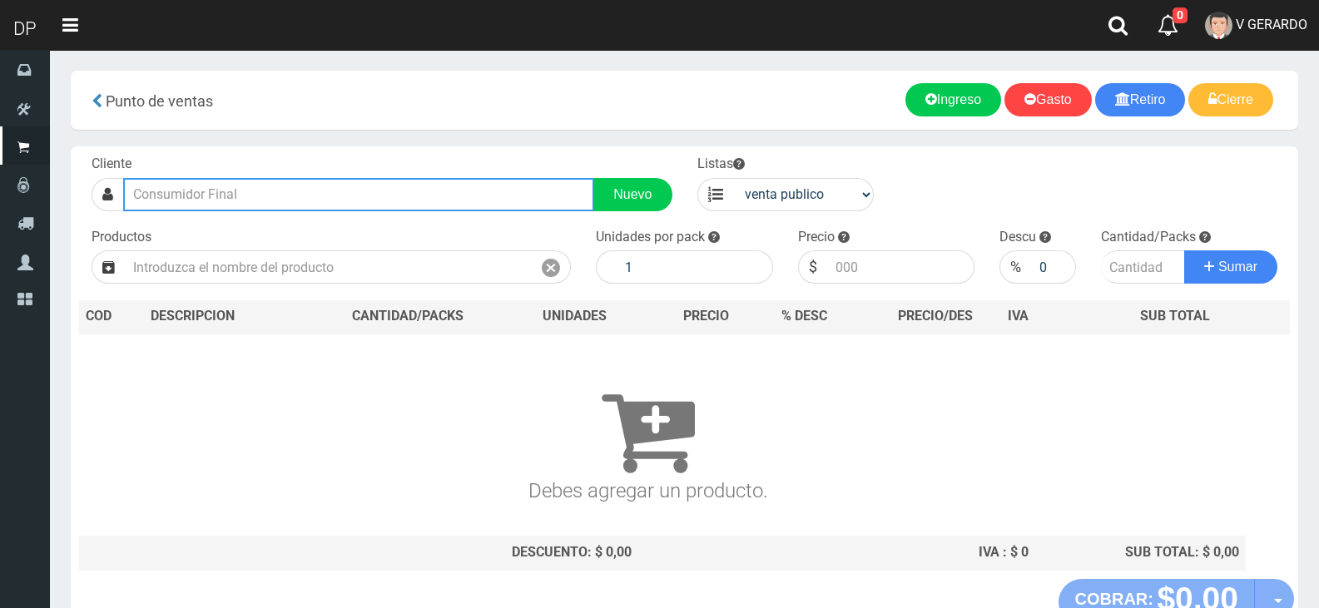
click at [344, 204] on input "text" at bounding box center [358, 194] width 471 height 33
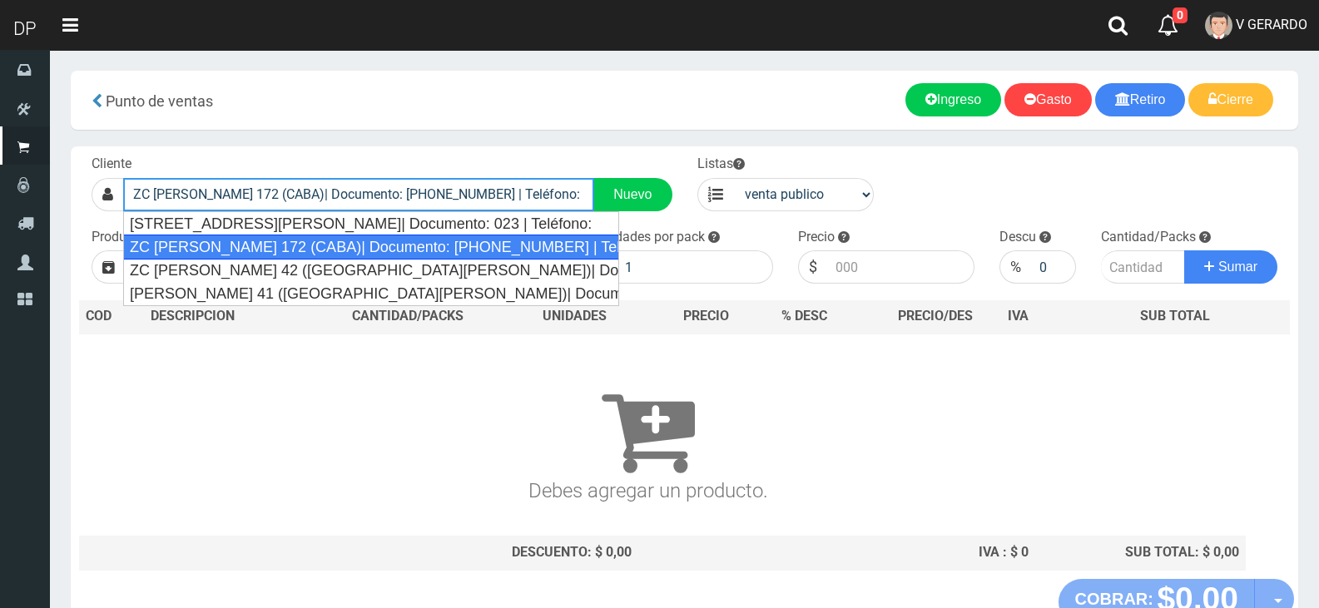
type input "ZC WARNES 172 (CABA)| Documento: 35656564 | Teléfono:"
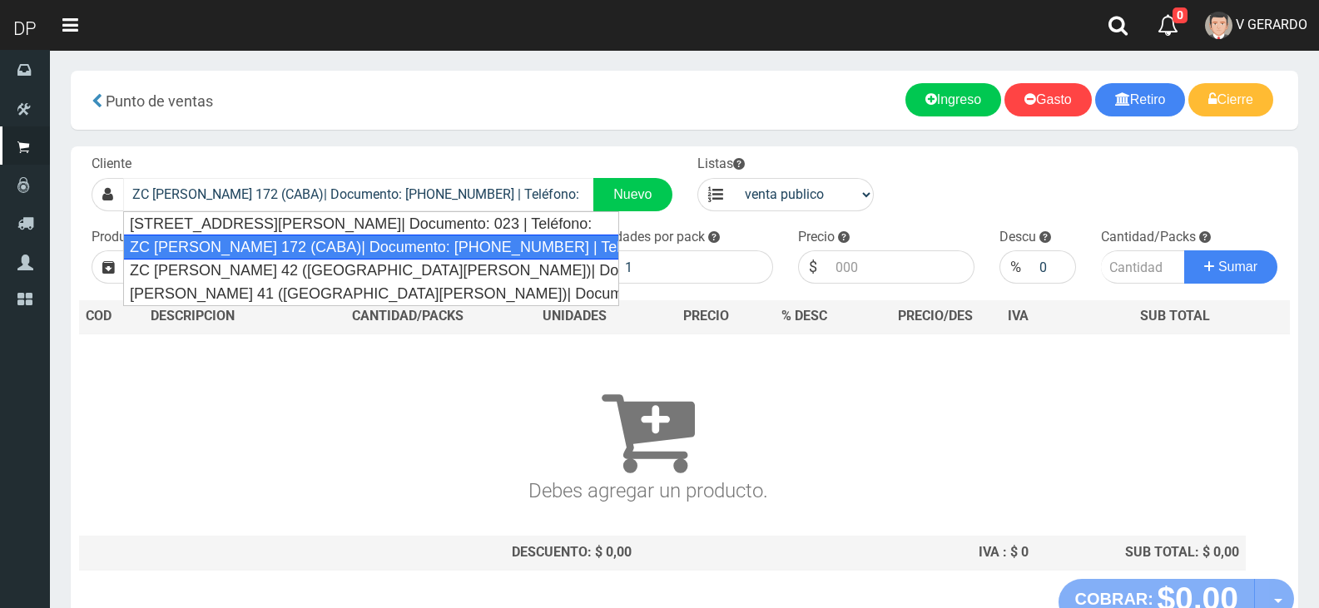
select select "2"
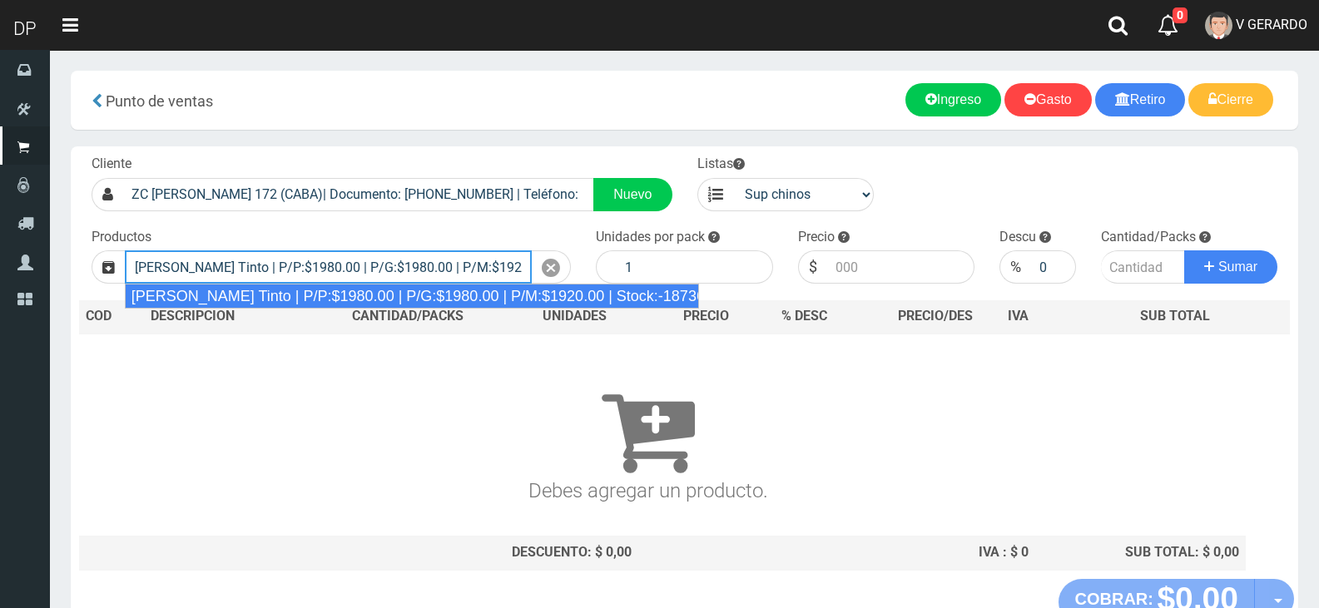
type input "Viñas de Balbo Tinto | P/P:$1980.00 | P/G:$1980.00 | P/M:$1920.00 | Stock:-18736"
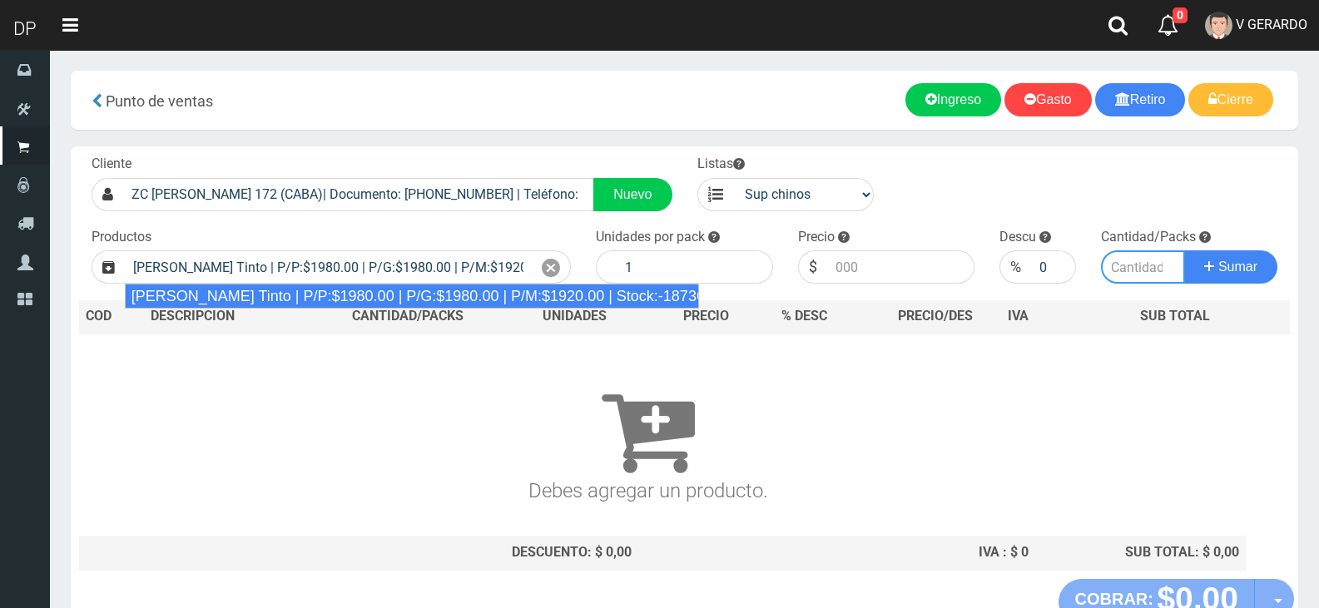
type input "6"
type input "1980.00"
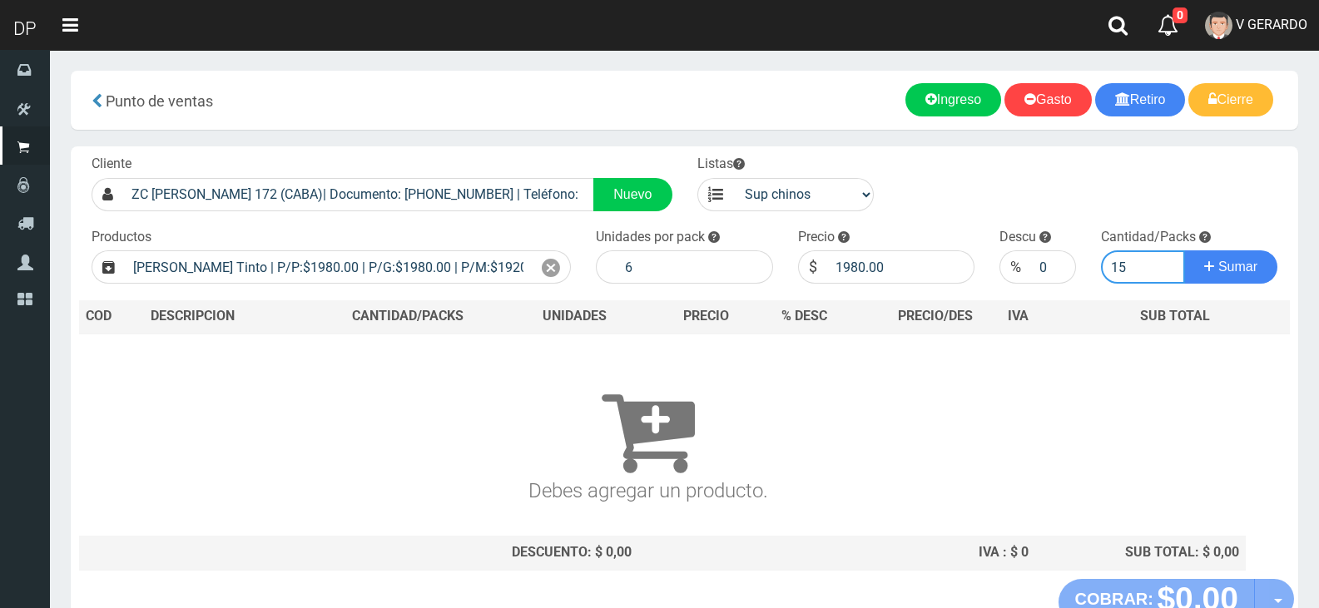
type input "15"
click at [1184, 250] on button "Sumar" at bounding box center [1230, 266] width 93 height 33
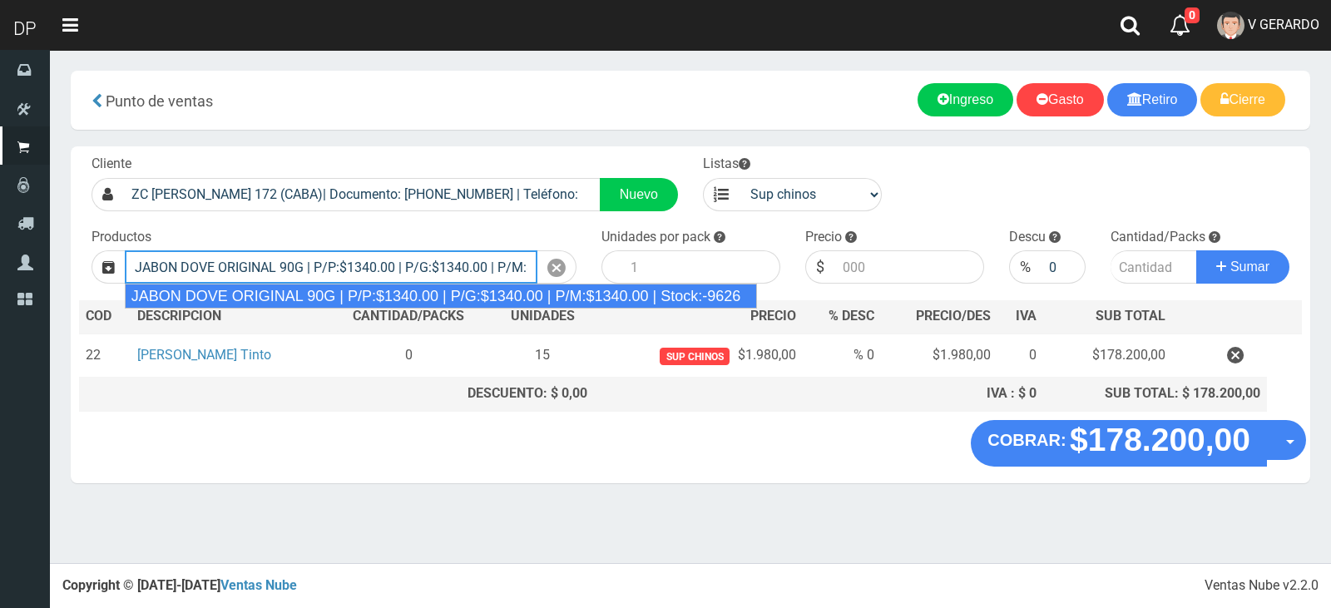
type input "JABON DOVE ORIGINAL 90G | P/P:$1340.00 | P/G:$1340.00 | P/M:$1340.00 | Stock:-9…"
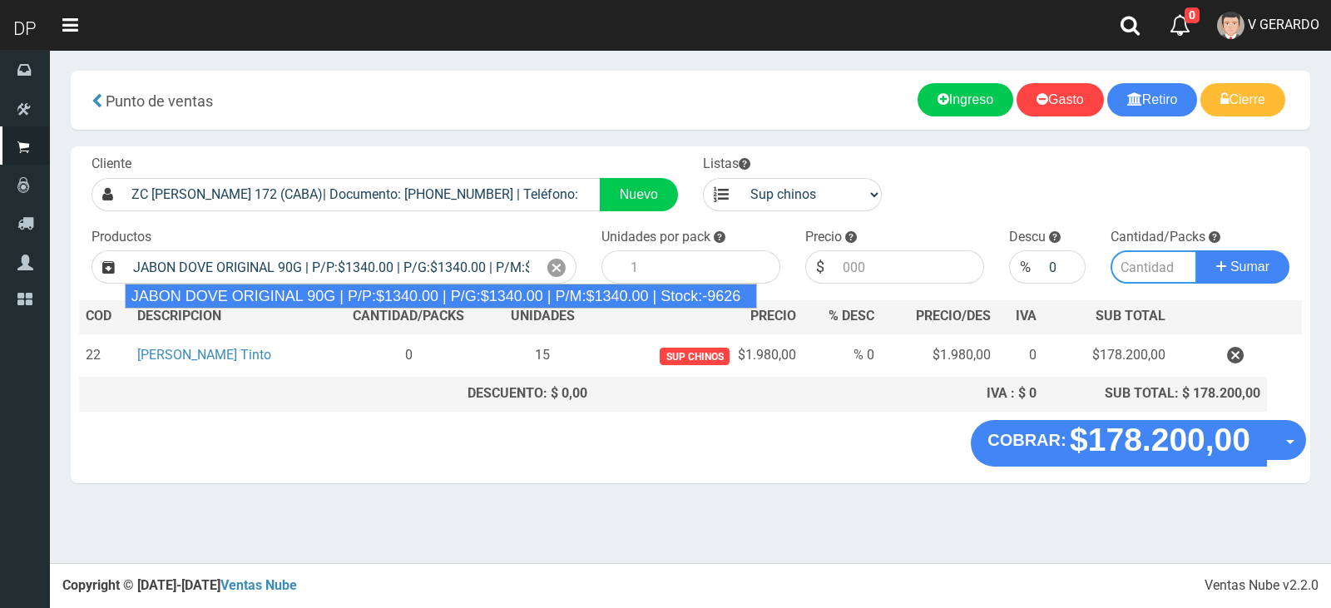
type input "60"
type input "1340.00"
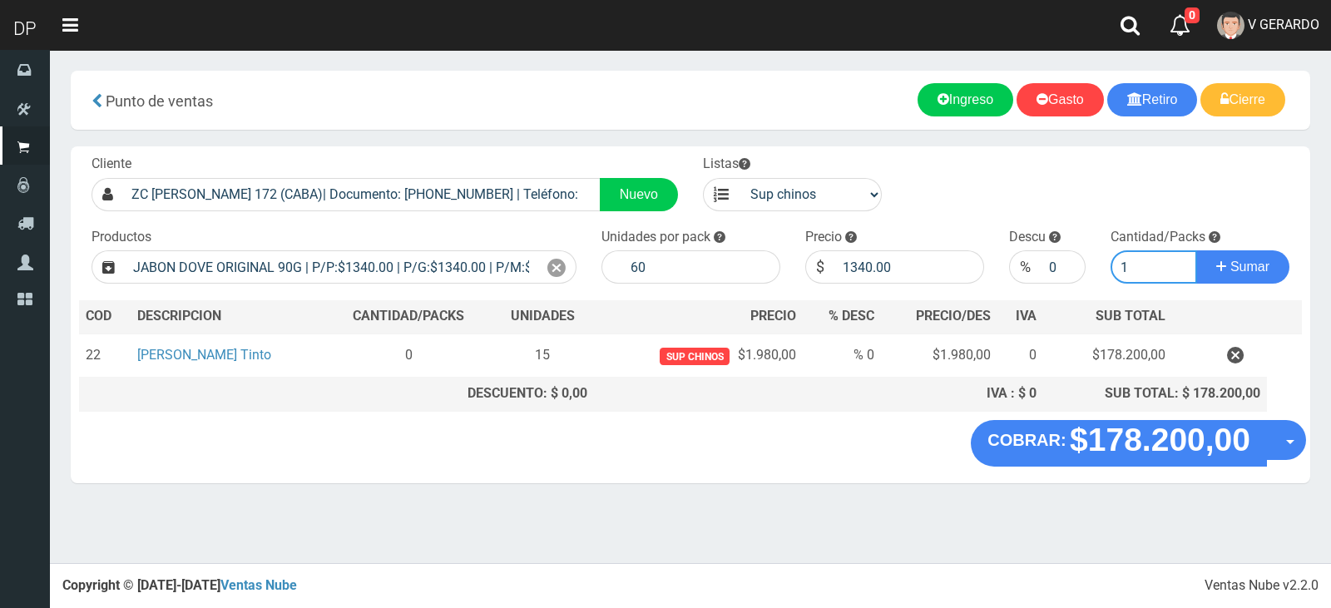
type input "1"
click at [1196, 250] on button "Sumar" at bounding box center [1242, 266] width 93 height 33
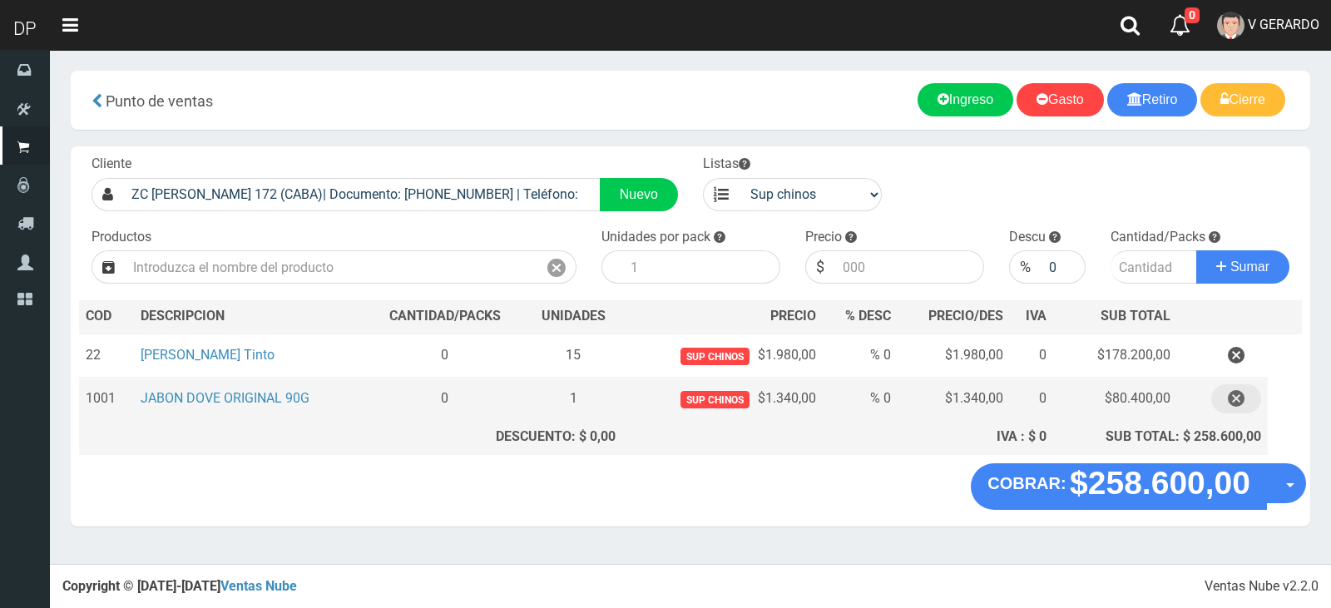
click at [1246, 398] on button "button" at bounding box center [1236, 398] width 50 height 29
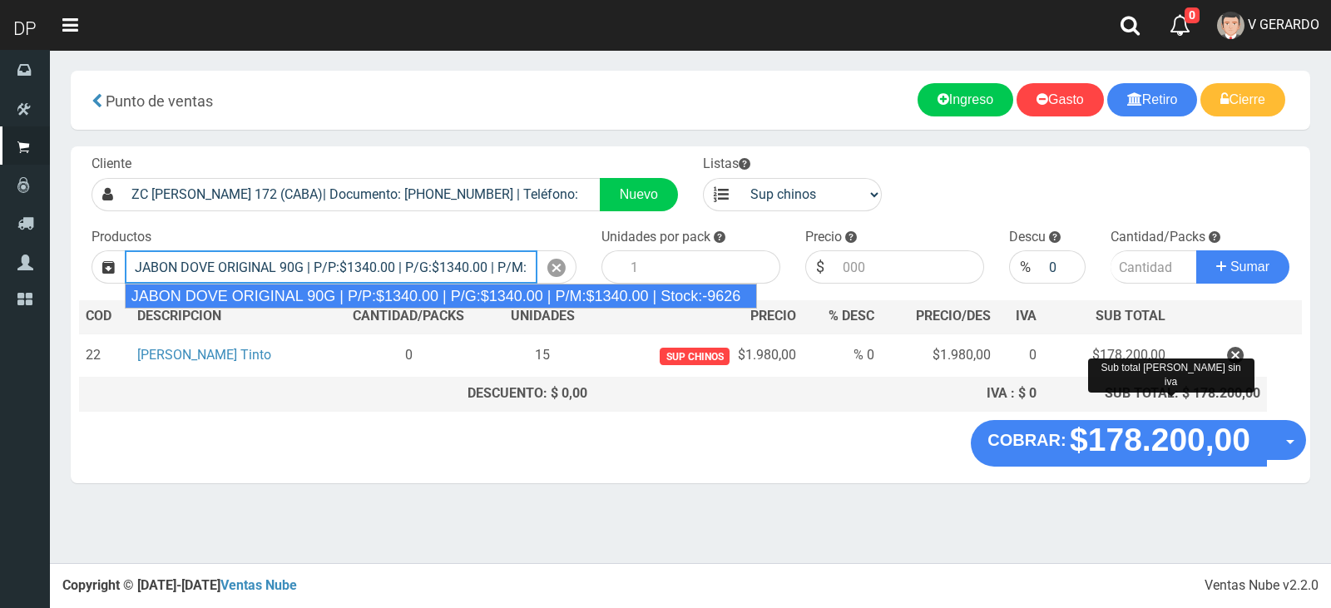
type input "JABON DOVE ORIGINAL 90G | P/P:$1340.00 | P/G:$1340.00 | P/M:$1340.00 | Stock:-9…"
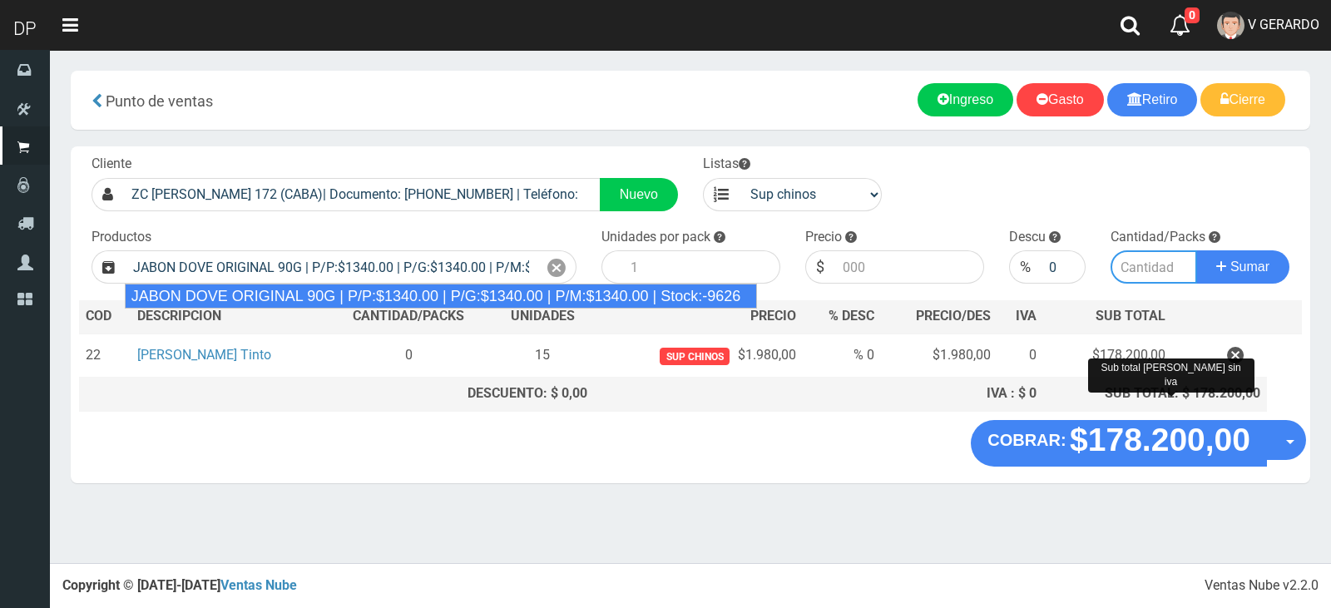
type input "60"
type input "1340.00"
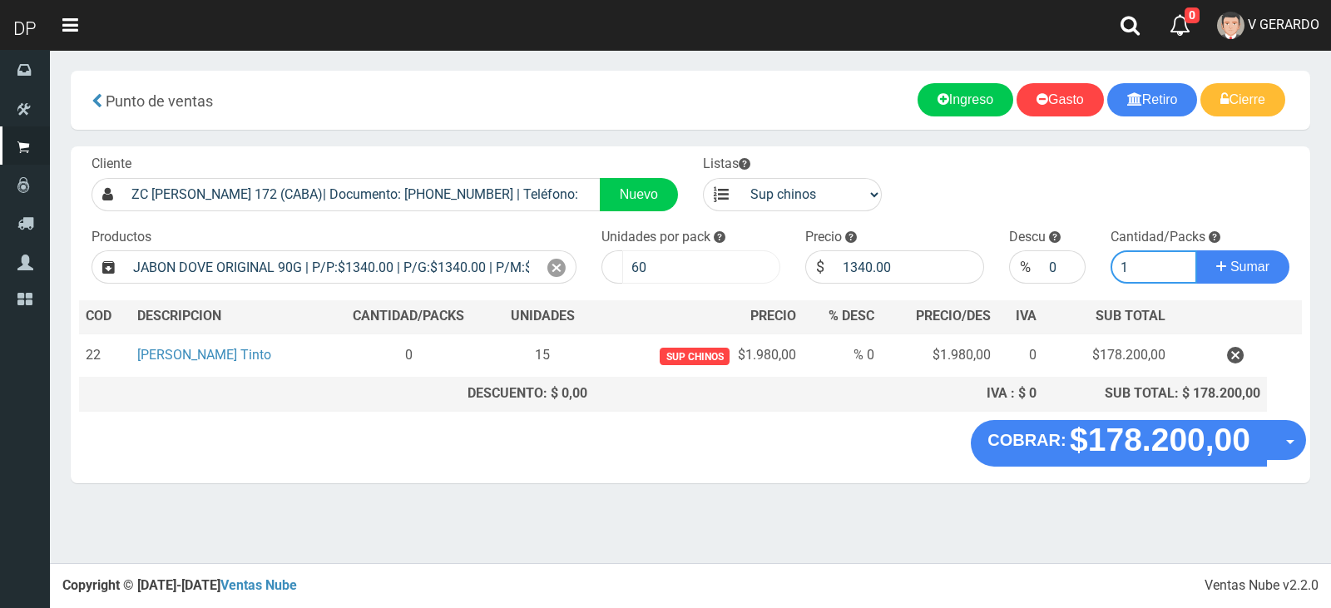
type input "1"
click at [730, 275] on input "60" at bounding box center [701, 266] width 158 height 33
type input "0"
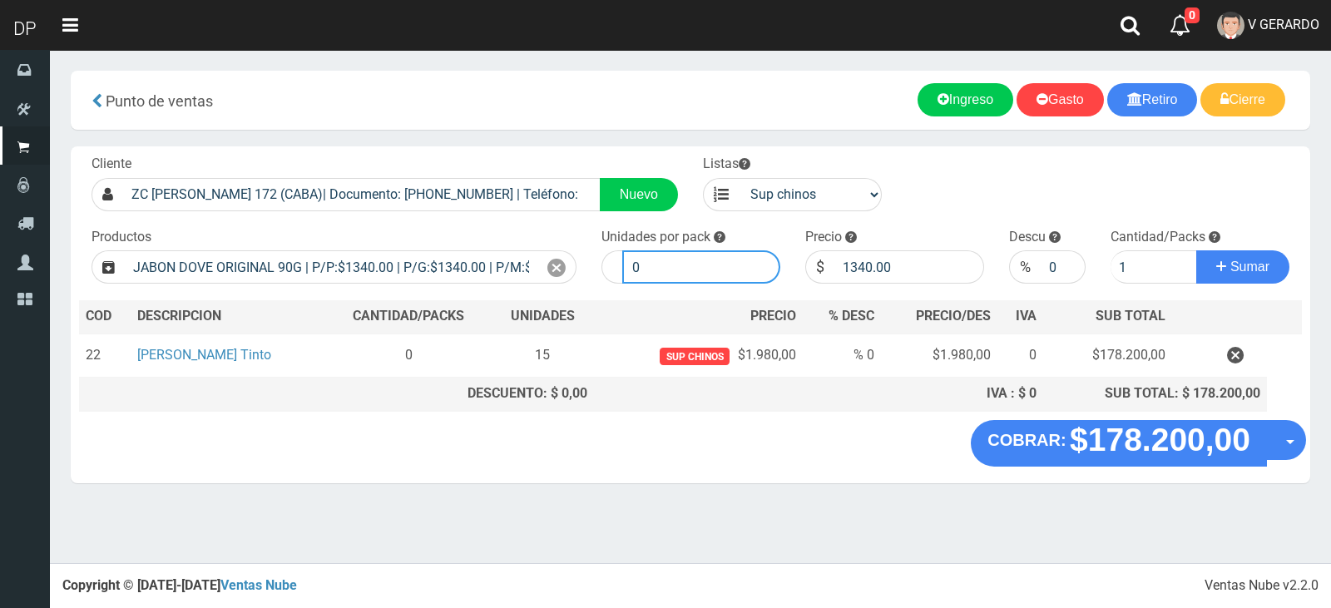
click at [1196, 250] on button "Sumar" at bounding box center [1242, 266] width 93 height 33
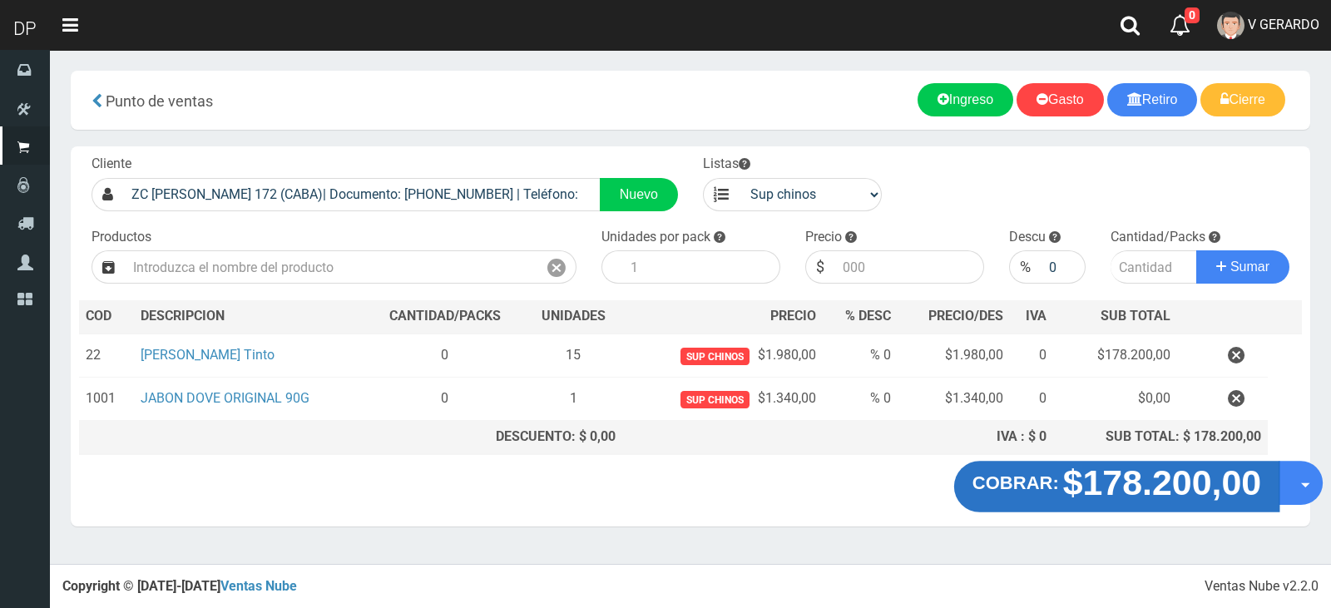
click at [1077, 497] on strong "$178.200,00" at bounding box center [1162, 482] width 199 height 39
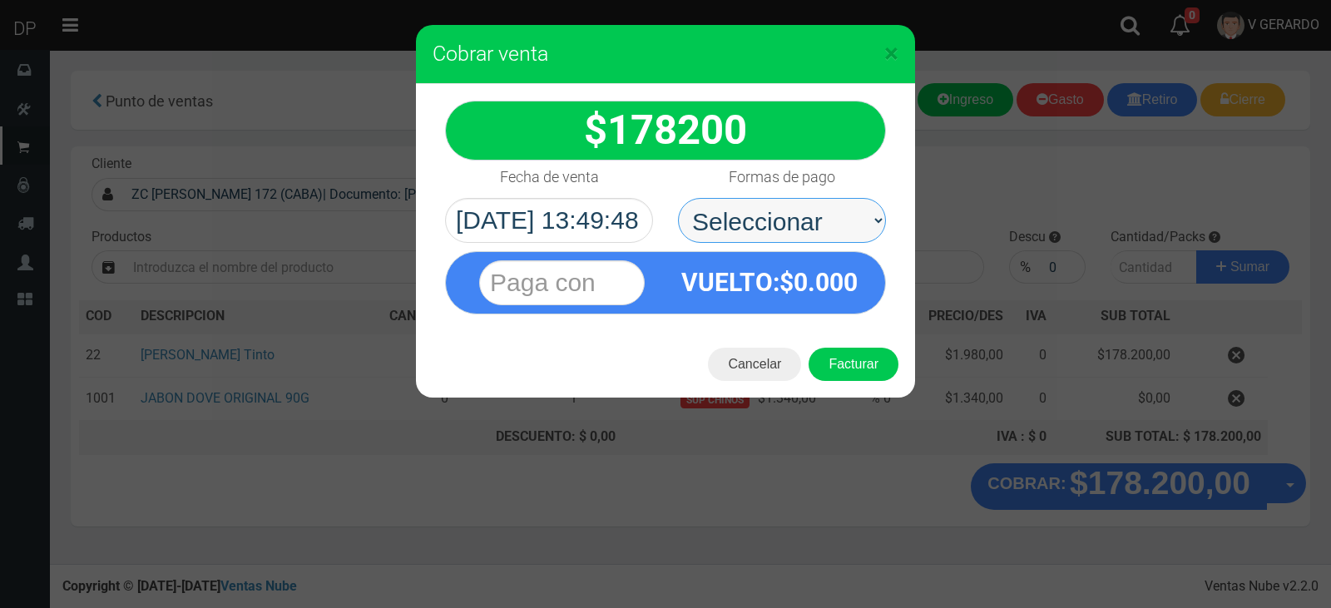
click at [814, 205] on select "Seleccionar Efectivo Tarjeta de Crédito Depósito Débito" at bounding box center [782, 220] width 208 height 45
drag, startPoint x: 806, startPoint y: 226, endPoint x: 806, endPoint y: 242, distance: 15.8
click at [806, 226] on select "Seleccionar Efectivo Tarjeta de Crédito Depósito Débito" at bounding box center [782, 220] width 208 height 45
click at [678, 198] on select "Seleccionar Efectivo Tarjeta de Crédito Depósito Débito" at bounding box center [782, 220] width 208 height 45
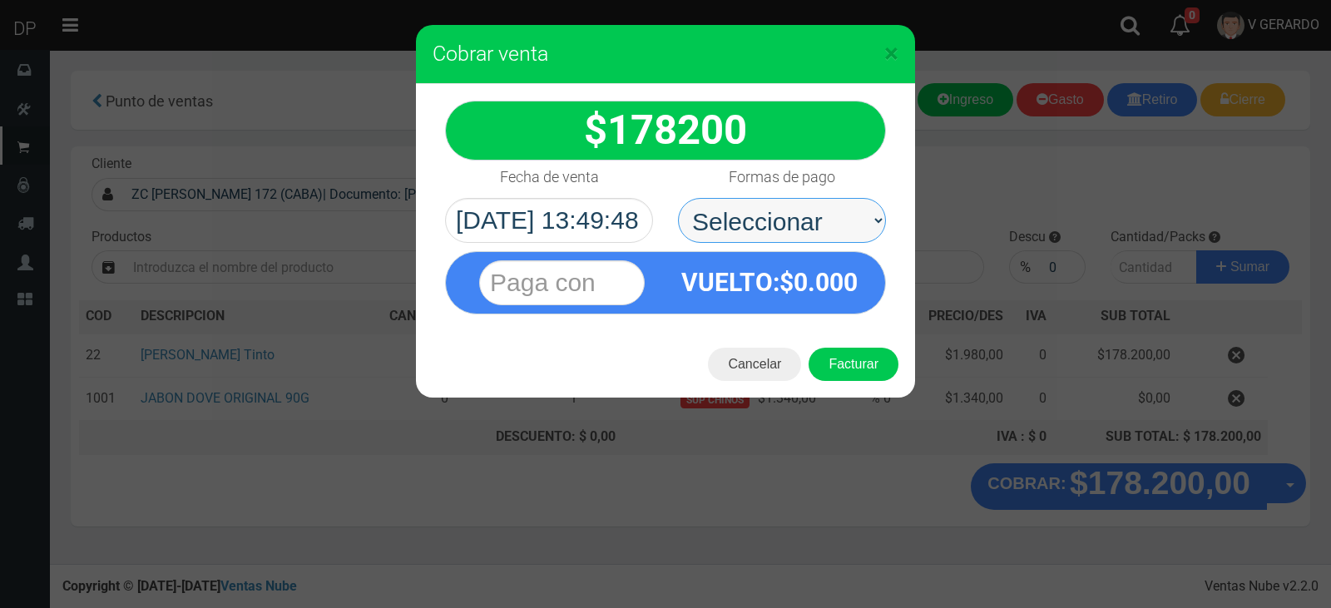
click at [802, 225] on select "Seleccionar Efectivo Tarjeta de Crédito Depósito Débito" at bounding box center [782, 220] width 208 height 45
select select "Efectivo"
click at [678, 198] on select "Seleccionar Efectivo Tarjeta de Crédito Depósito Débito" at bounding box center [782, 220] width 208 height 45
click at [835, 349] on button "Facturar" at bounding box center [854, 364] width 90 height 33
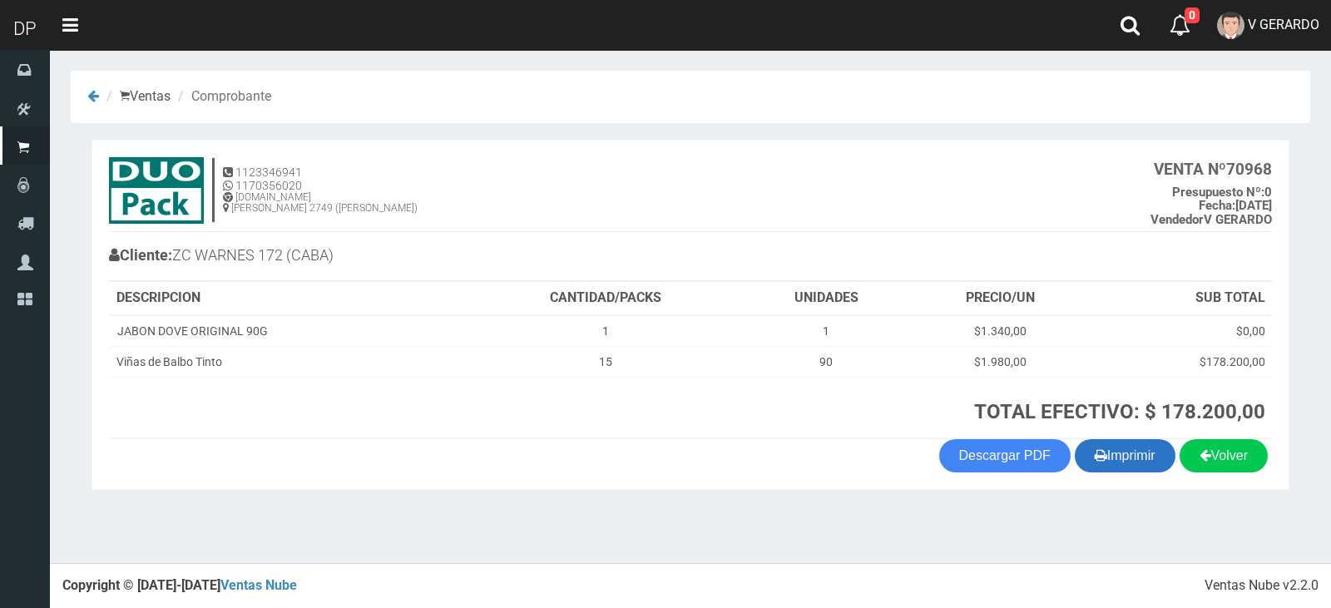
click at [1104, 449] on button "Imprimir" at bounding box center [1125, 455] width 101 height 33
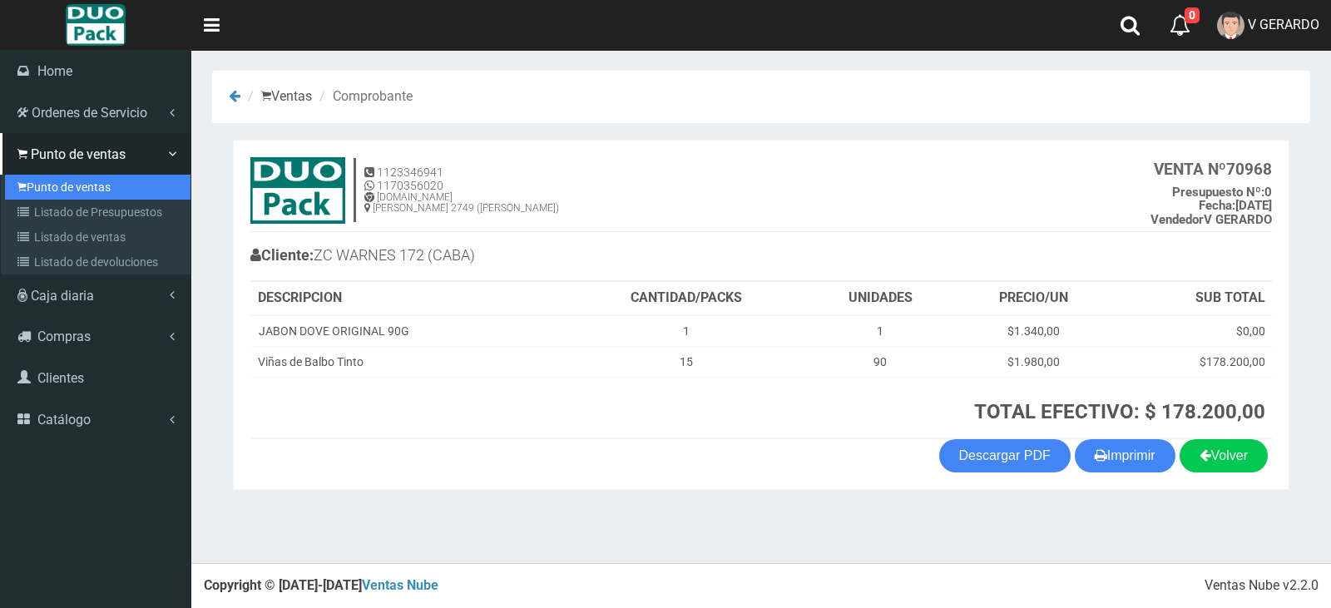
click at [55, 186] on link "Punto de ventas" at bounding box center [98, 187] width 186 height 25
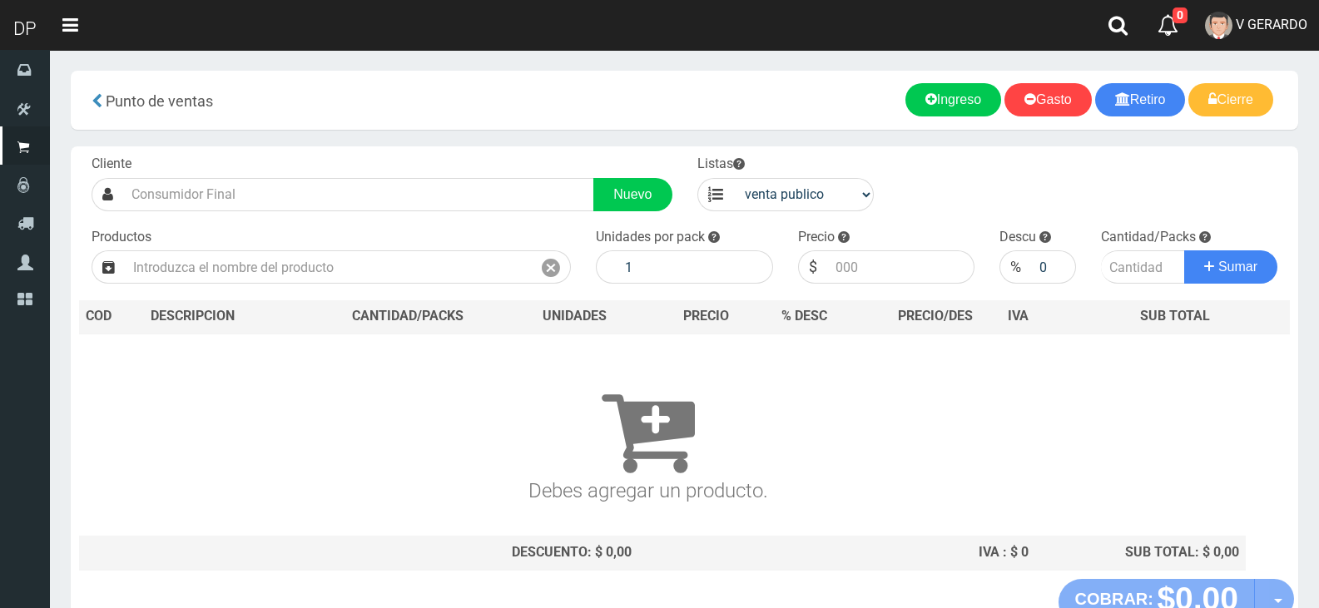
click at [267, 212] on div "Cliente Nuevo Listas venta publico Sup chinos reventas Productos" at bounding box center [684, 362] width 1227 height 433
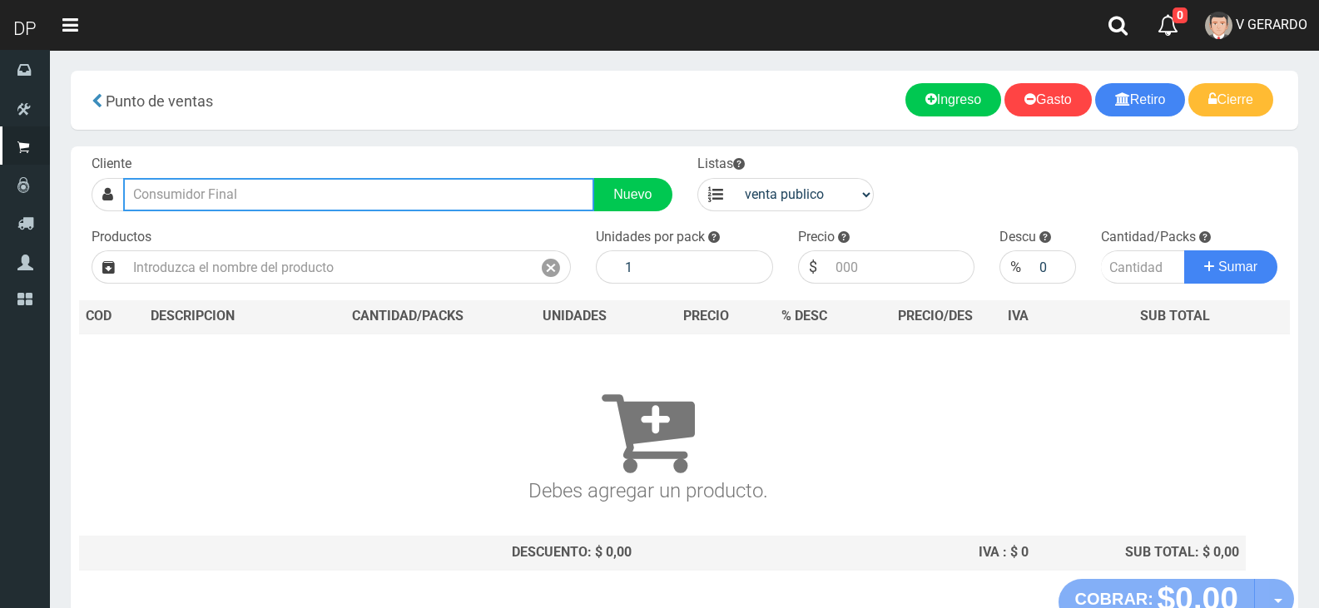
click at [269, 191] on input "text" at bounding box center [358, 194] width 471 height 33
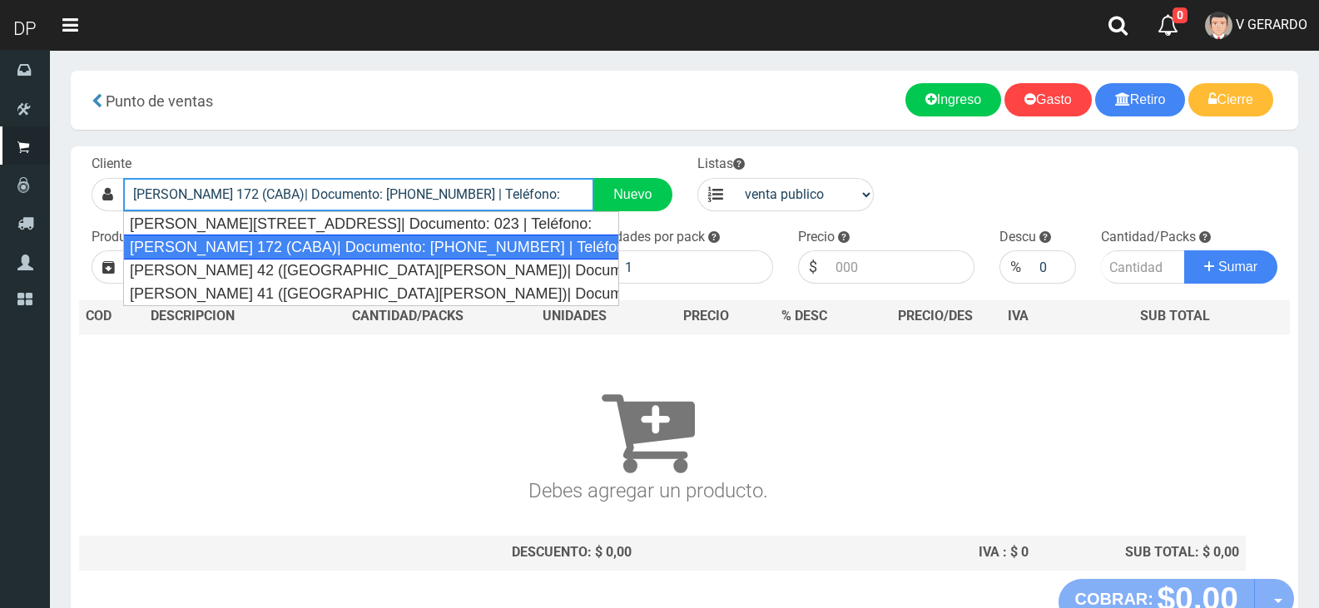
type input "ZC WARNES 172 (CABA)| Documento: 35656564 | Teléfono:"
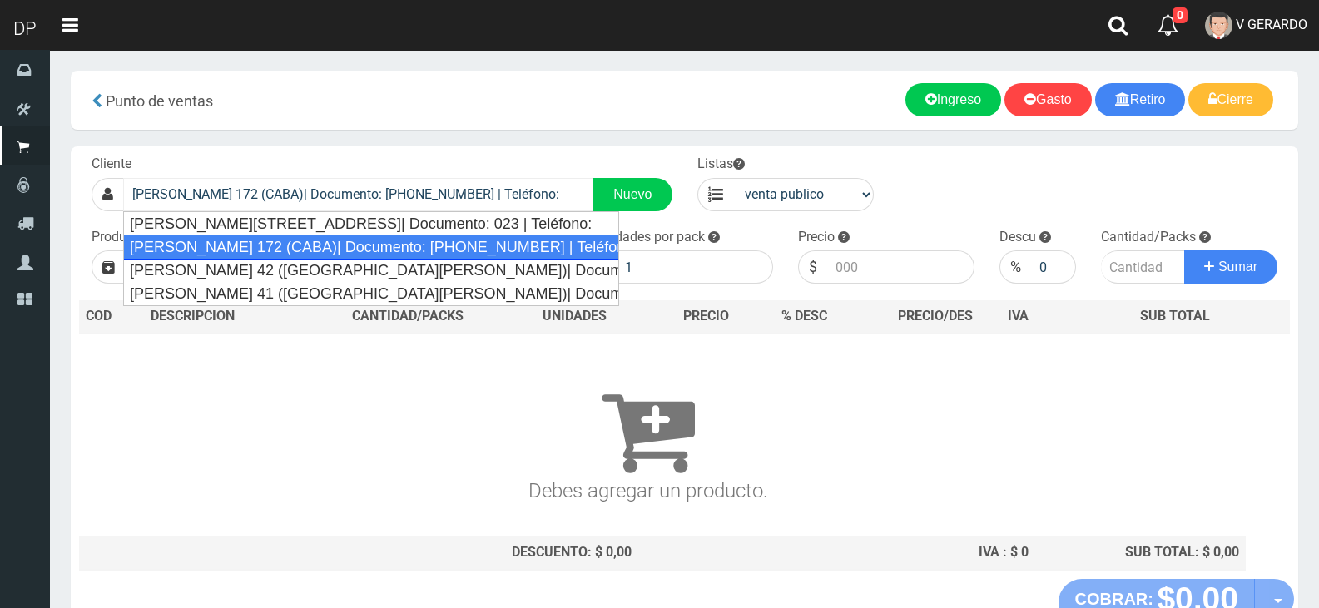
select select "2"
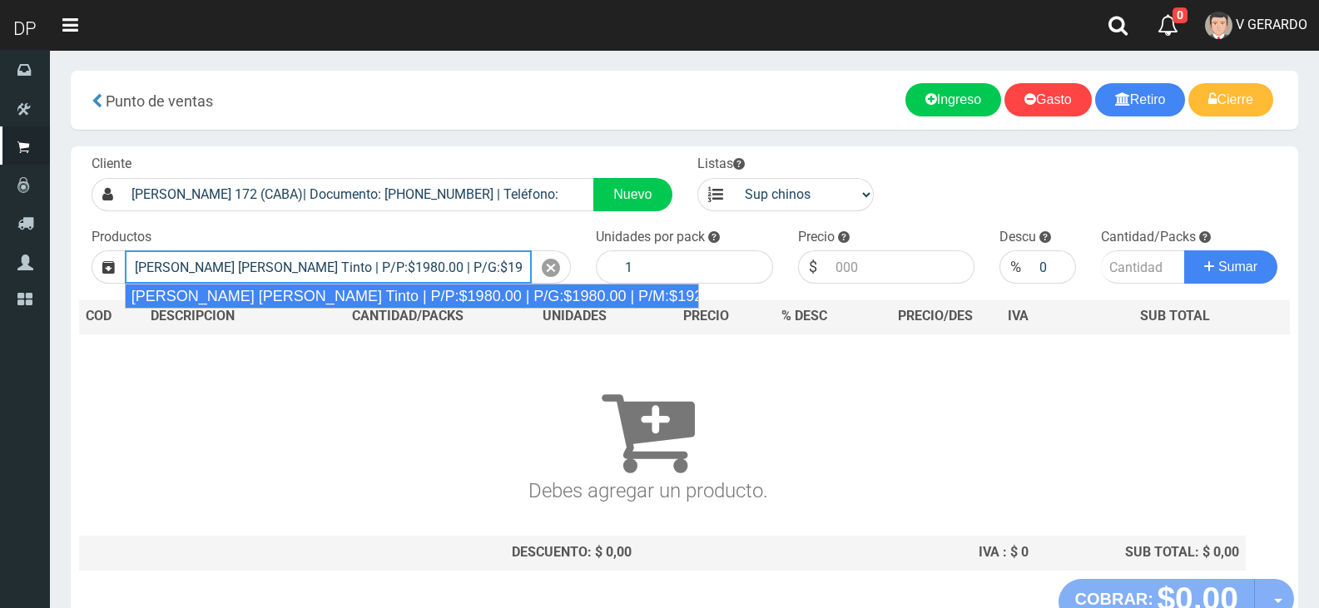
type input "Viñas de Balbo Tinto | P/P:$1980.00 | P/G:$1980.00 | P/M:$1920.00 | Stock:-18826"
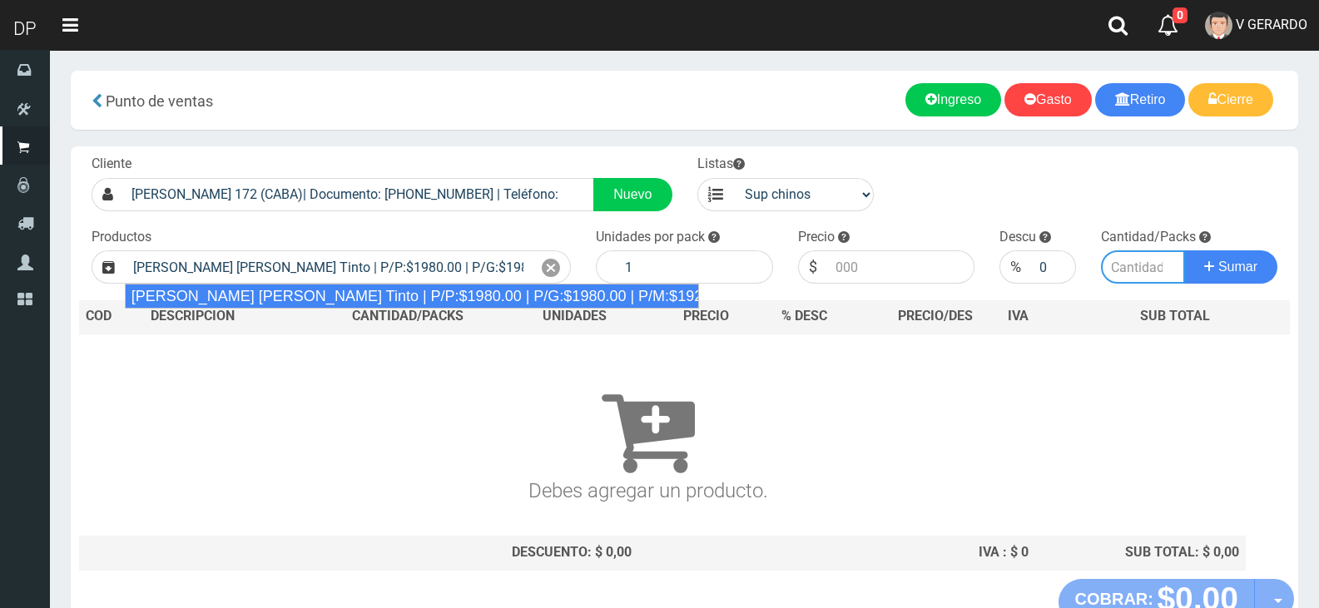
type input "6"
type input "1980.00"
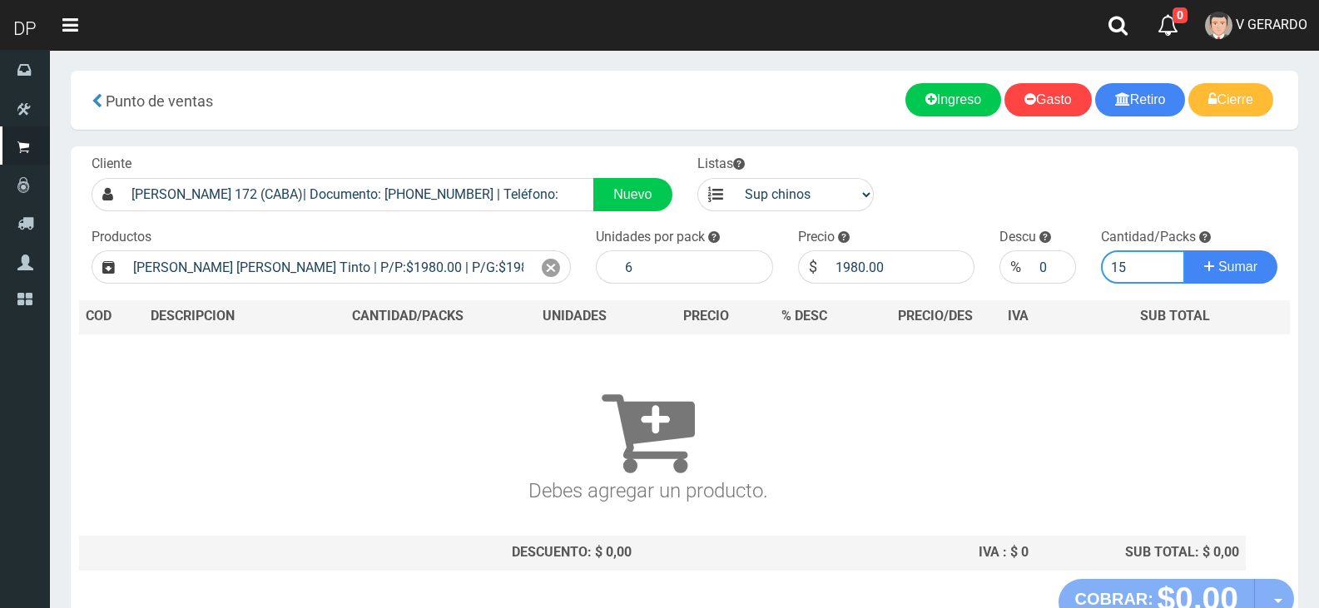
type input "15"
click at [1184, 250] on button "Sumar" at bounding box center [1230, 266] width 93 height 33
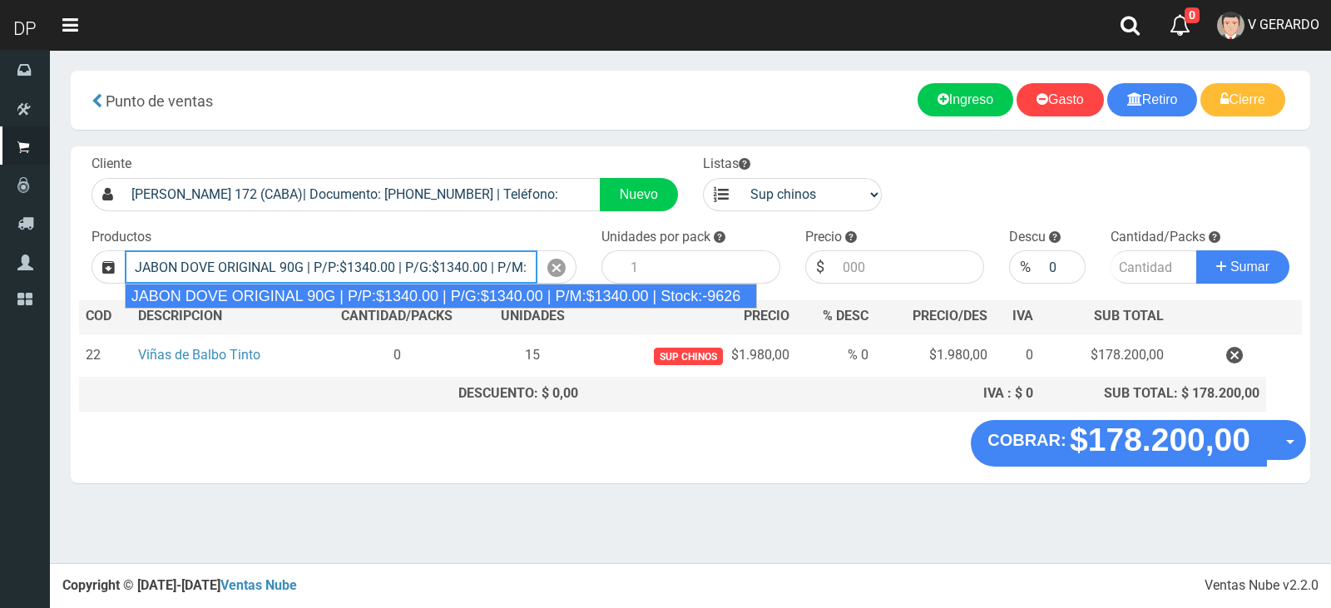
type input "JABON DOVE ORIGINAL 90G | P/P:$1340.00 | P/G:$1340.00 | P/M:$1340.00 | Stock:-9…"
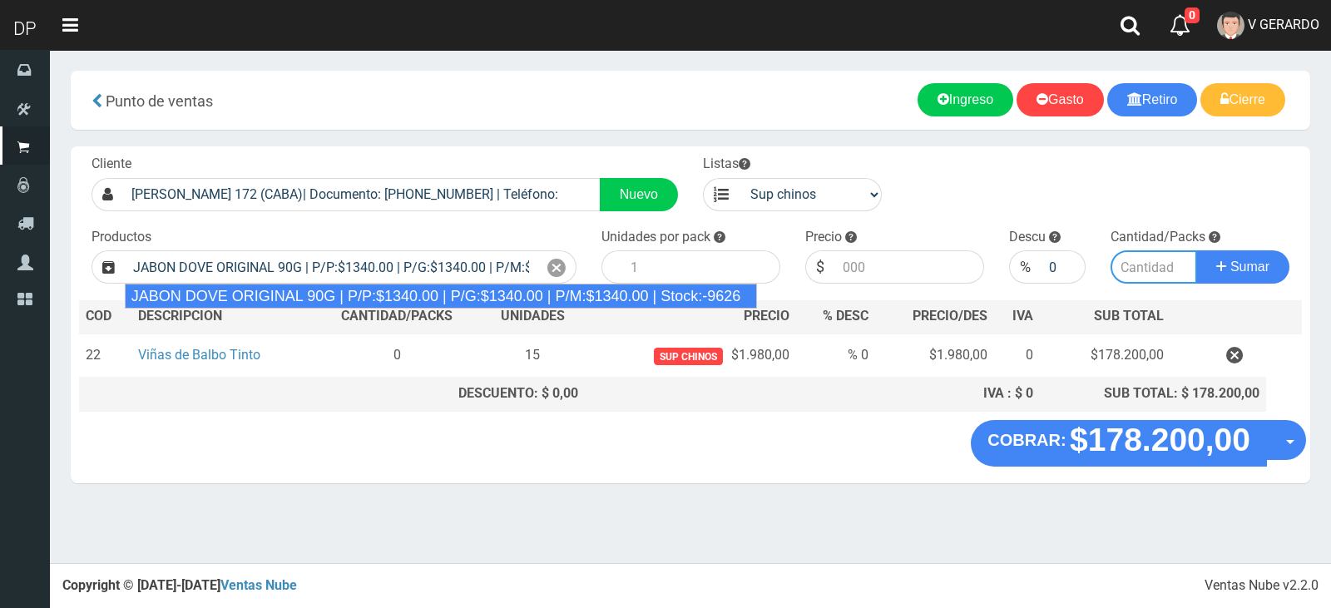
type input "60"
type input "1340.00"
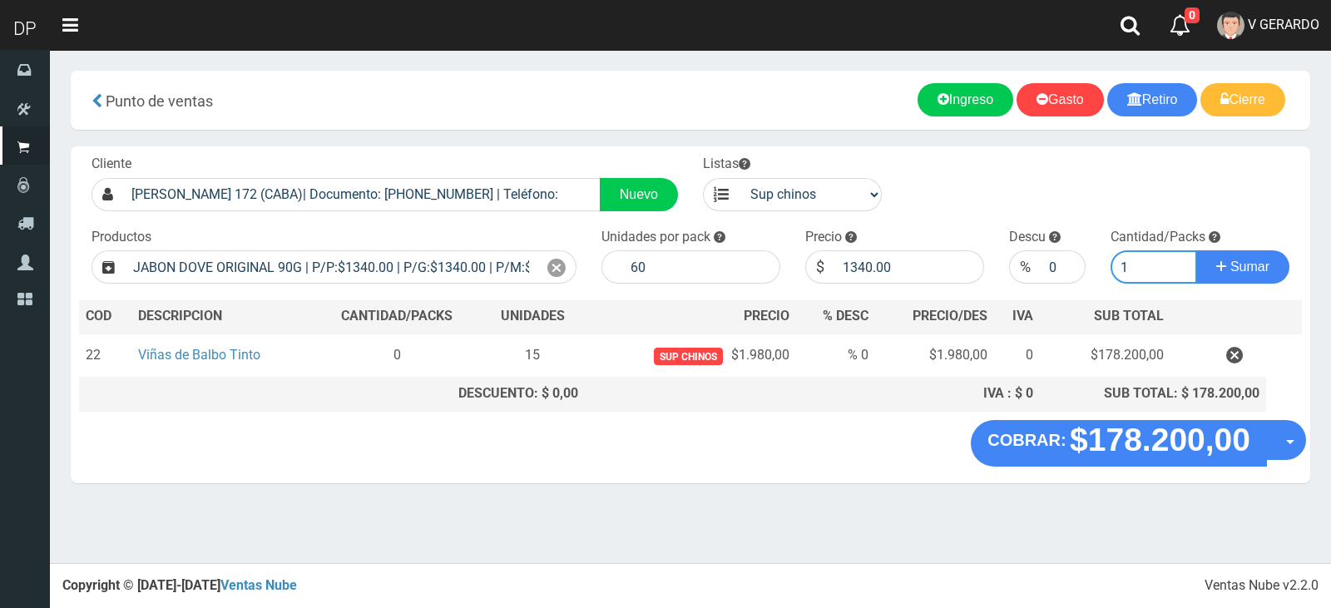
type input "1"
click at [743, 286] on div "Cliente ZC WARNES 172 (CABA)| Documento: 35656564 | Teléfono: Nuevo Listas vent…" at bounding box center [691, 283] width 1240 height 274
click at [731, 270] on input "60" at bounding box center [701, 266] width 158 height 33
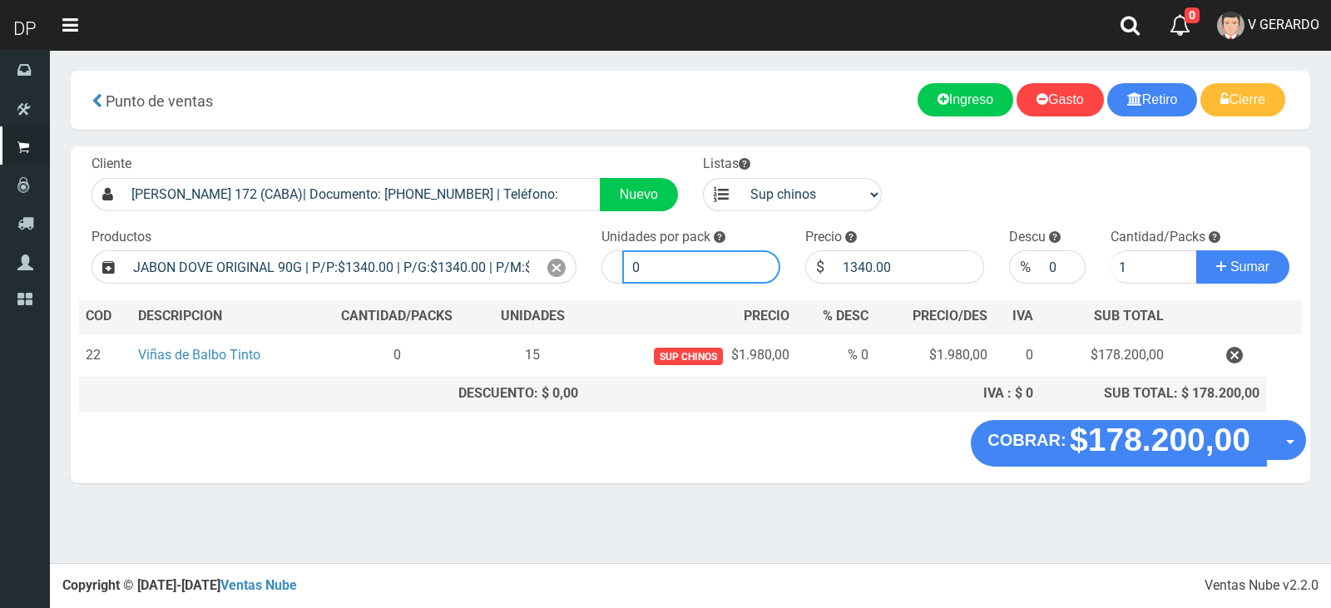
type input "0"
click at [1196, 250] on button "Sumar" at bounding box center [1242, 266] width 93 height 33
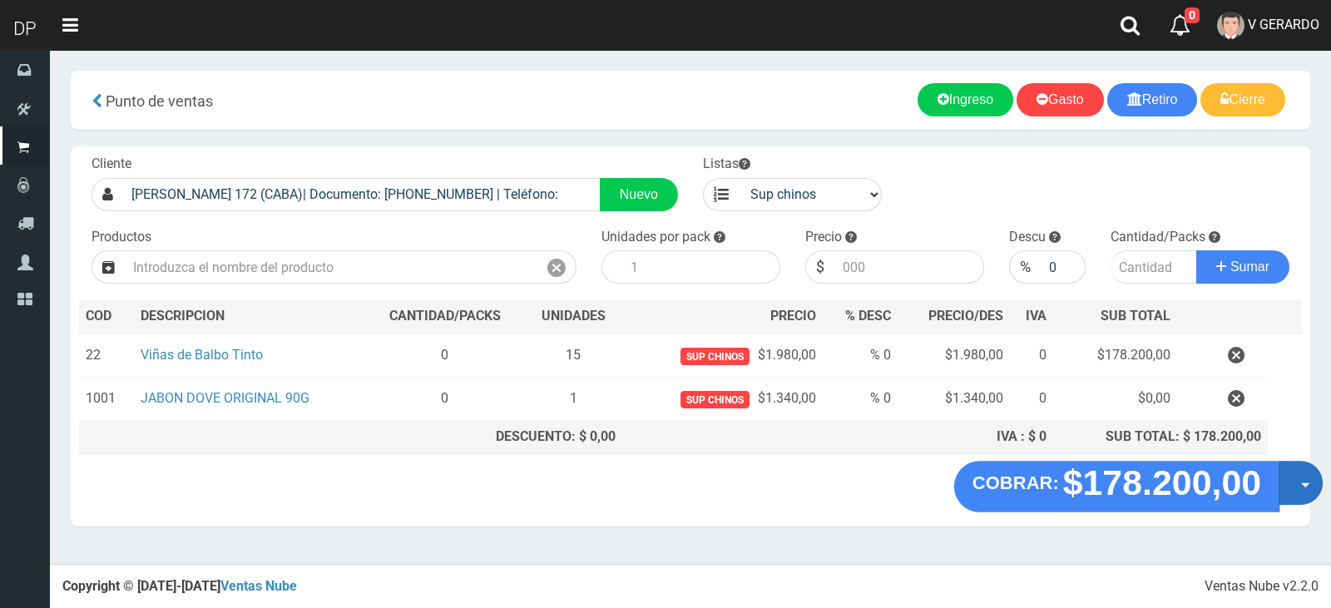
click at [1304, 488] on button "Opciones" at bounding box center [1301, 483] width 44 height 44
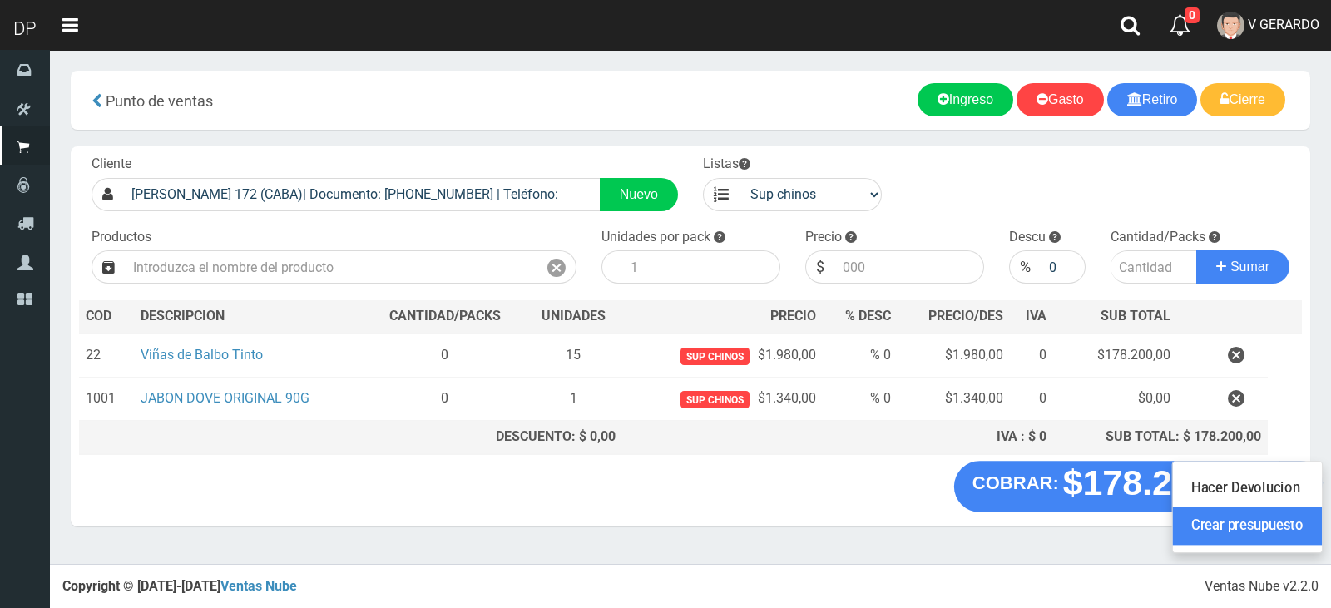
click at [1297, 517] on link "Crear presupuesto" at bounding box center [1247, 526] width 149 height 38
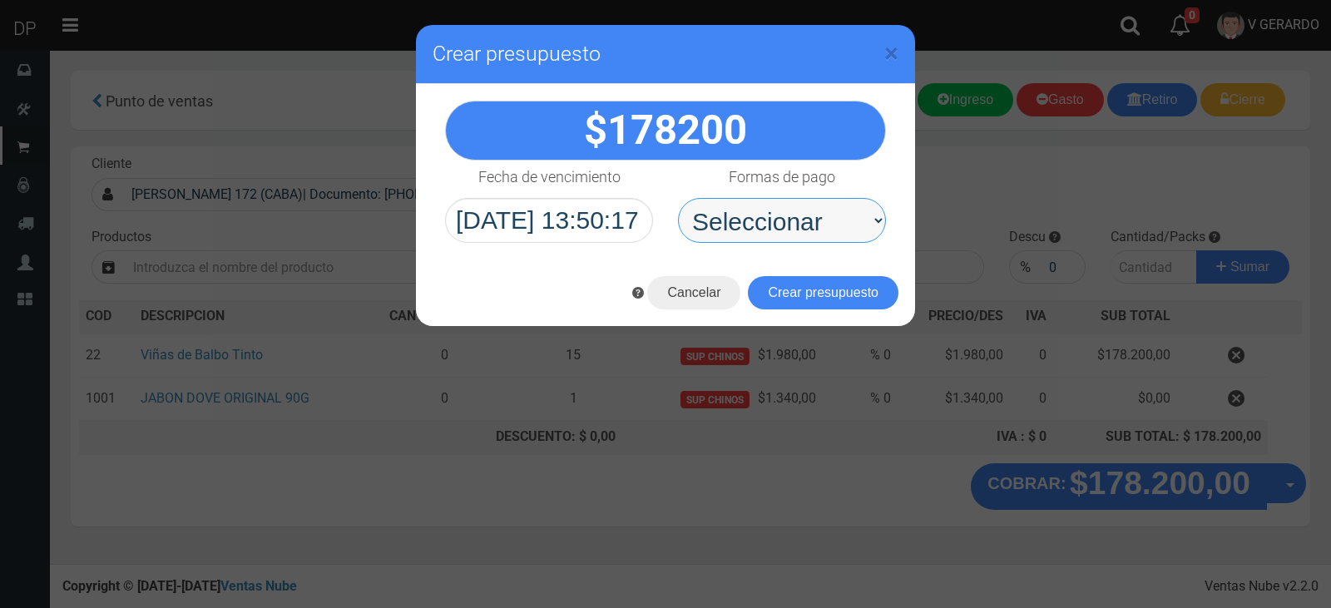
click at [844, 240] on select "Seleccionar Efectivo Tarjeta de Crédito Depósito Débito" at bounding box center [782, 220] width 208 height 45
select select "Efectivo"
click at [678, 198] on select "Seleccionar Efectivo Tarjeta de Crédito Depósito Débito" at bounding box center [782, 220] width 208 height 45
click at [830, 304] on button "Crear presupuesto" at bounding box center [823, 292] width 151 height 33
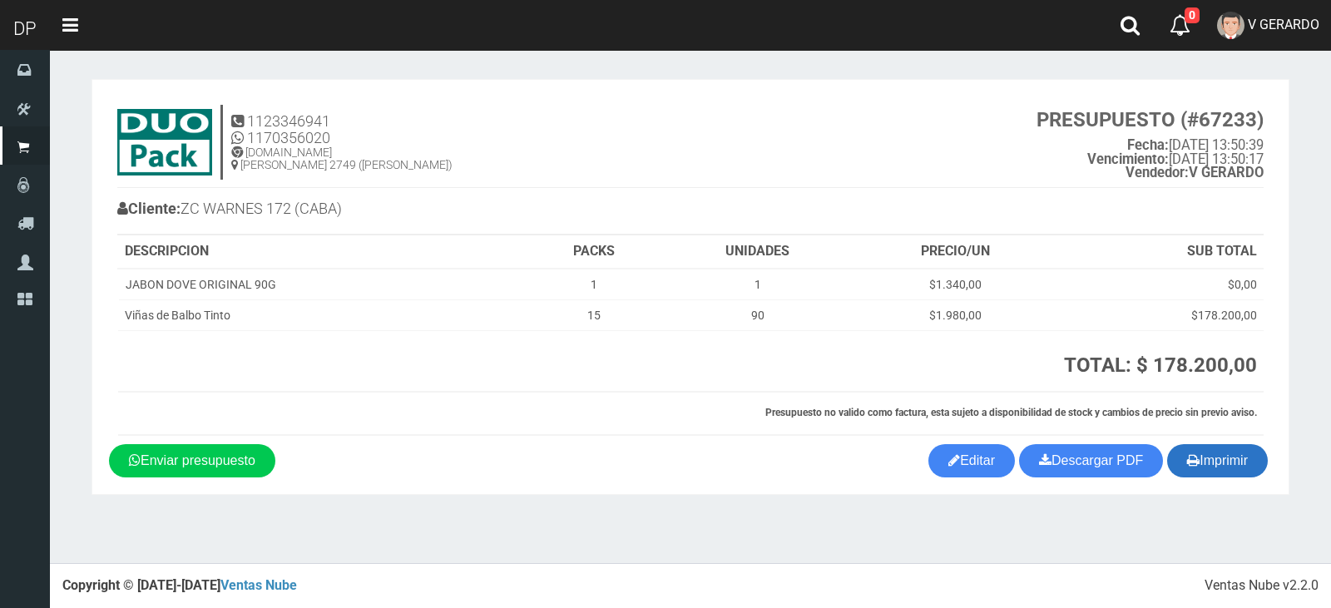
click at [1200, 451] on button "Imprimir" at bounding box center [1217, 460] width 101 height 33
click at [1247, 42] on link "V GERARDO" at bounding box center [1268, 25] width 126 height 51
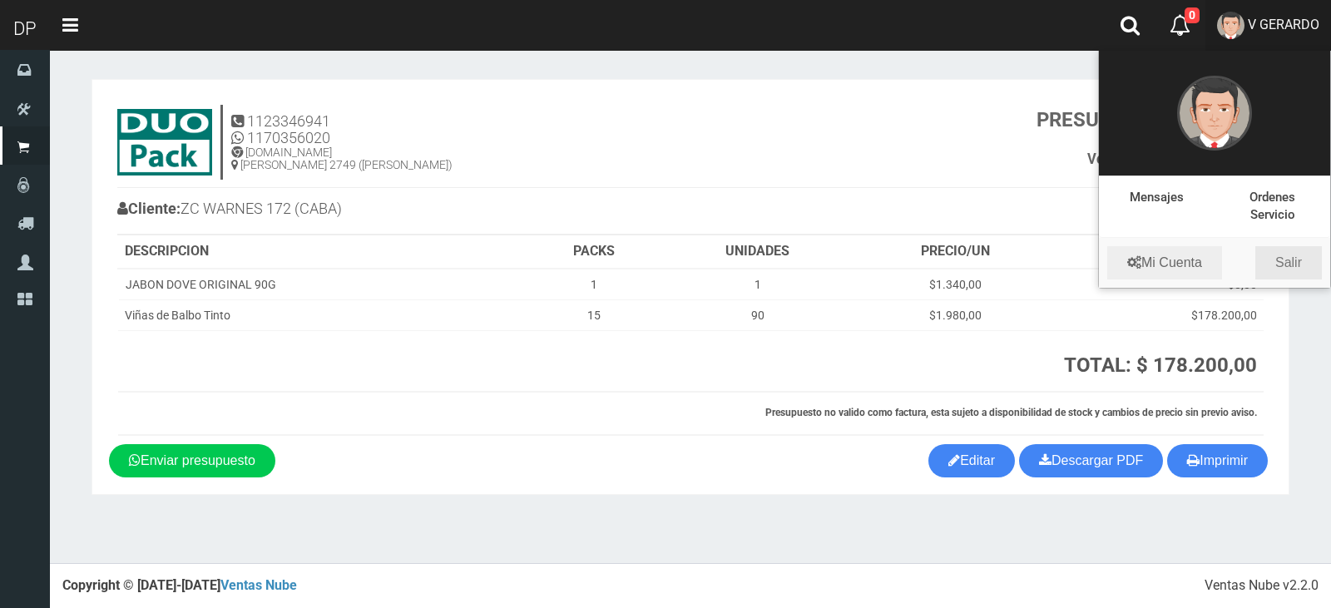
click at [1310, 263] on link "Salir" at bounding box center [1288, 262] width 67 height 33
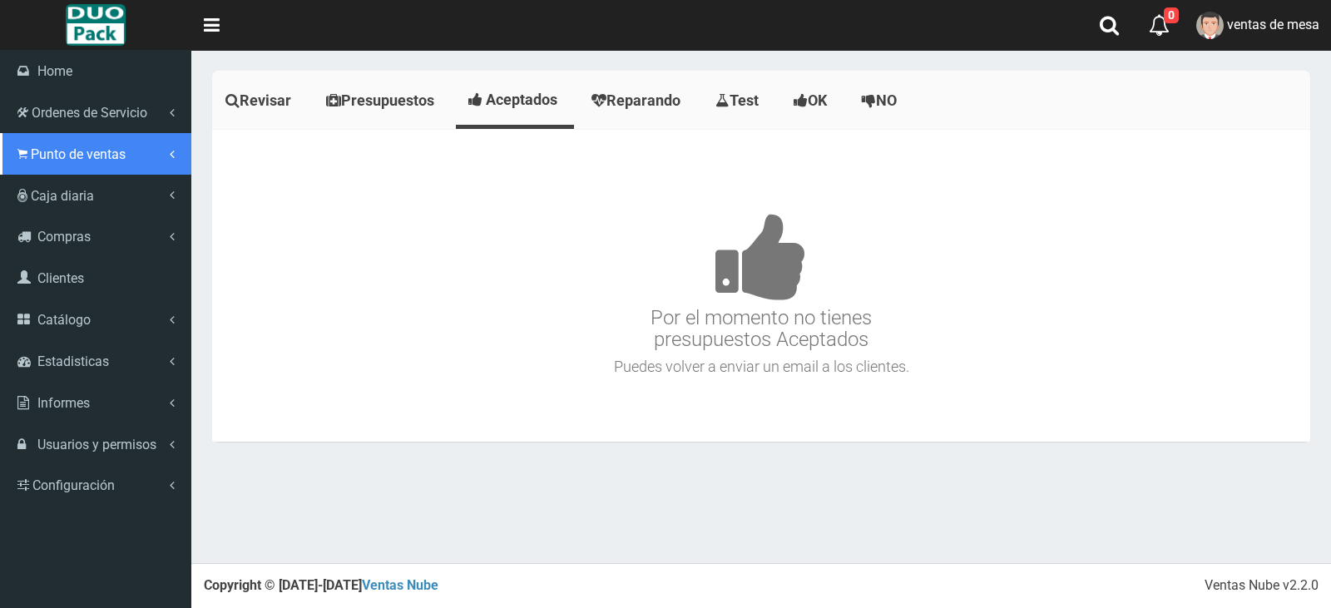
click at [73, 146] on span "Punto de ventas" at bounding box center [78, 154] width 95 height 16
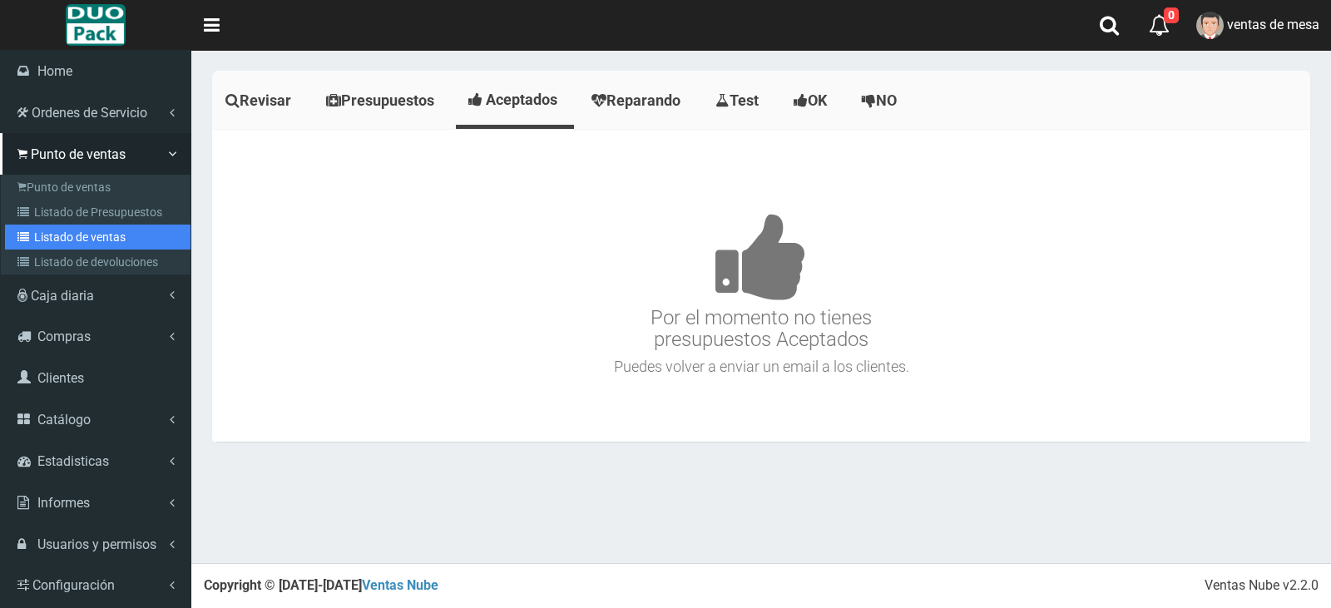
click at [103, 235] on link "Listado de ventas" at bounding box center [98, 237] width 186 height 25
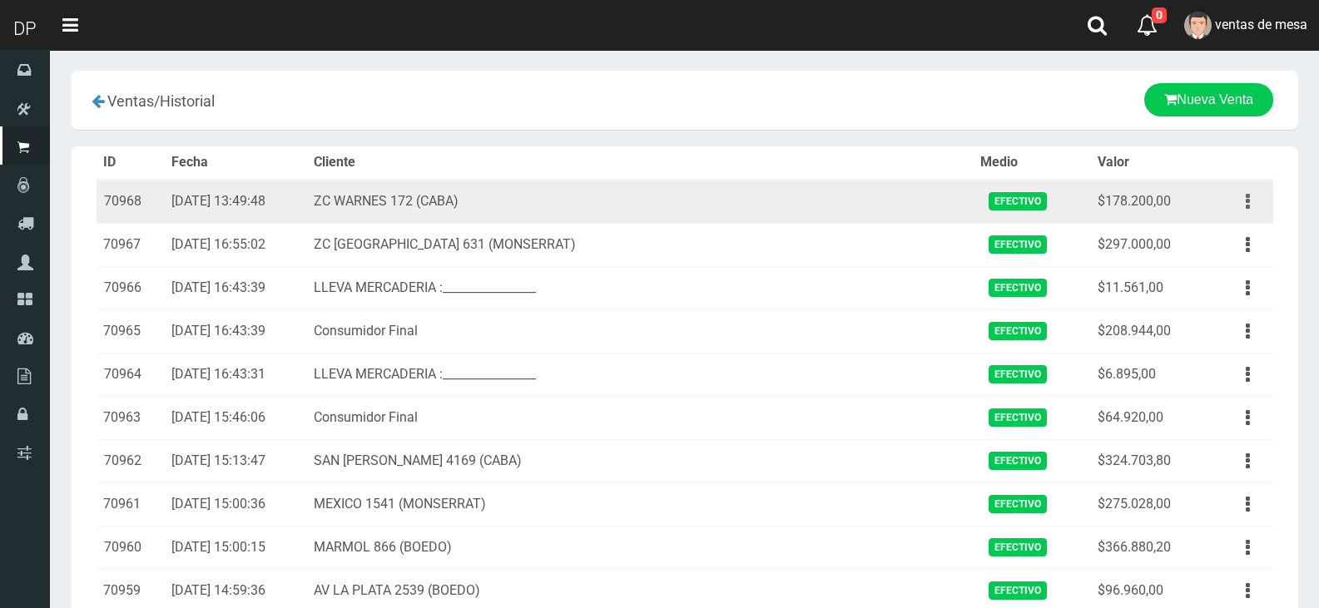
click at [1246, 205] on icon "button" at bounding box center [1247, 201] width 4 height 29
click at [1185, 295] on link "Eliminar" at bounding box center [1199, 291] width 131 height 37
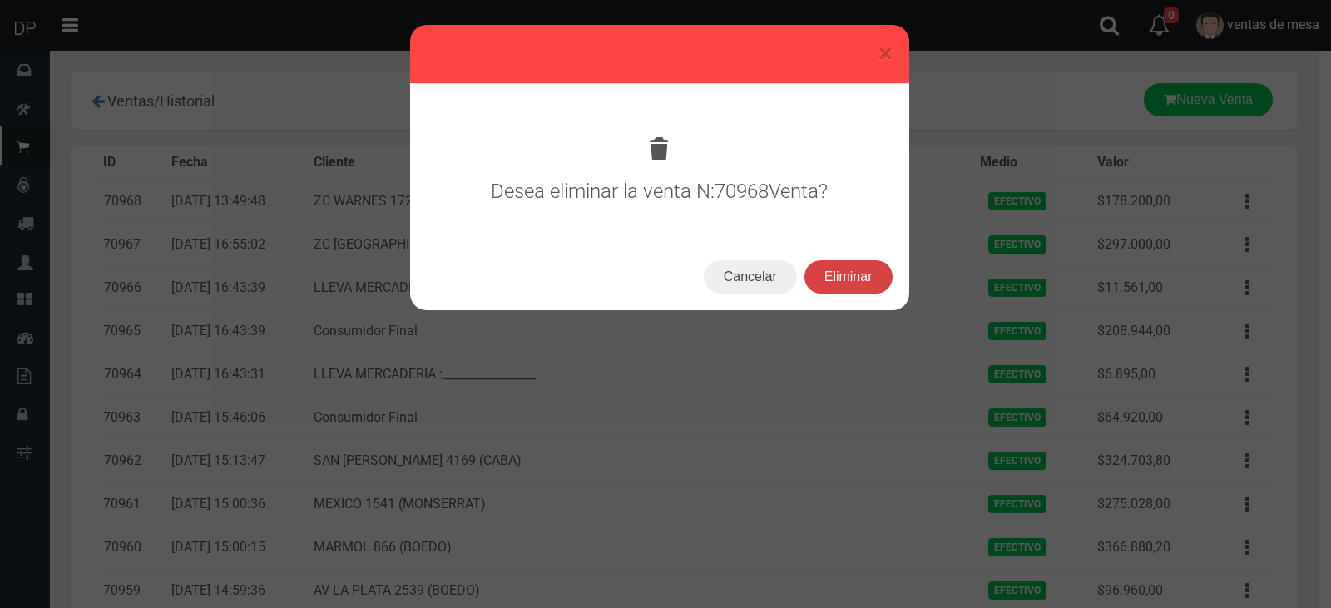
click at [878, 274] on button "Eliminar" at bounding box center [848, 276] width 88 height 33
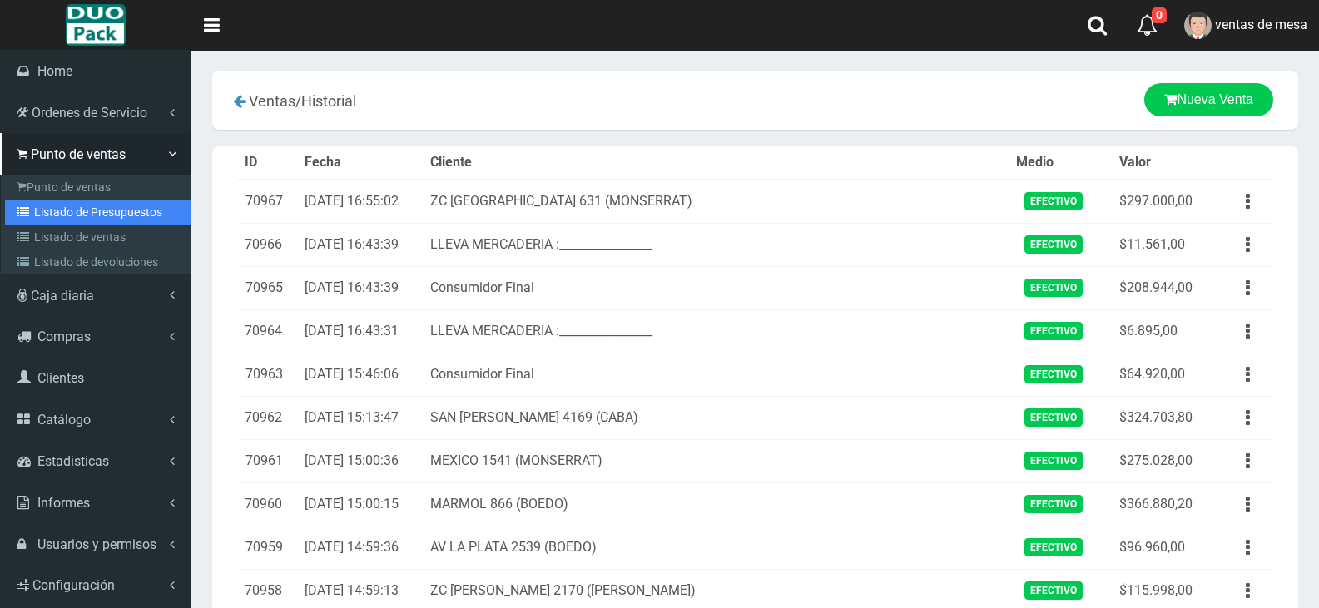
click at [57, 208] on link "Listado de Presupuestos" at bounding box center [98, 212] width 186 height 25
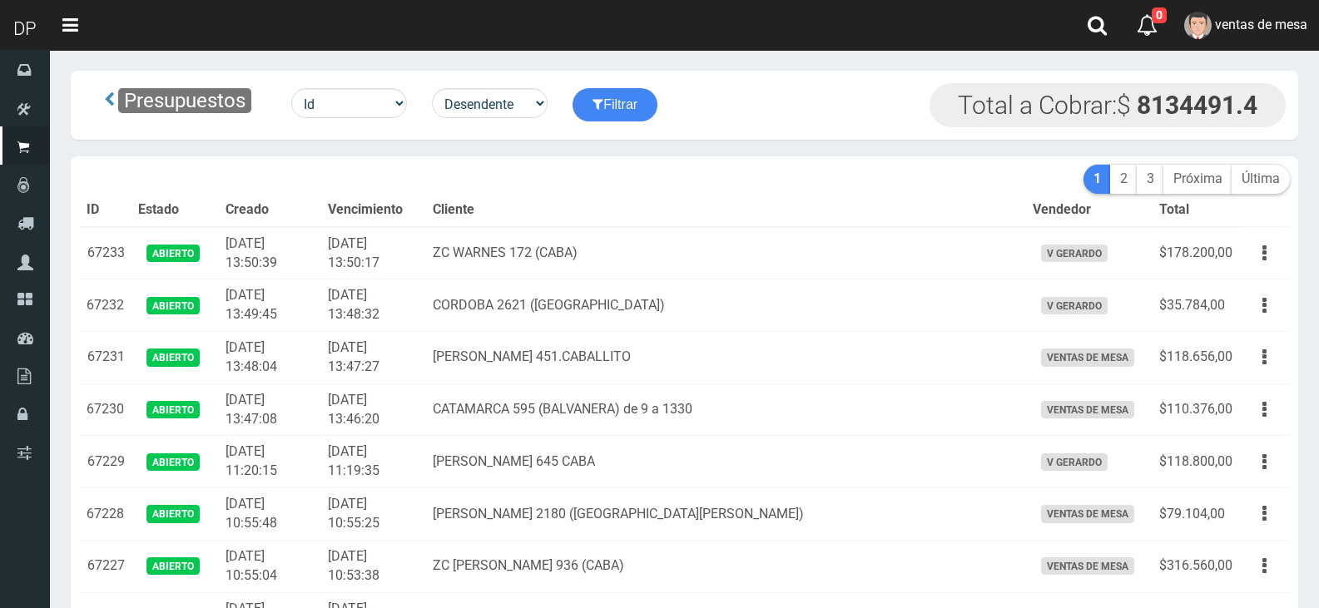
click at [1282, 47] on link "ventas de mesa" at bounding box center [1245, 25] width 146 height 51
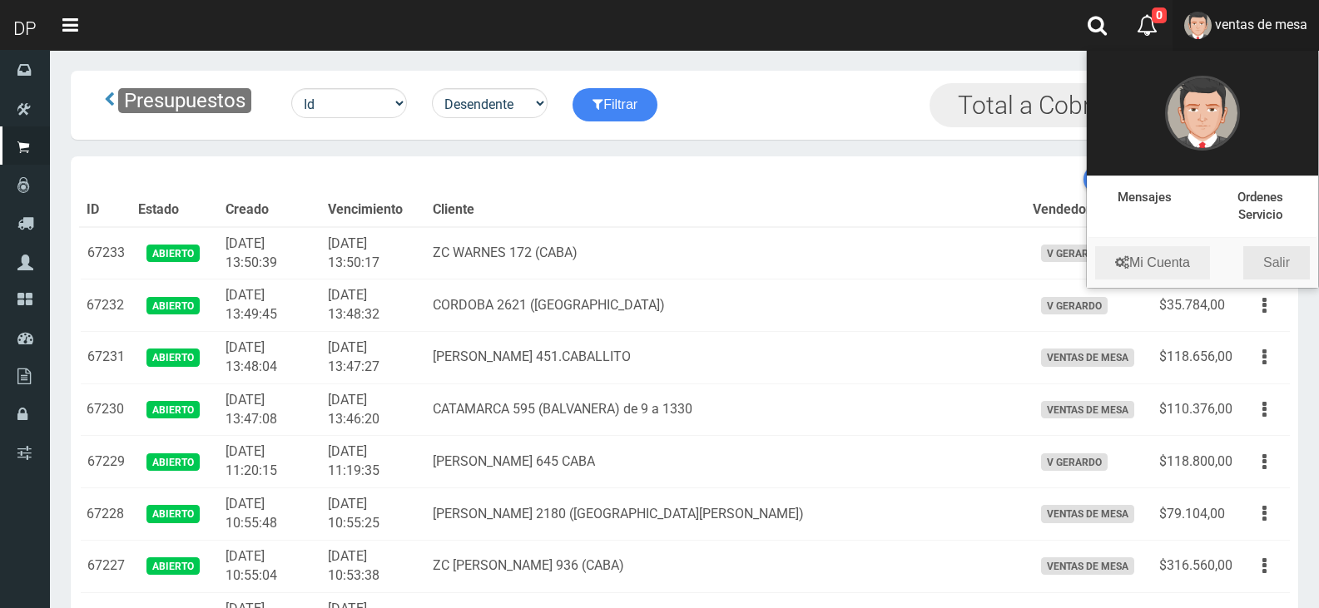
click at [1274, 250] on link "Salir" at bounding box center [1276, 262] width 67 height 33
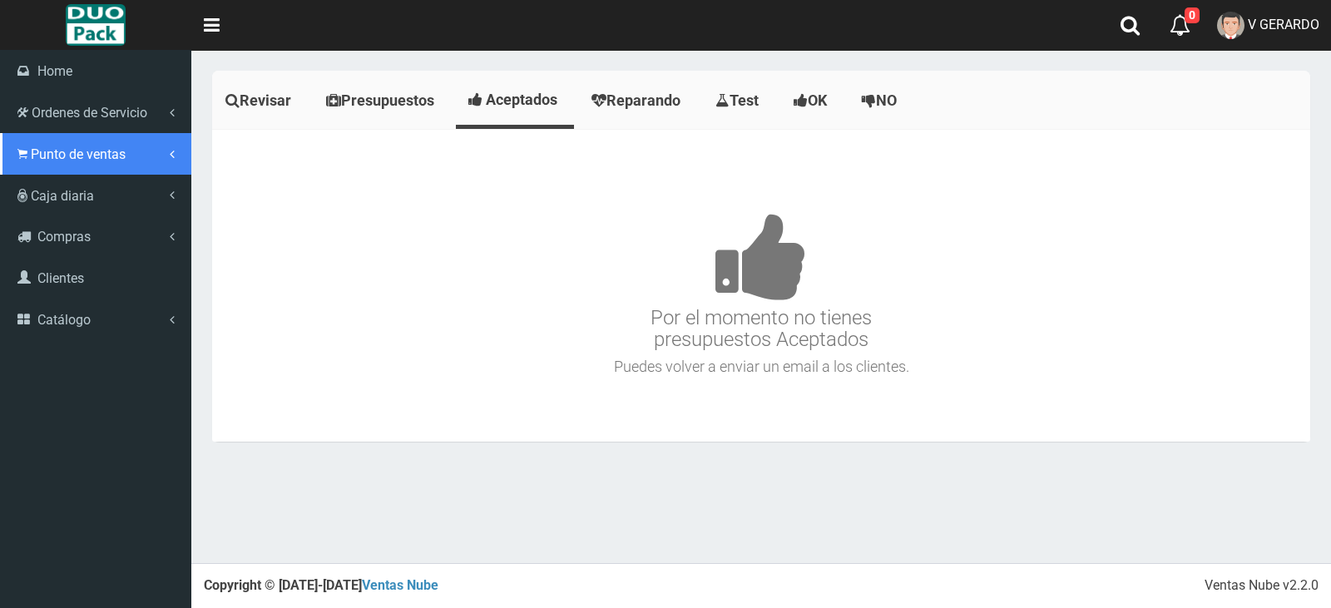
click at [10, 153] on link "Punto de ventas" at bounding box center [95, 154] width 191 height 42
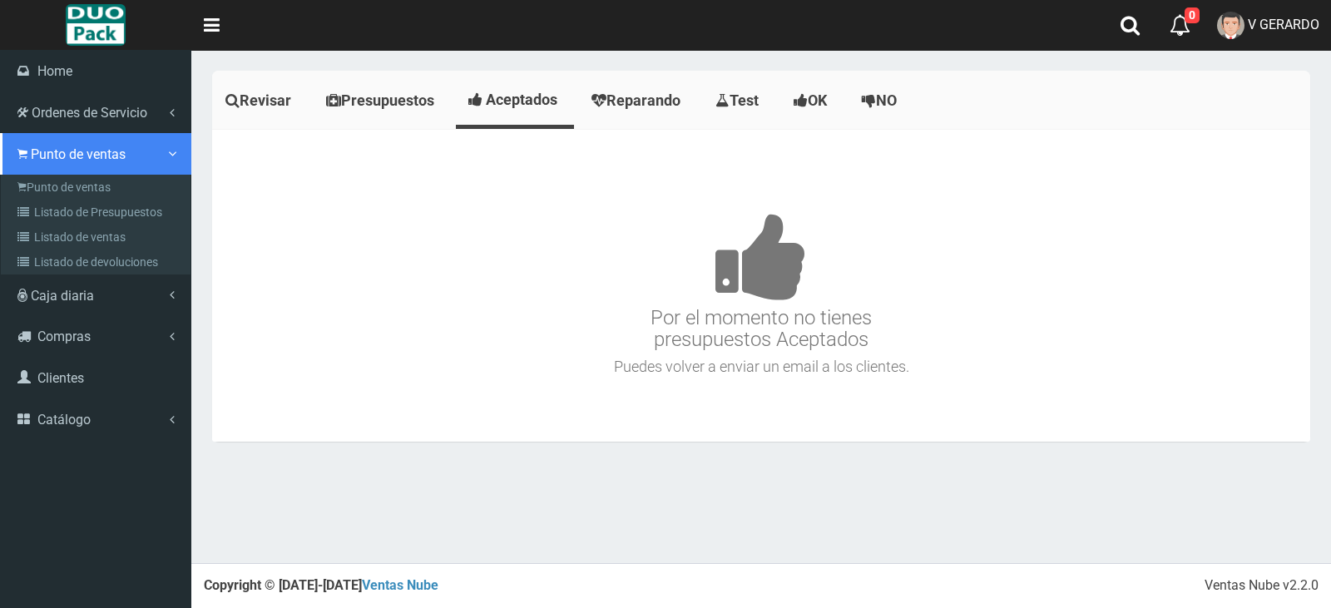
click at [18, 160] on icon at bounding box center [22, 154] width 10 height 16
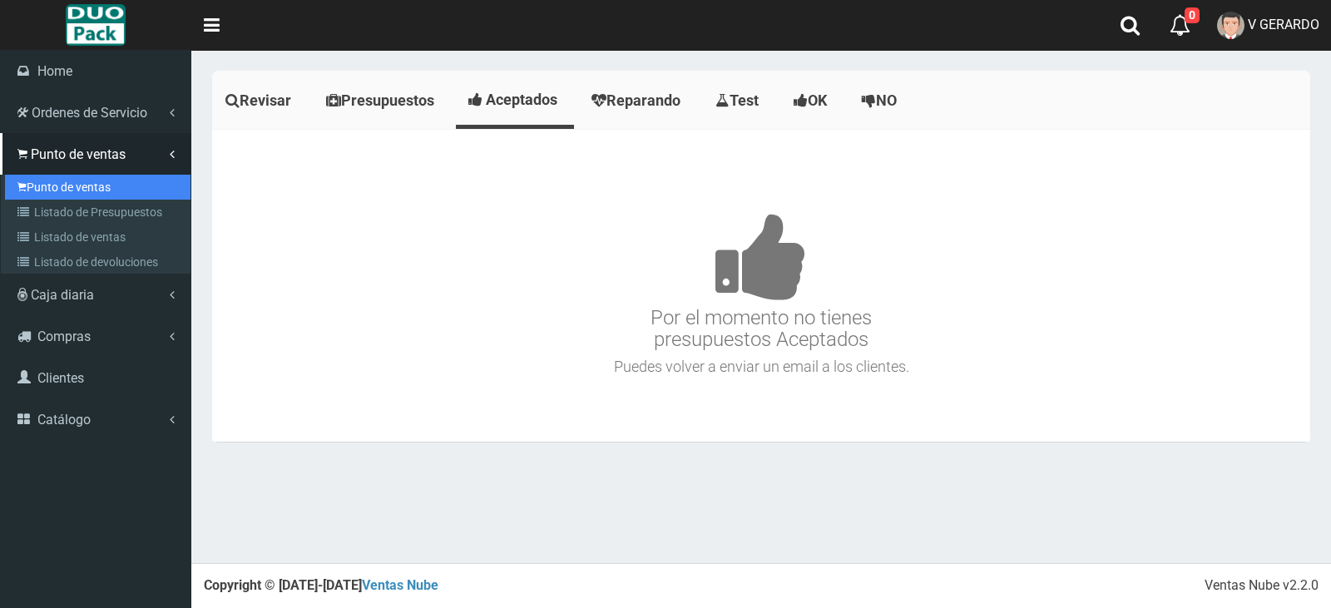
click at [28, 189] on link "Punto de ventas" at bounding box center [98, 187] width 186 height 25
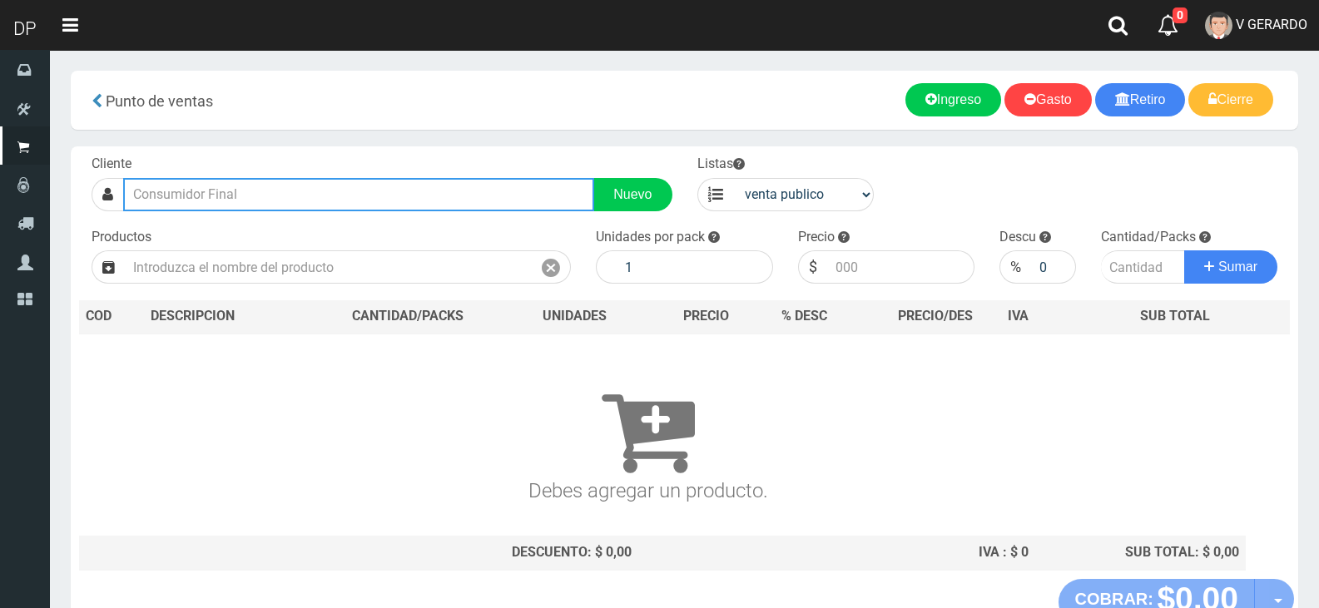
click at [233, 187] on input "text" at bounding box center [358, 194] width 471 height 33
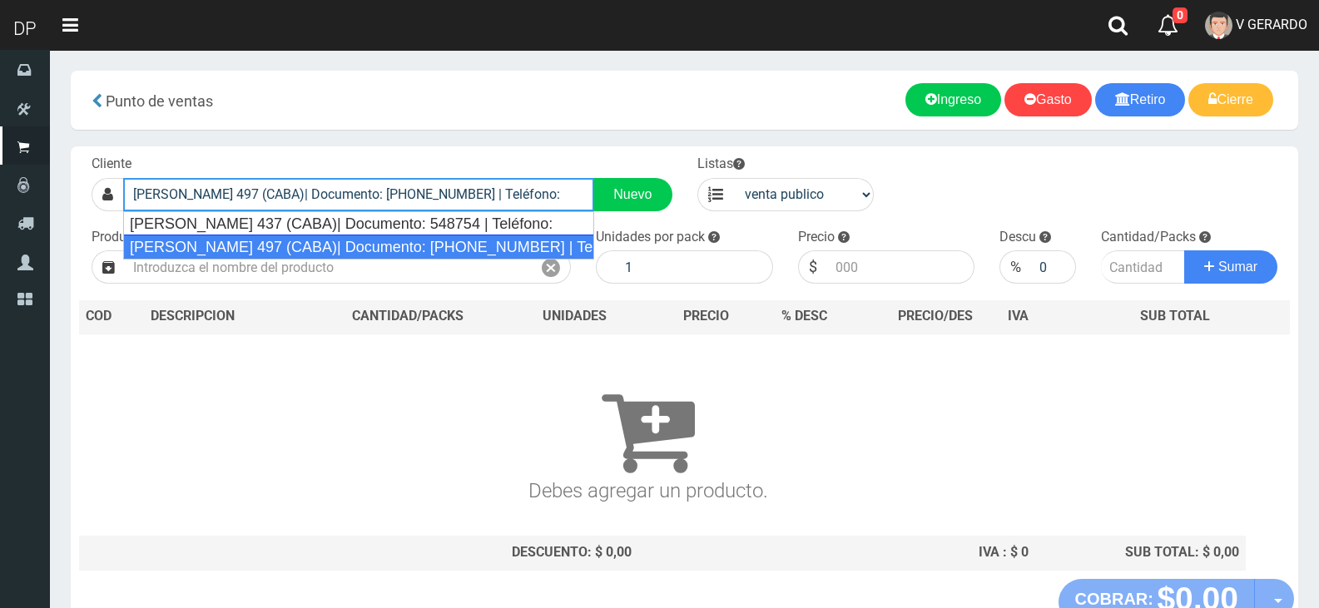
type input "[PERSON_NAME] 497 (CABA)| Documento: [PHONE_NUMBER] | Teléfono:"
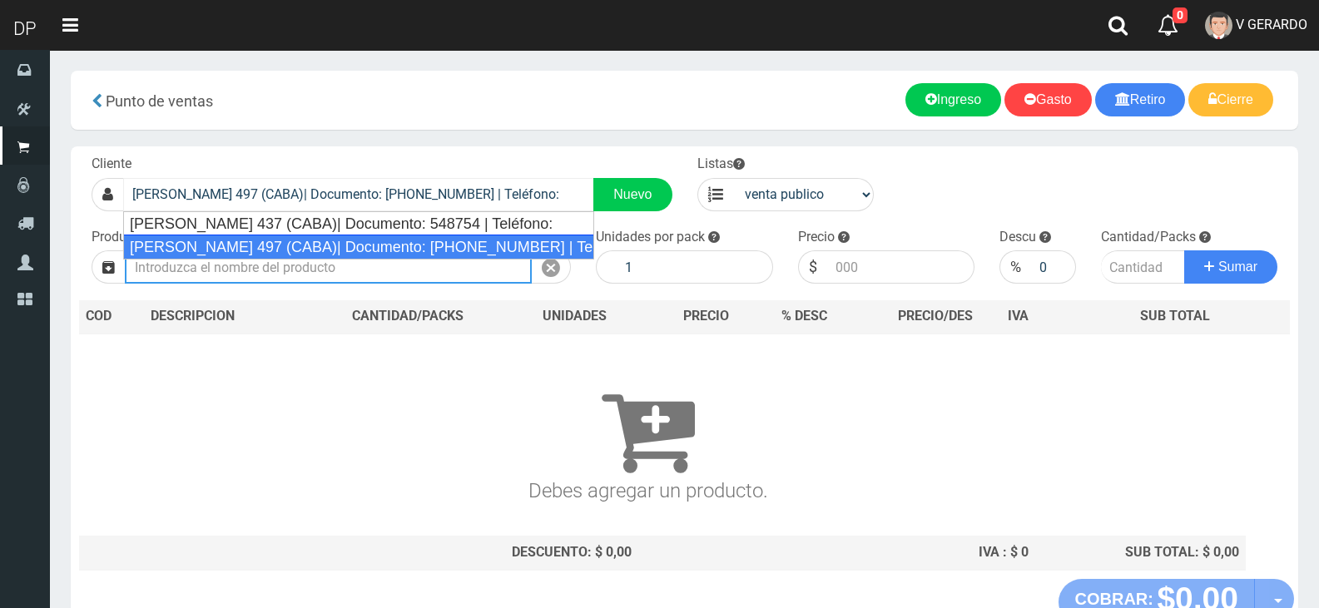
select select "2"
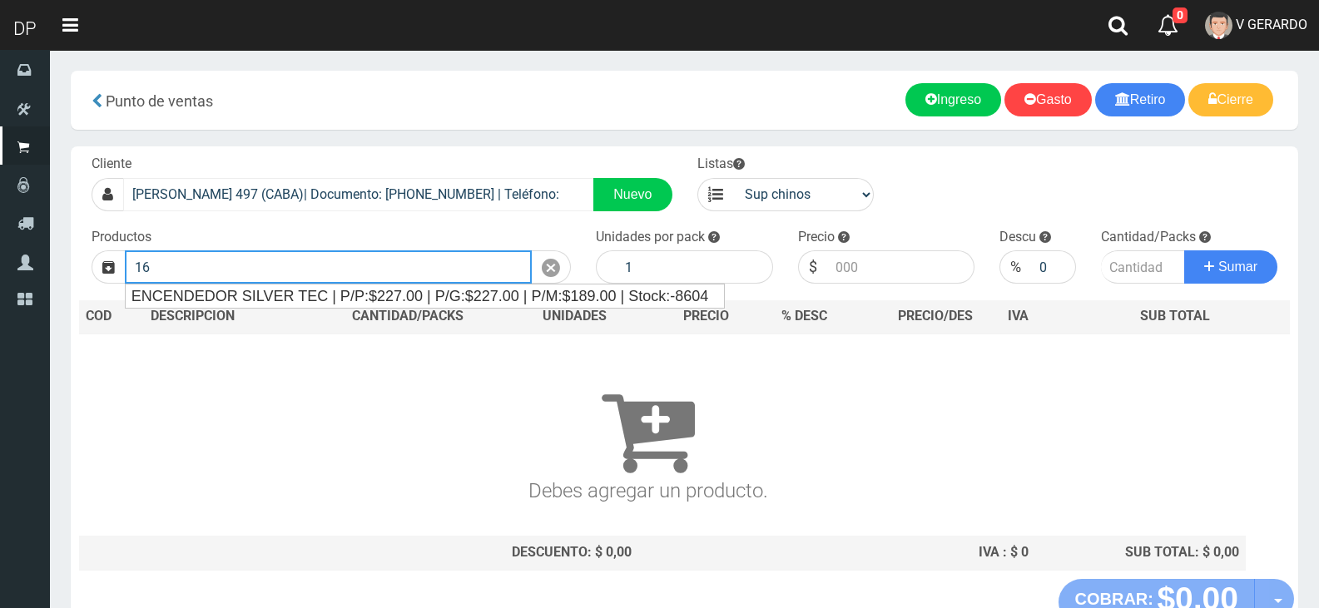
type input "1"
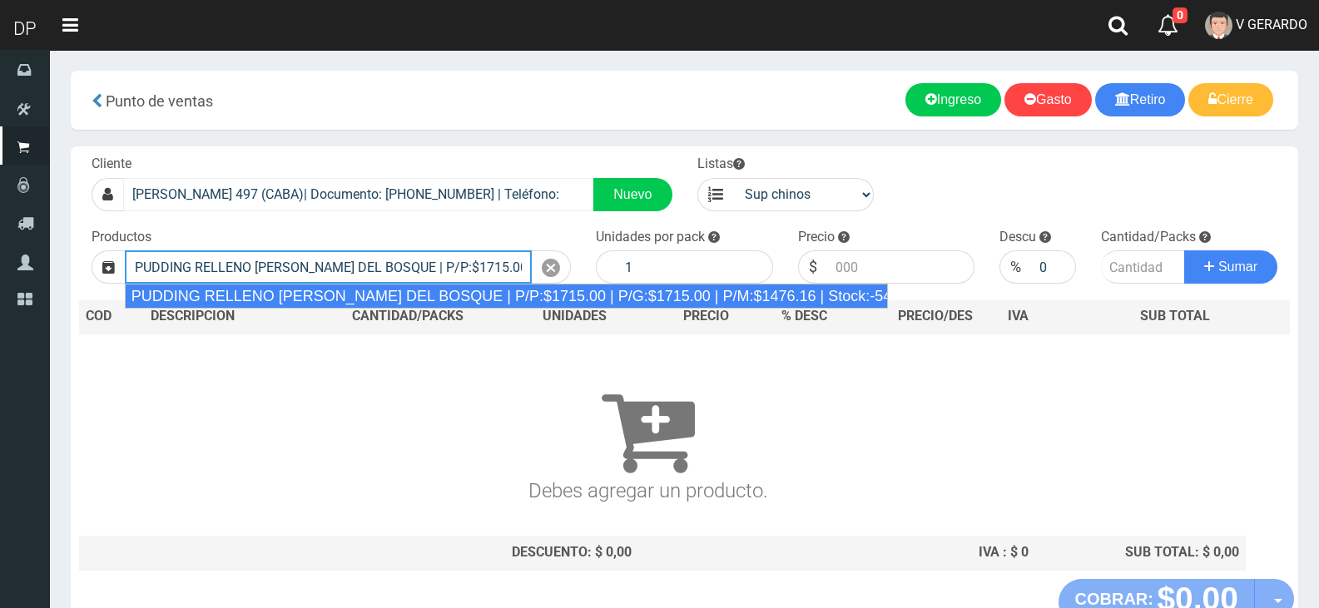
type input "PUDDING RELLENO [PERSON_NAME] DEL BOSQUE | P/P:$1715.00 | P/G:$1715.00 | P/M:$1…"
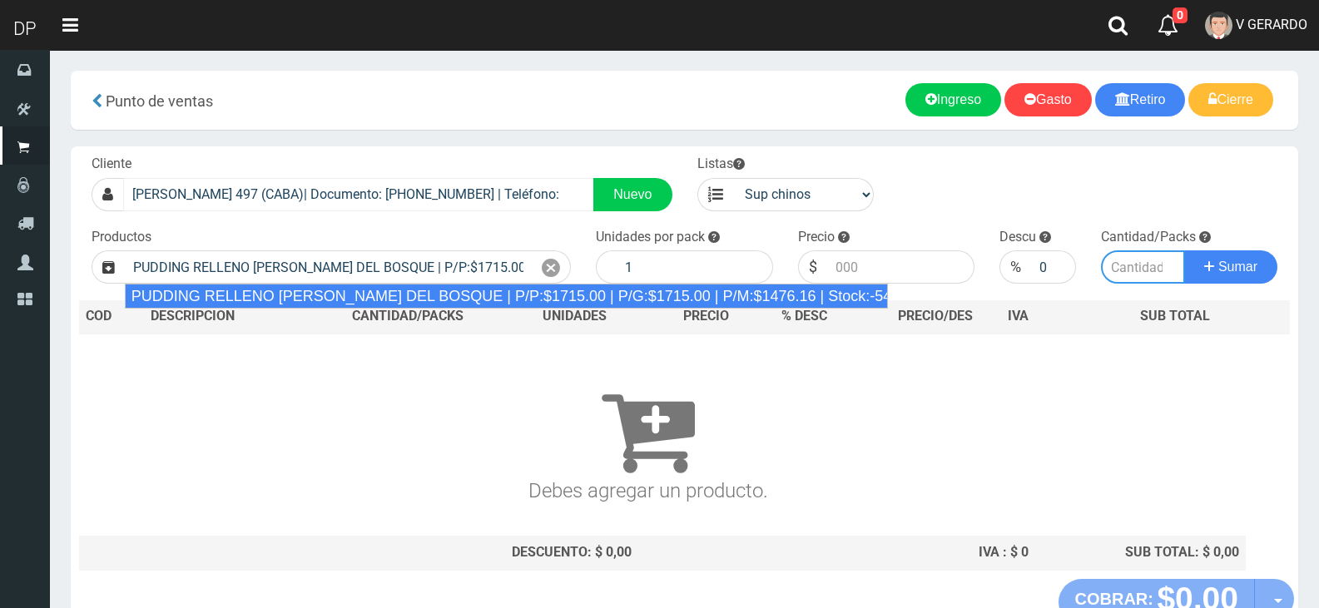
type input "8"
type input "1715.00"
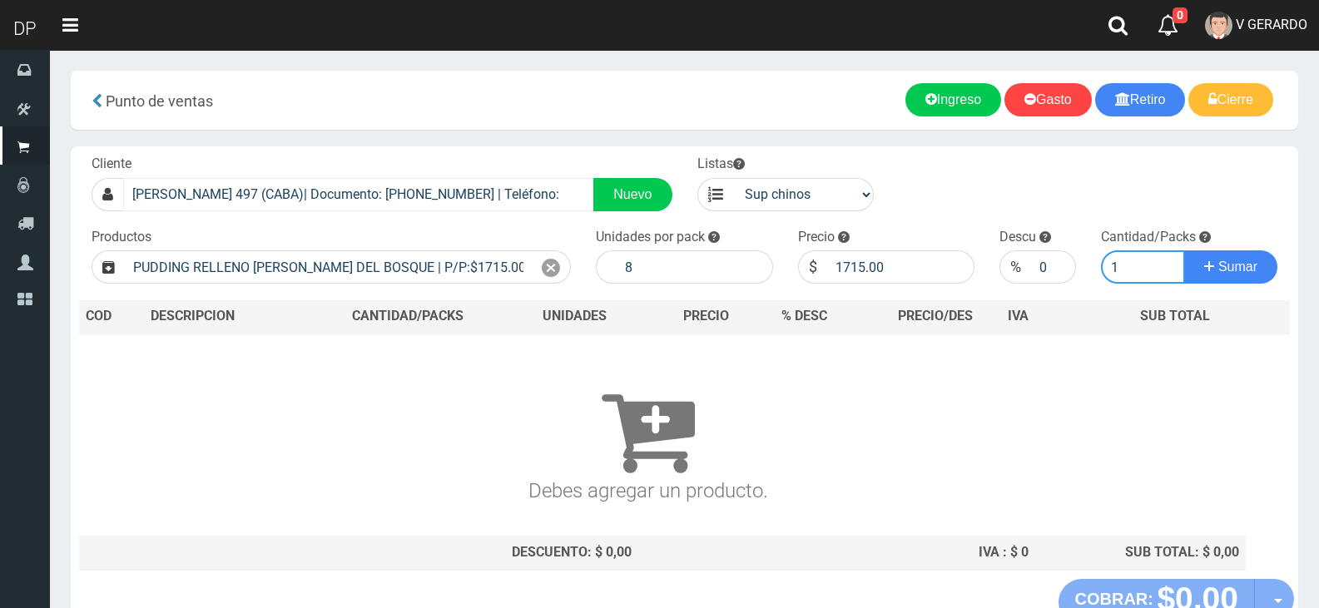
type input "1"
click at [1184, 250] on button "Sumar" at bounding box center [1230, 266] width 93 height 33
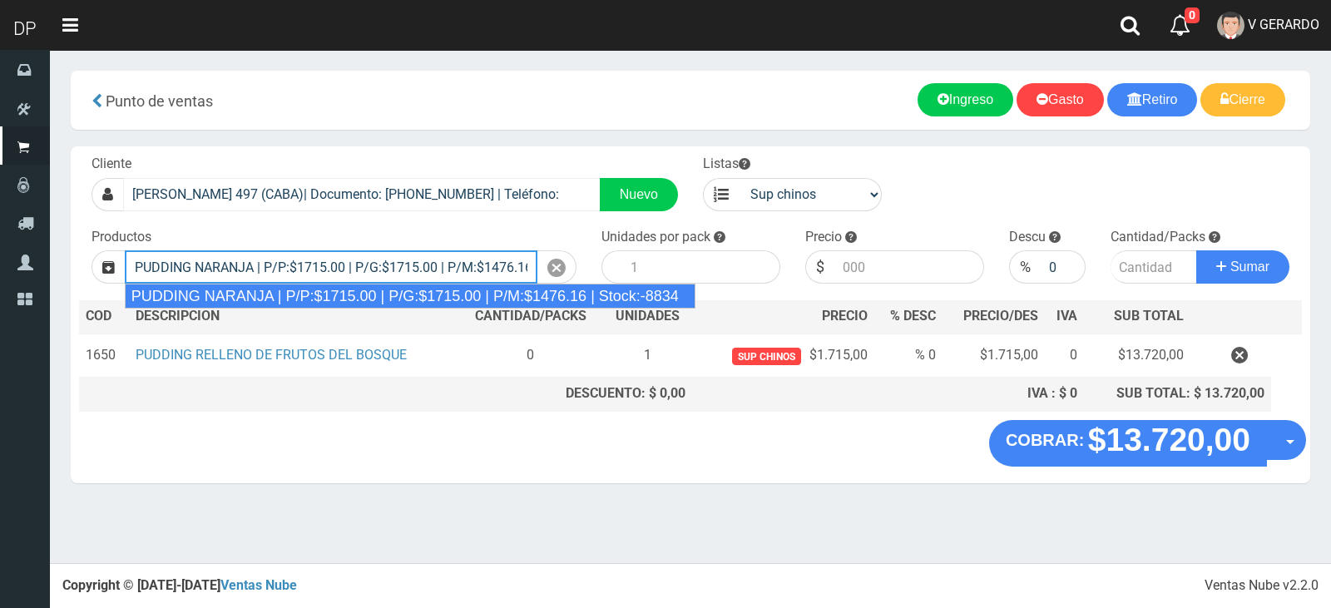
type input "PUDDING NARANJA | P/P:$1715.00 | P/G:$1715.00 | P/M:$1476.16 | Stock:-8834"
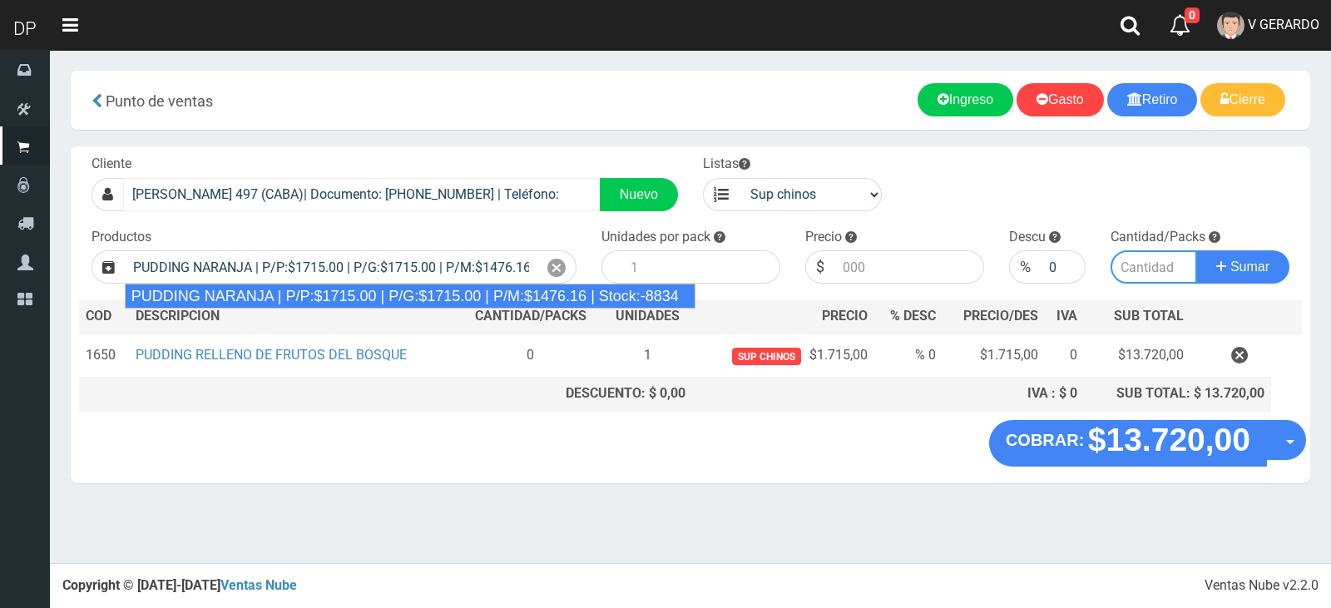
type input "8"
type input "1715.00"
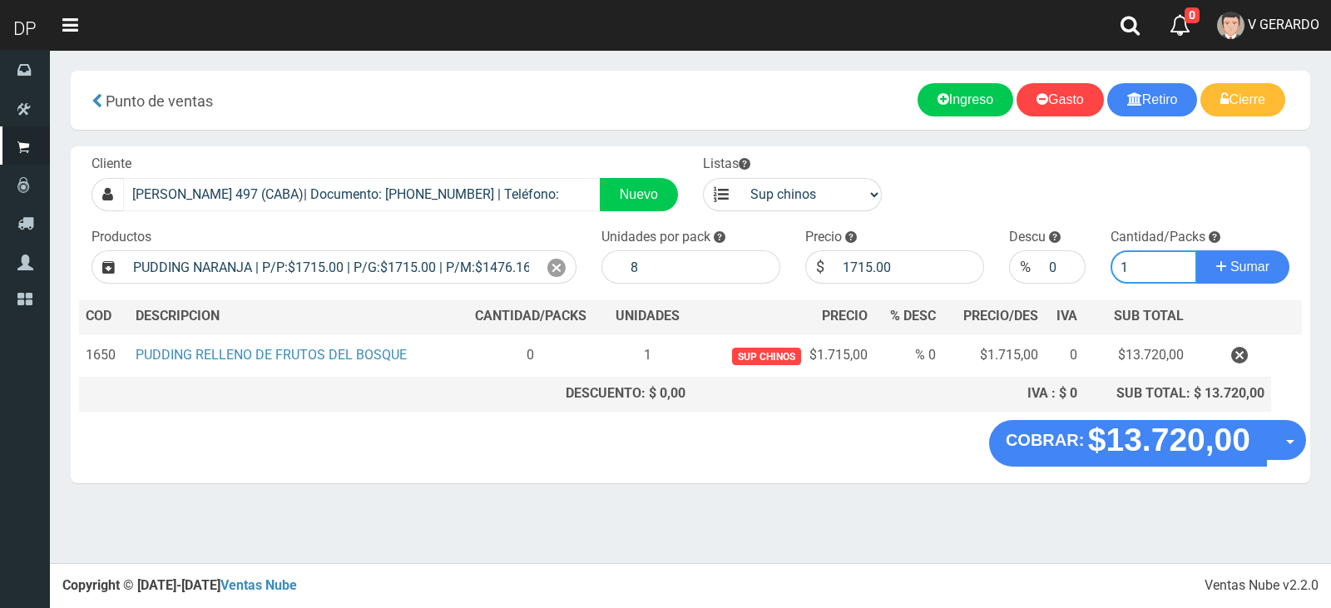
type input "1"
click at [1196, 250] on button "Sumar" at bounding box center [1242, 266] width 93 height 33
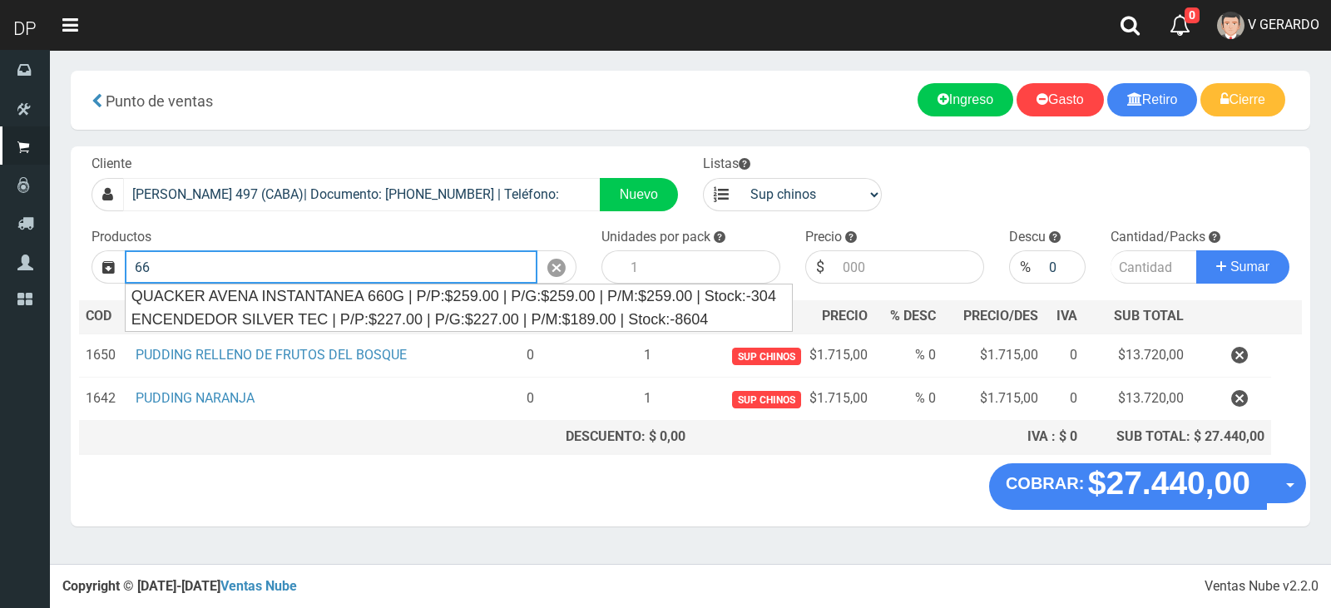
type input "6"
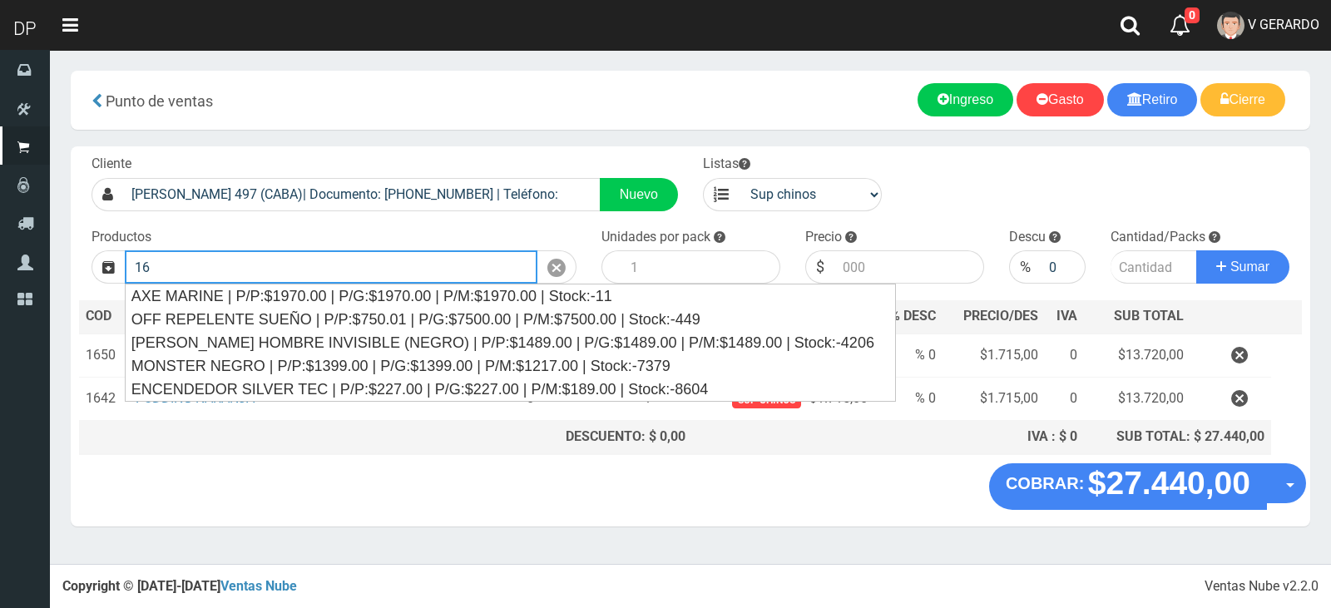
type input "1"
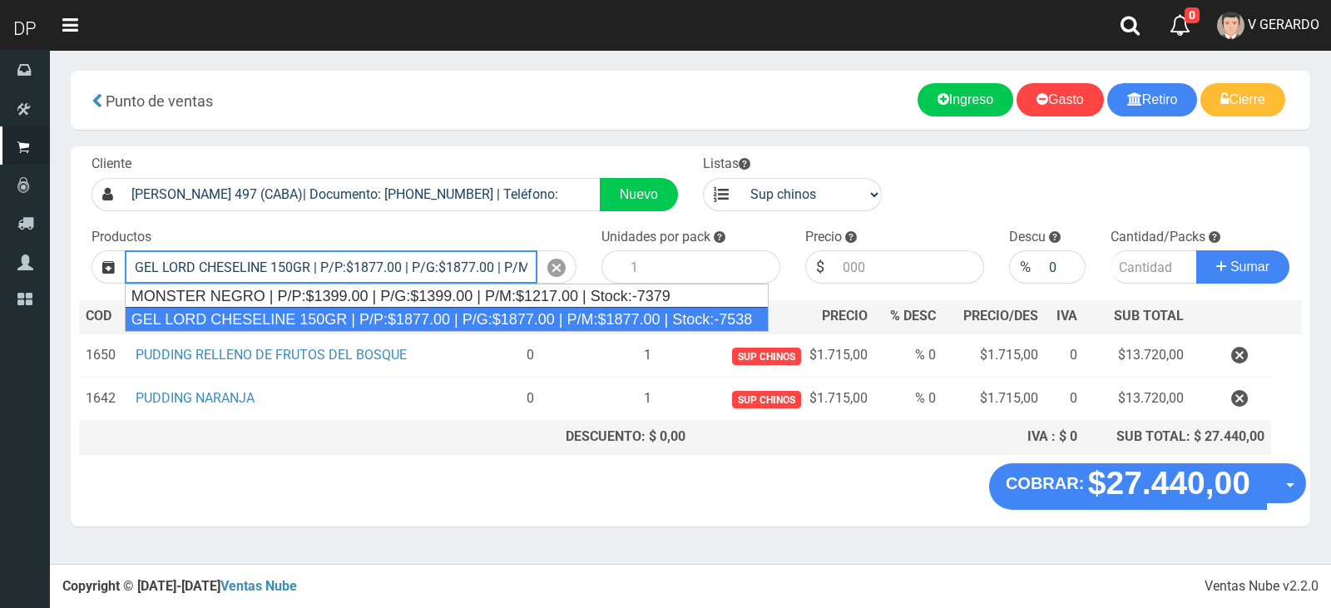
type input "GEL LORD CHESELINE 150GR | P/P:$1877.00 | P/G:$1877.00 | P/M:$1877.00 | Stock:-…"
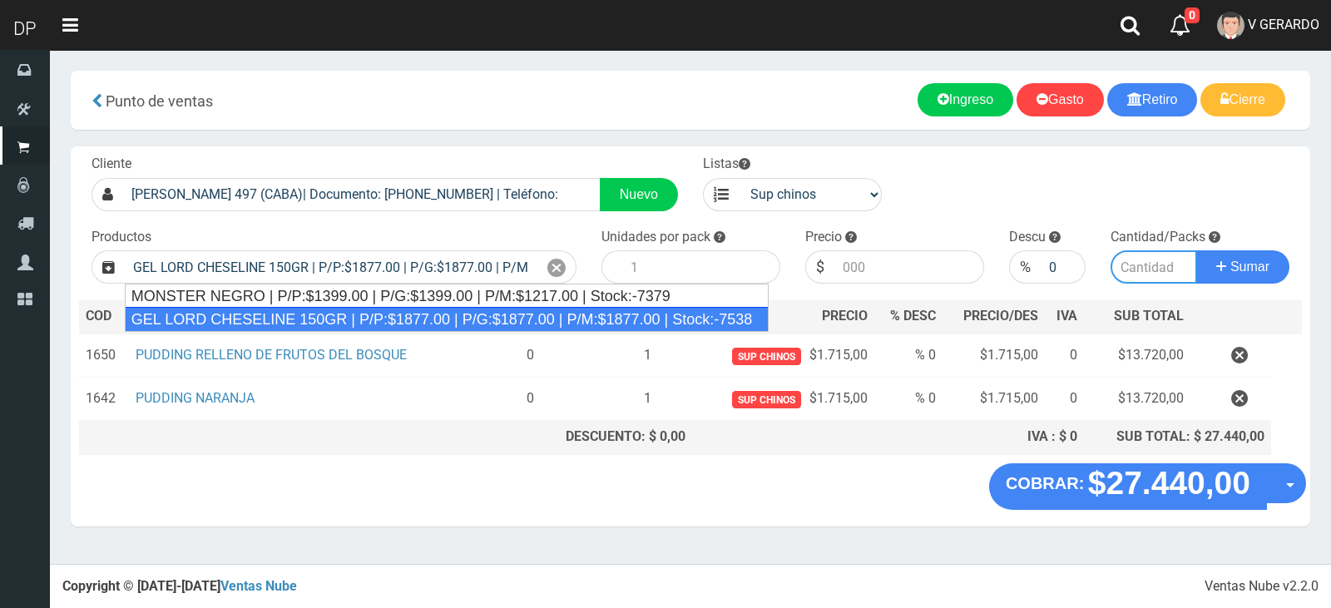
type input "12"
type input "1877.00"
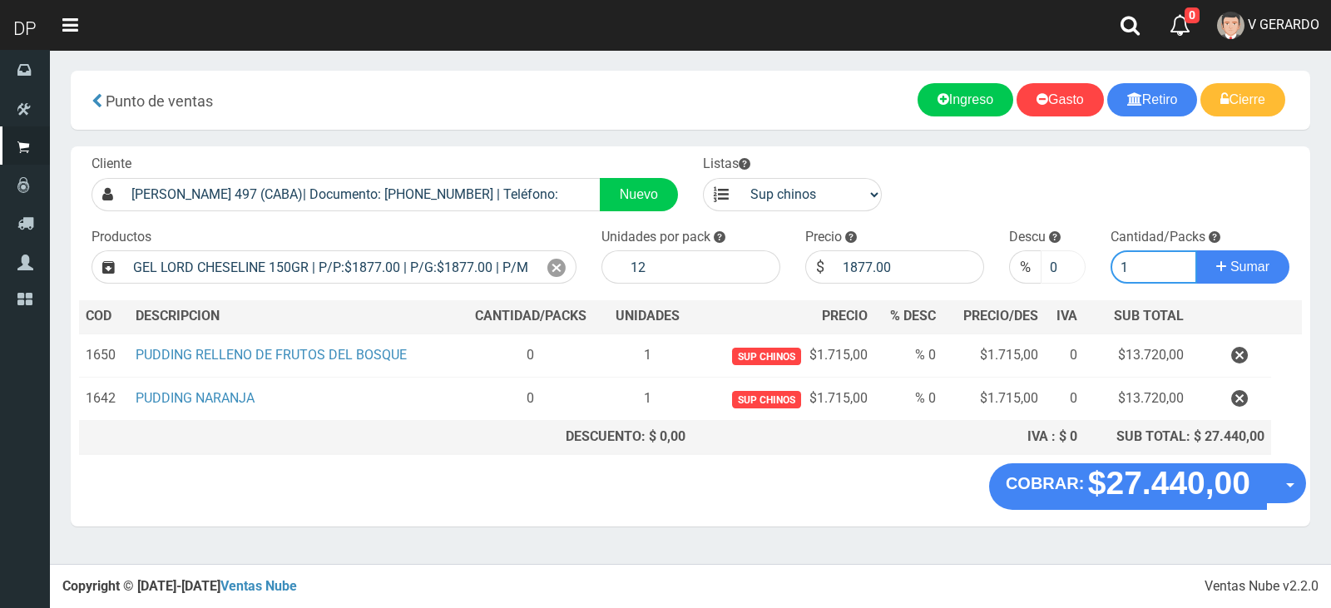
type input "1"
click at [1052, 265] on input "0" at bounding box center [1064, 266] width 46 height 33
type input "10"
click at [1196, 250] on button "Sumar" at bounding box center [1242, 266] width 93 height 33
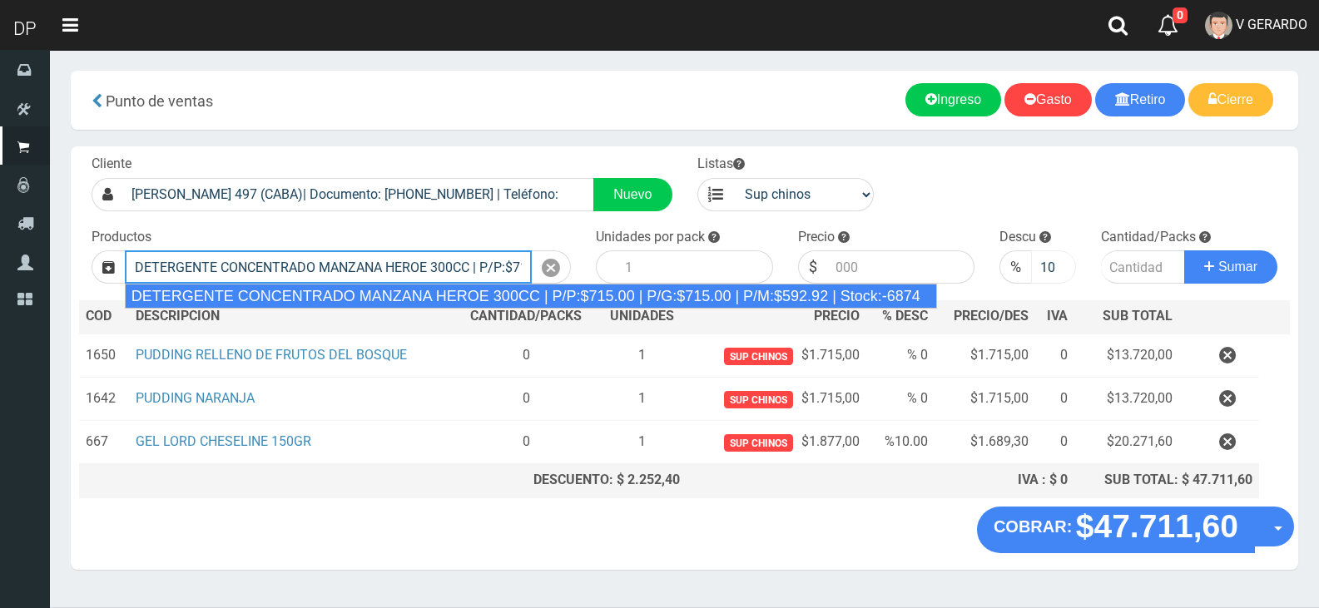
type input "DETERGENTE CONCENTRADO MANZANA HEROE 300CC | P/P:$715.00 | P/G:$715.00 | P/M:$5…"
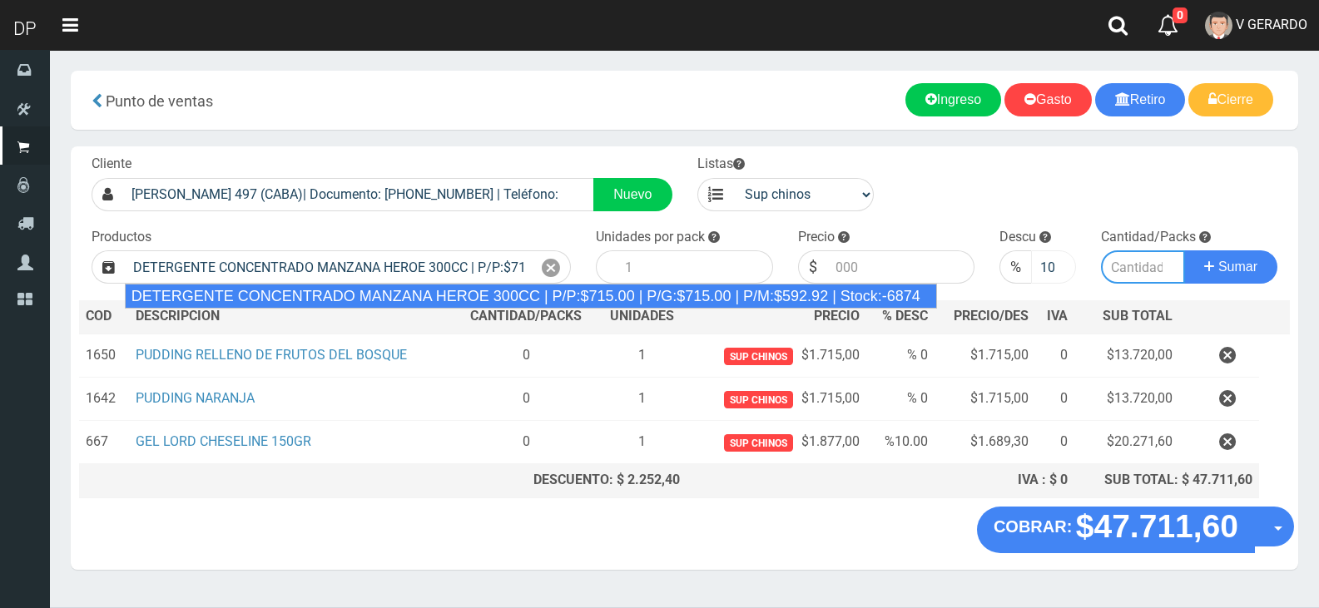
type input "24"
type input "715.00"
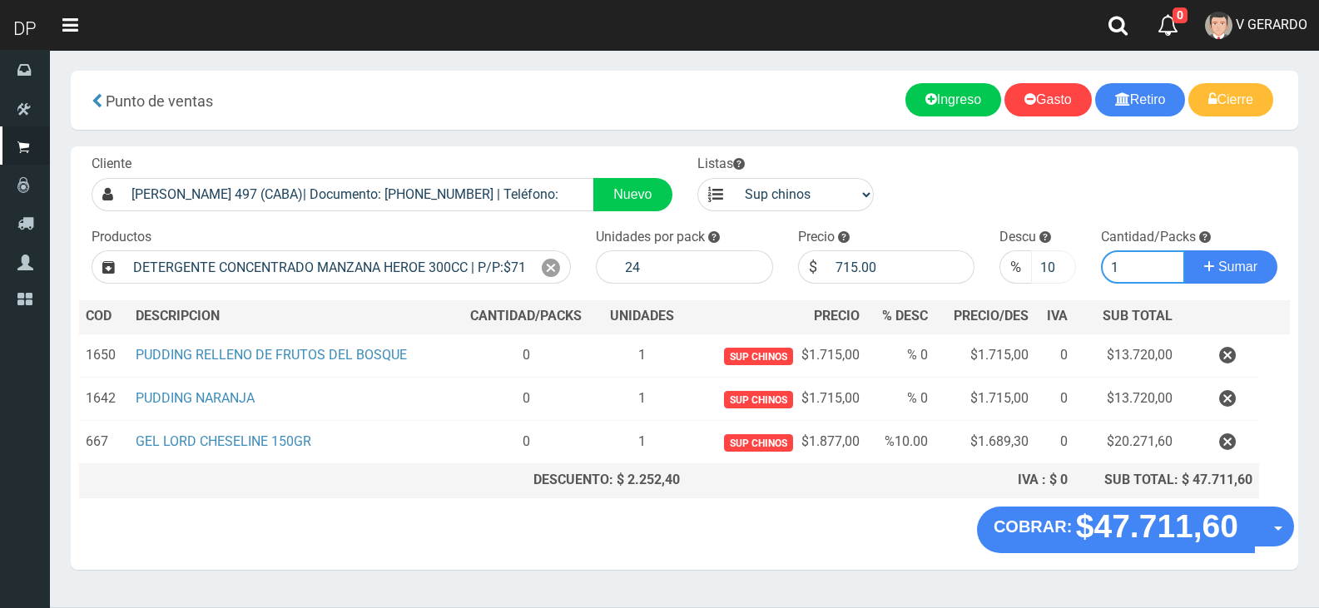
type input "1"
click at [1052, 265] on input "10" at bounding box center [1053, 266] width 44 height 33
click at [1052, 265] on input "11" at bounding box center [1053, 266] width 44 height 33
click at [1038, 265] on input "11" at bounding box center [1053, 266] width 44 height 33
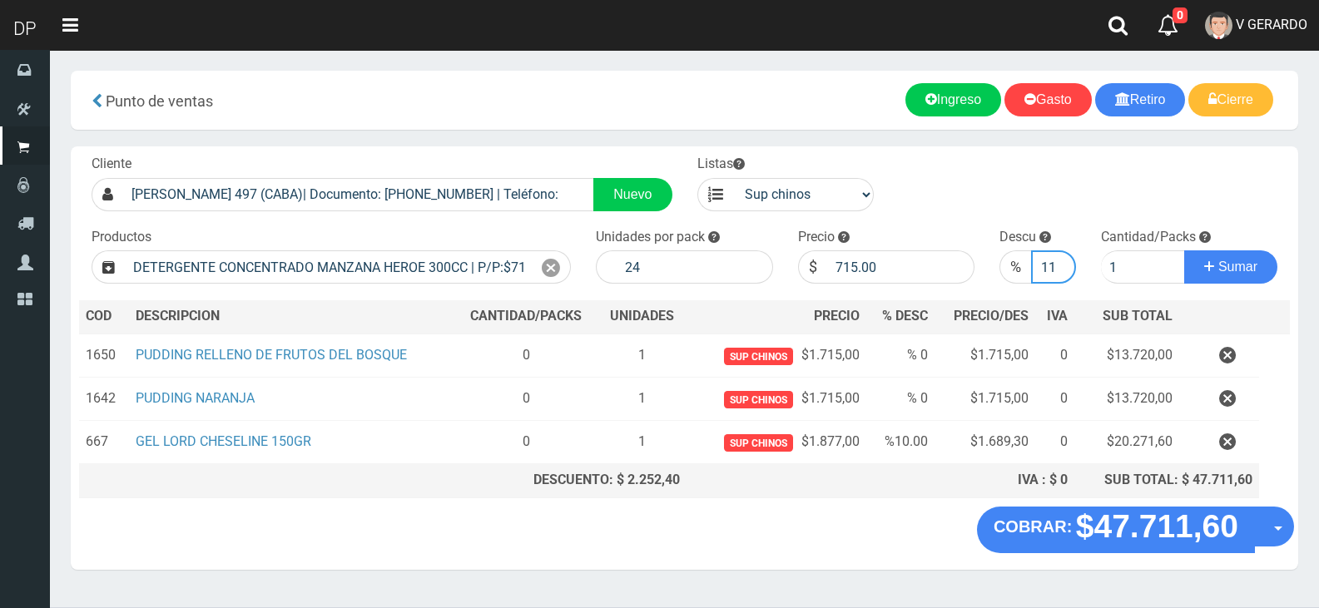
click at [1037, 266] on input "11" at bounding box center [1053, 266] width 44 height 33
type input "0"
click at [1184, 250] on button "Sumar" at bounding box center [1230, 266] width 93 height 33
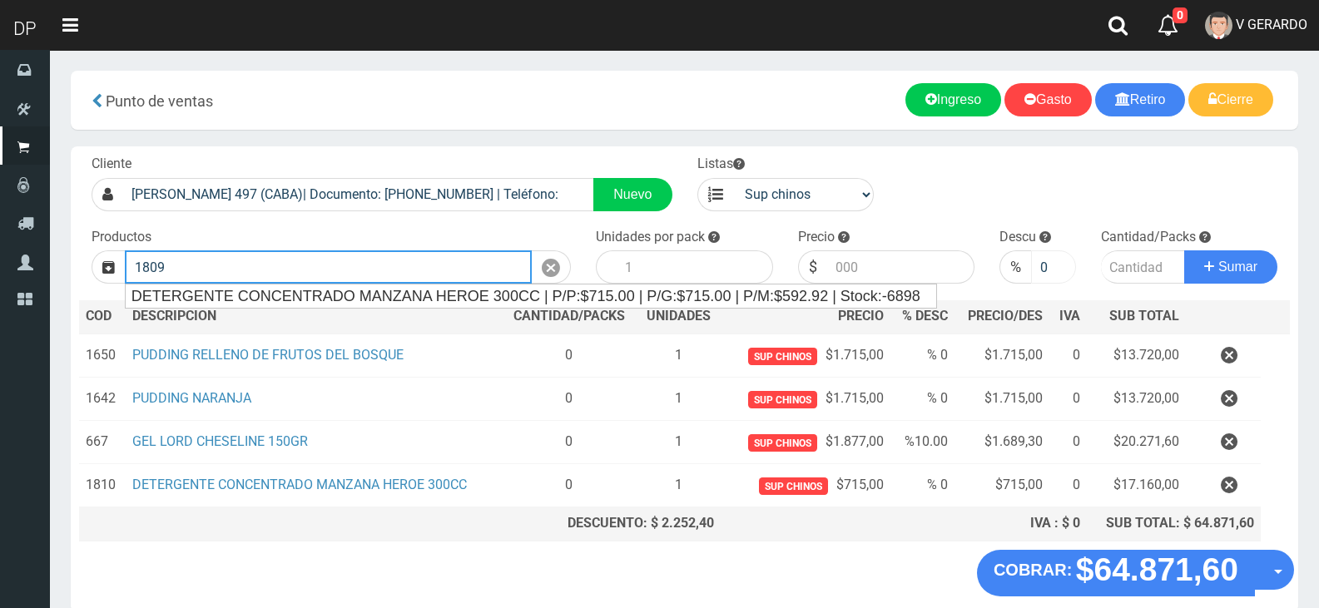
click at [1184, 250] on button "Sumar" at bounding box center [1230, 266] width 93 height 33
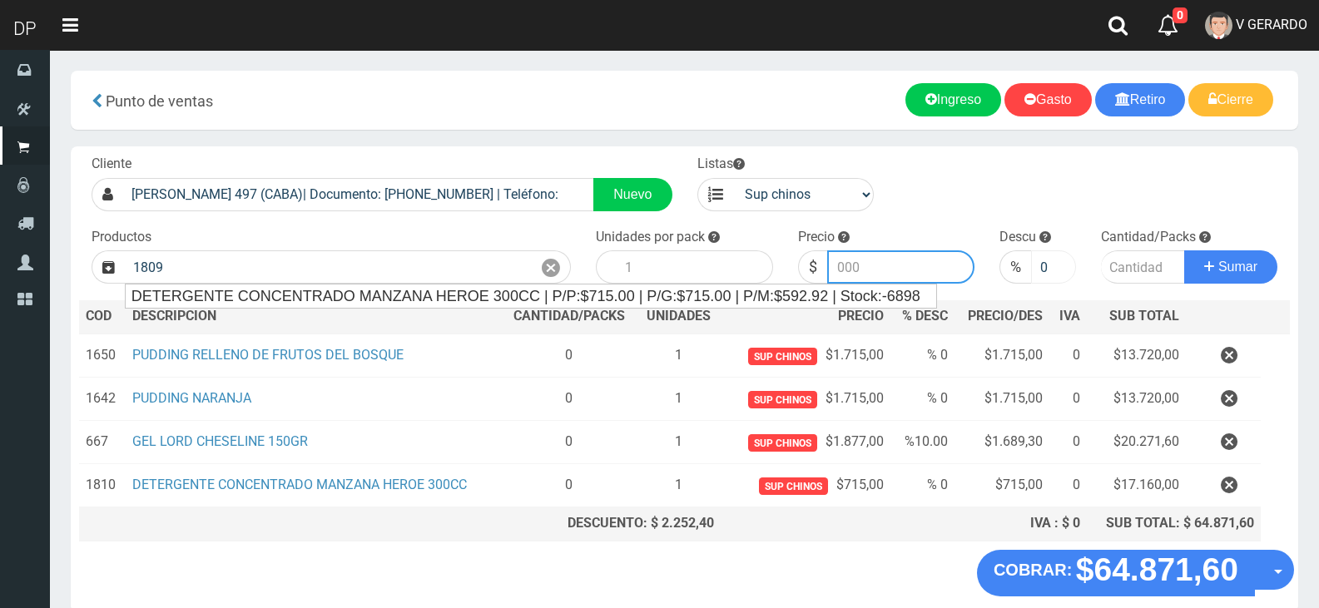
type input "DETERGENTE CONCENTRADO [PERSON_NAME] HEROE 300CC | P/P:$715.00 | P/G:$715.00 | …"
type input "715.00"
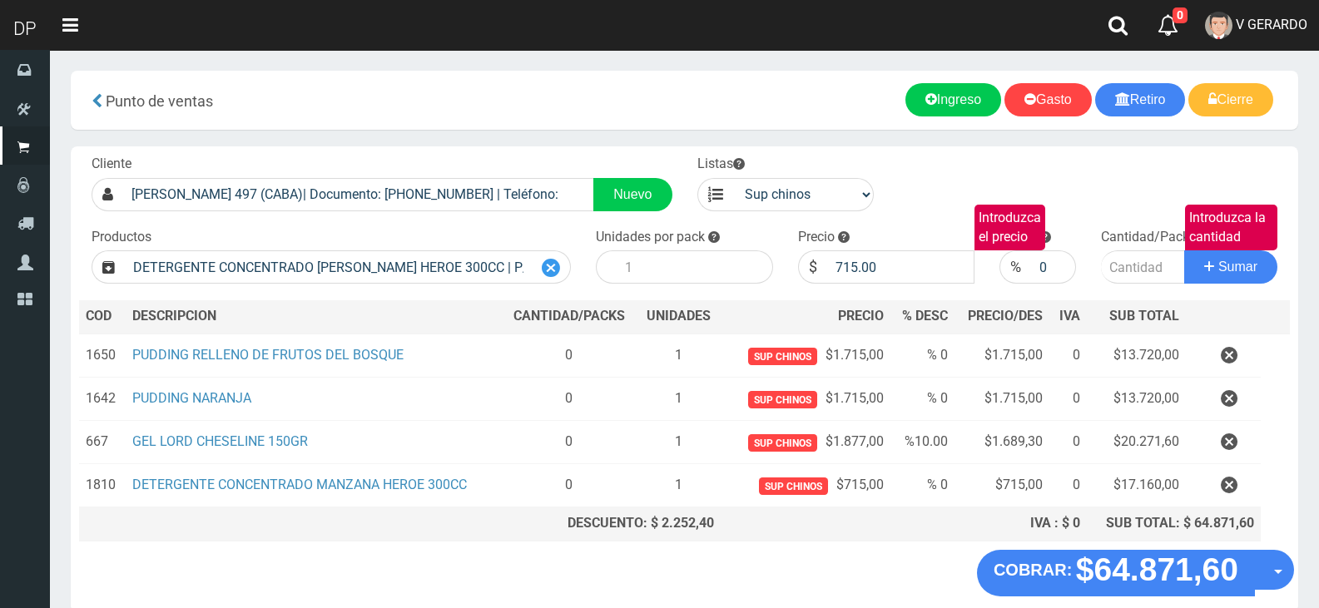
click at [570, 261] on div at bounding box center [551, 266] width 39 height 33
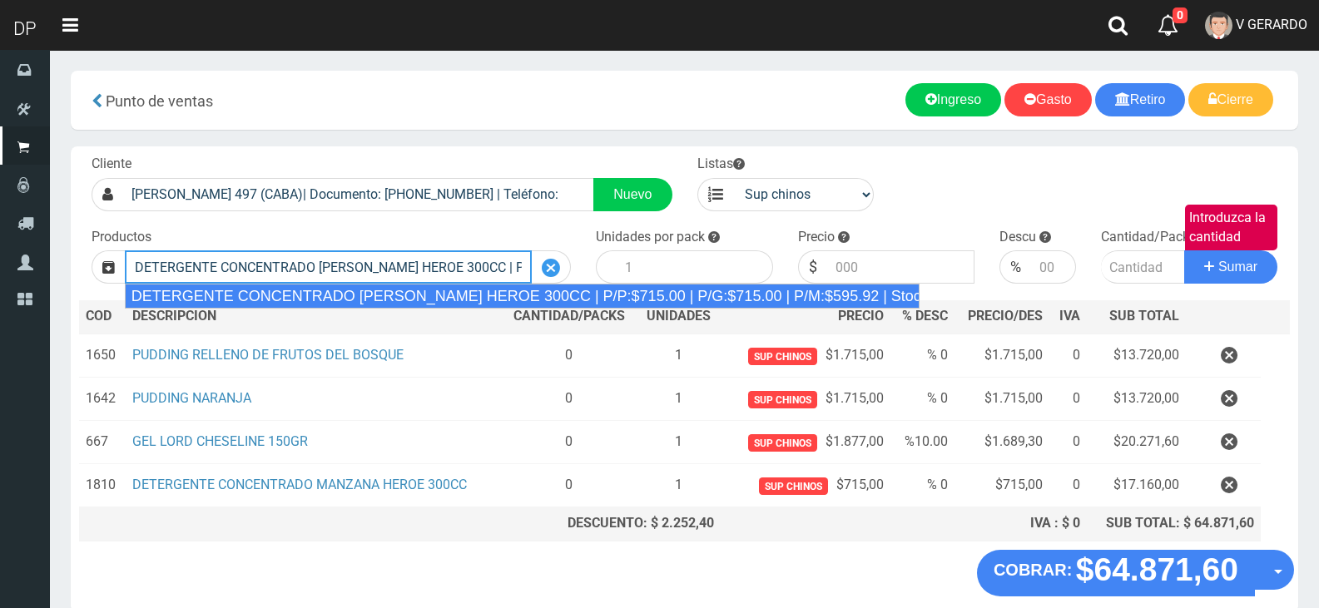
scroll to position [0, 275]
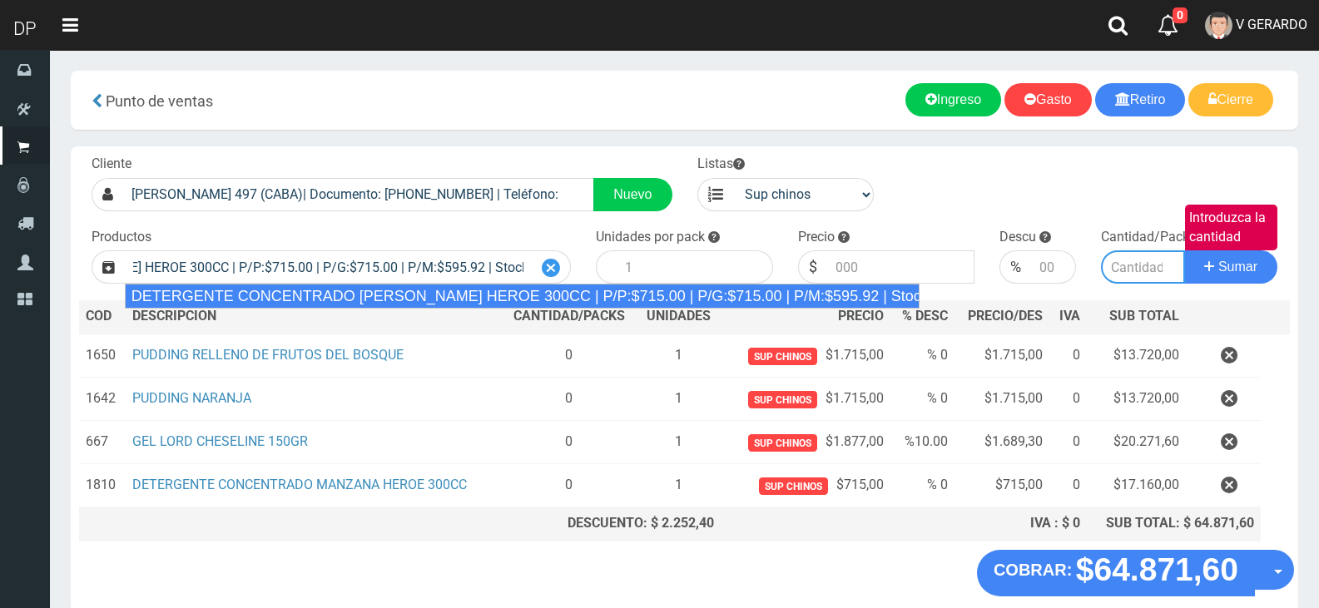
type input "DETERGENTE CONCENTRADO [PERSON_NAME] HEROE 300CC | P/P:$715.00 | P/G:$715.00 | …"
type input "24"
type input "715.00"
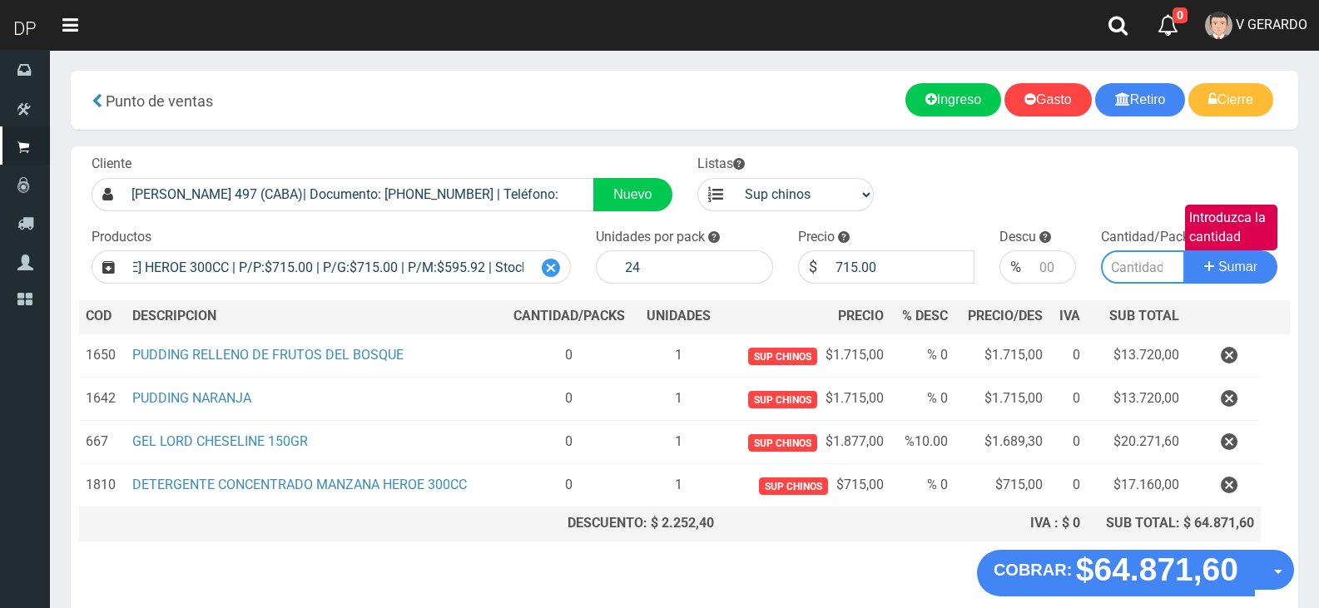
scroll to position [0, 0]
type input "1"
click at [1184, 250] on button "Sumar" at bounding box center [1230, 266] width 93 height 33
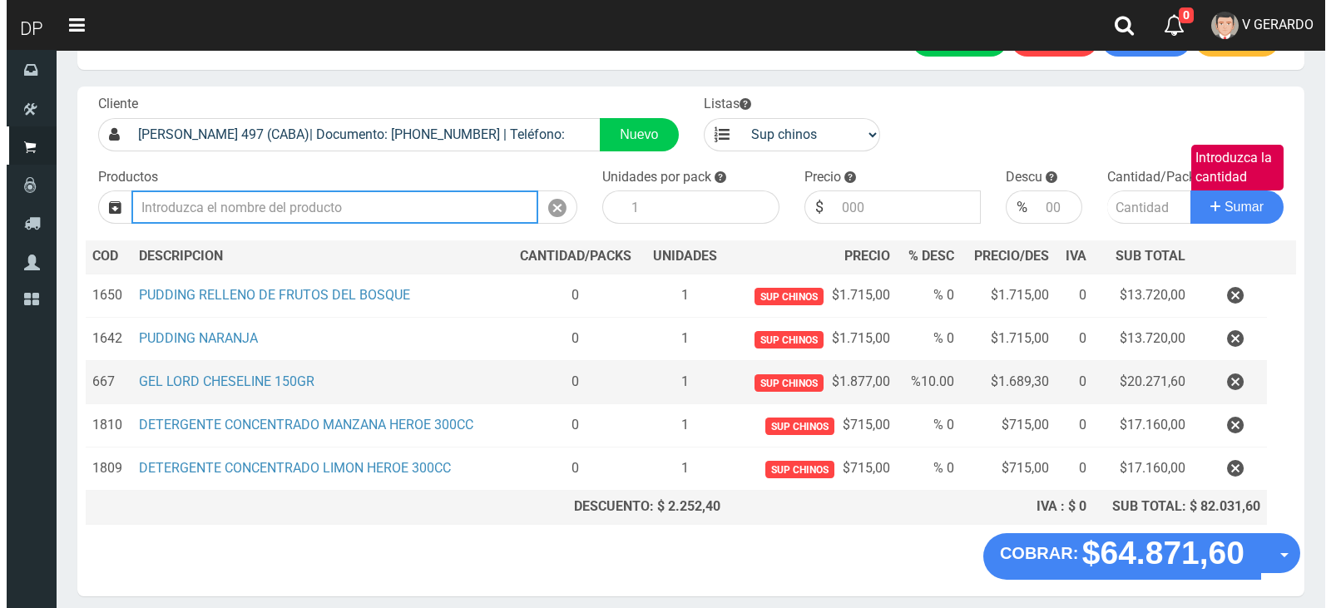
scroll to position [124, 0]
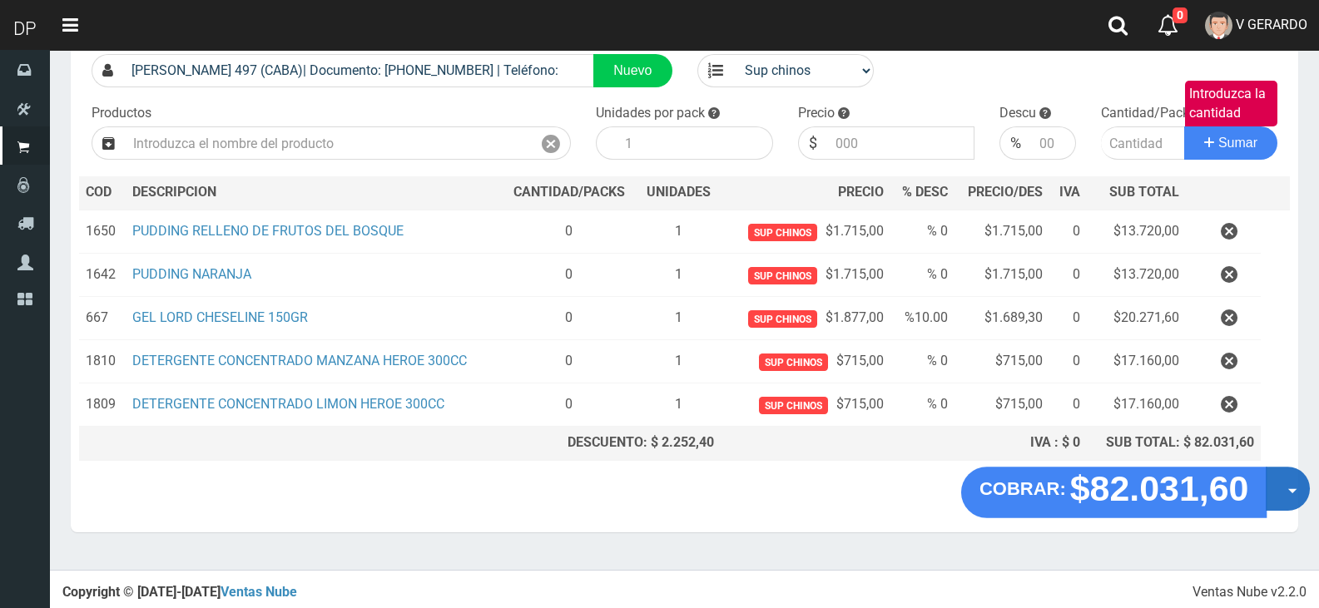
click at [1289, 493] on span "button" at bounding box center [1292, 491] width 9 height 5
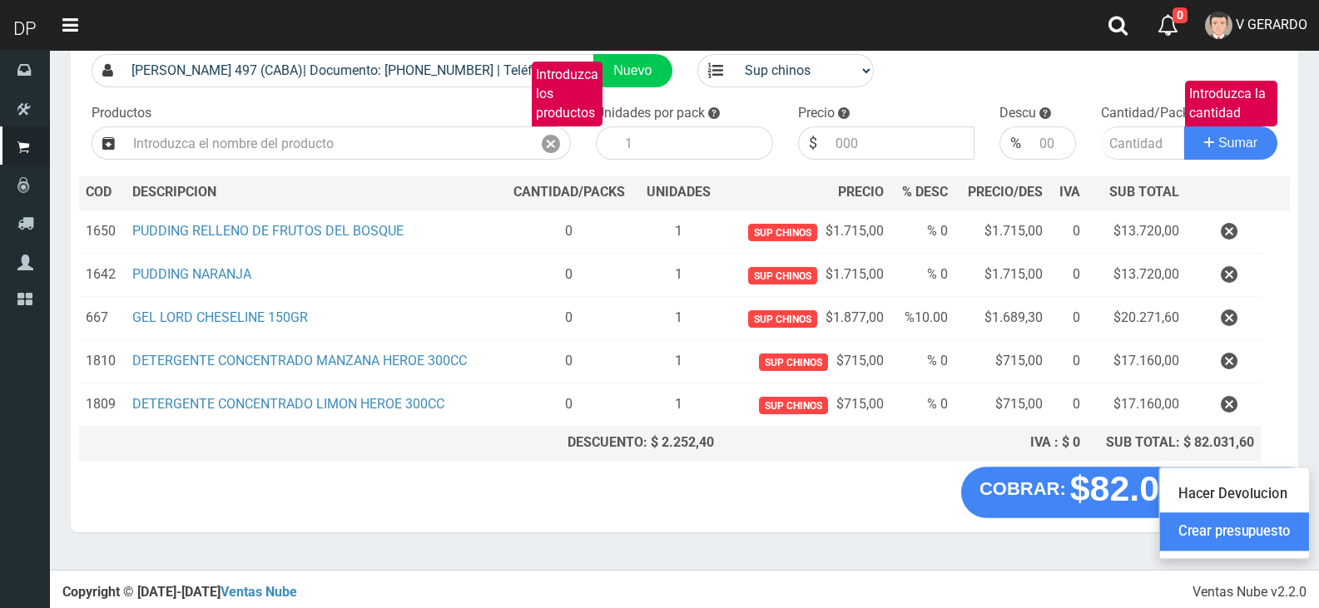
click at [1275, 526] on link "Crear presupuesto" at bounding box center [1234, 532] width 149 height 38
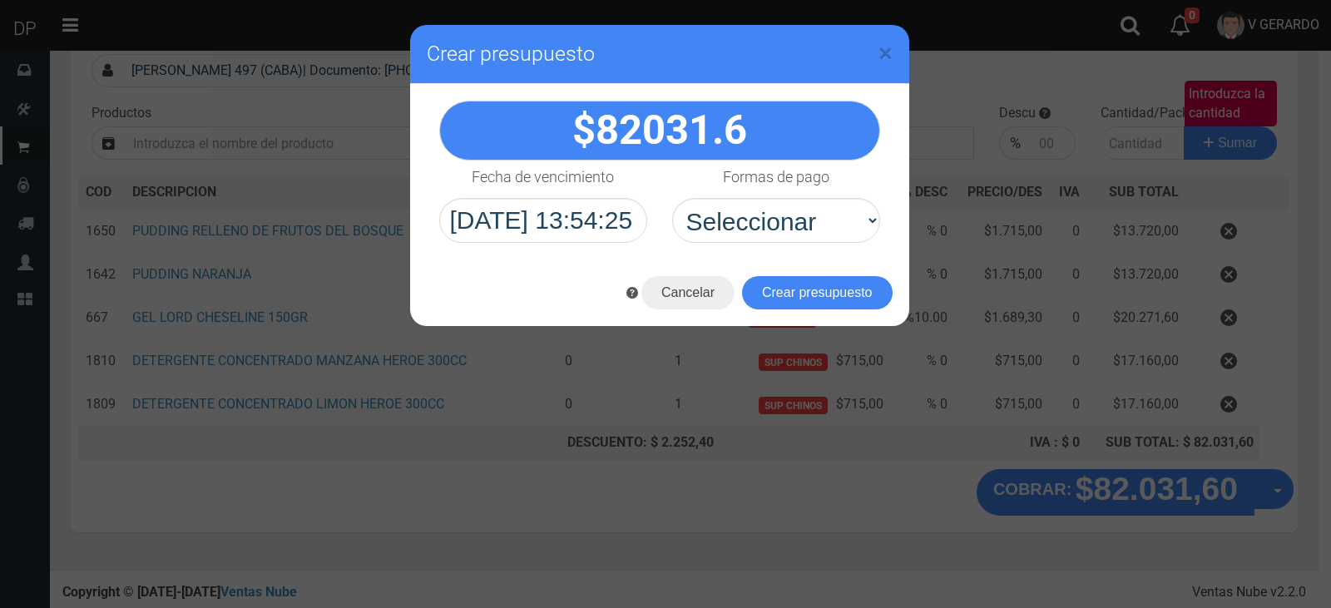
click at [802, 206] on select "Seleccionar Efectivo Tarjeta de Crédito Depósito Débito" at bounding box center [776, 220] width 208 height 45
select select "Efectivo"
click at [672, 198] on select "Seleccionar Efectivo Tarjeta de Crédito Depósito Débito" at bounding box center [776, 220] width 208 height 45
click at [820, 294] on button "Crear presupuesto" at bounding box center [817, 292] width 151 height 33
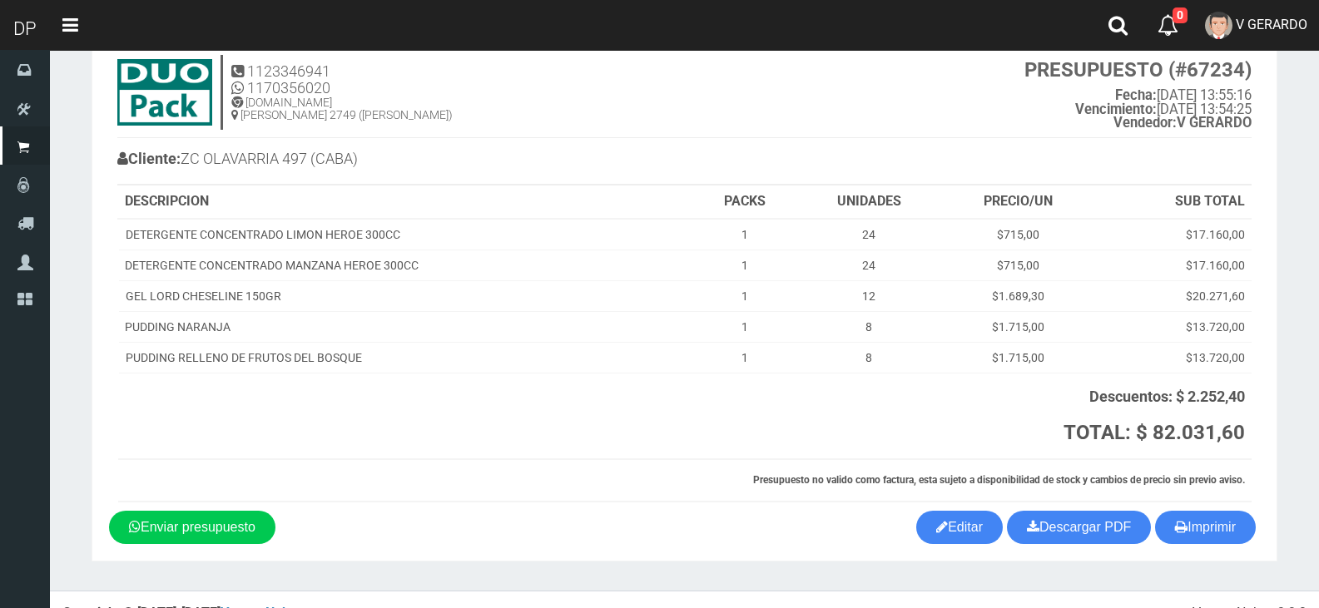
scroll to position [77, 0]
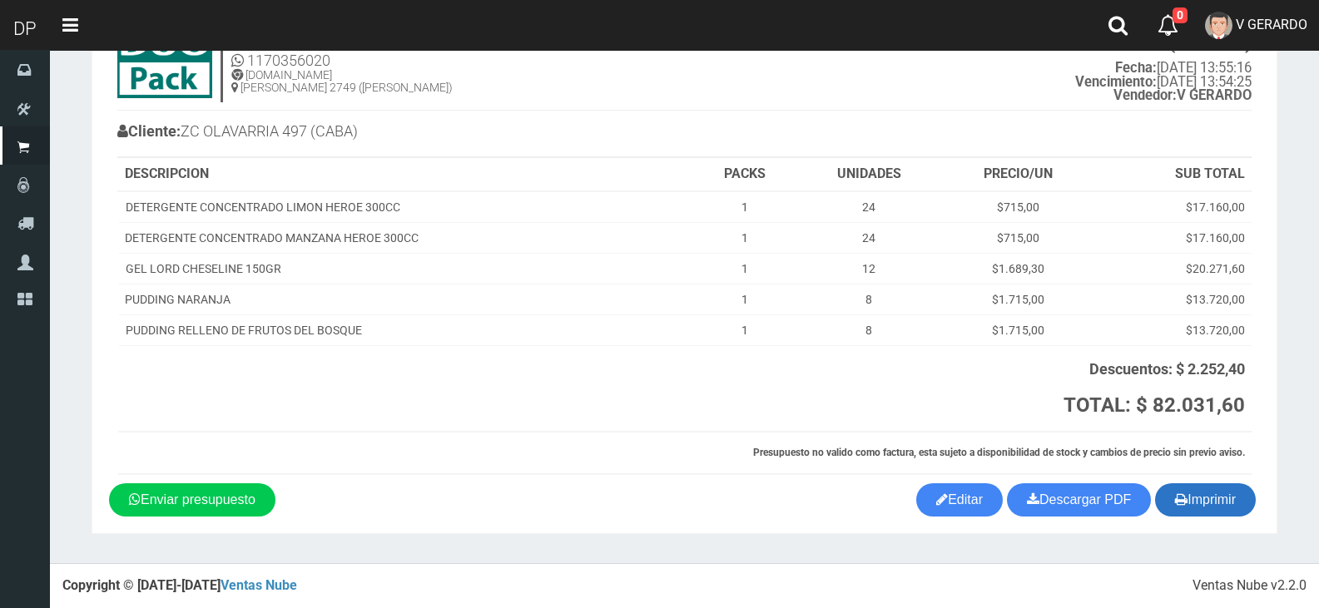
click at [1199, 491] on button "Imprimir" at bounding box center [1205, 499] width 101 height 33
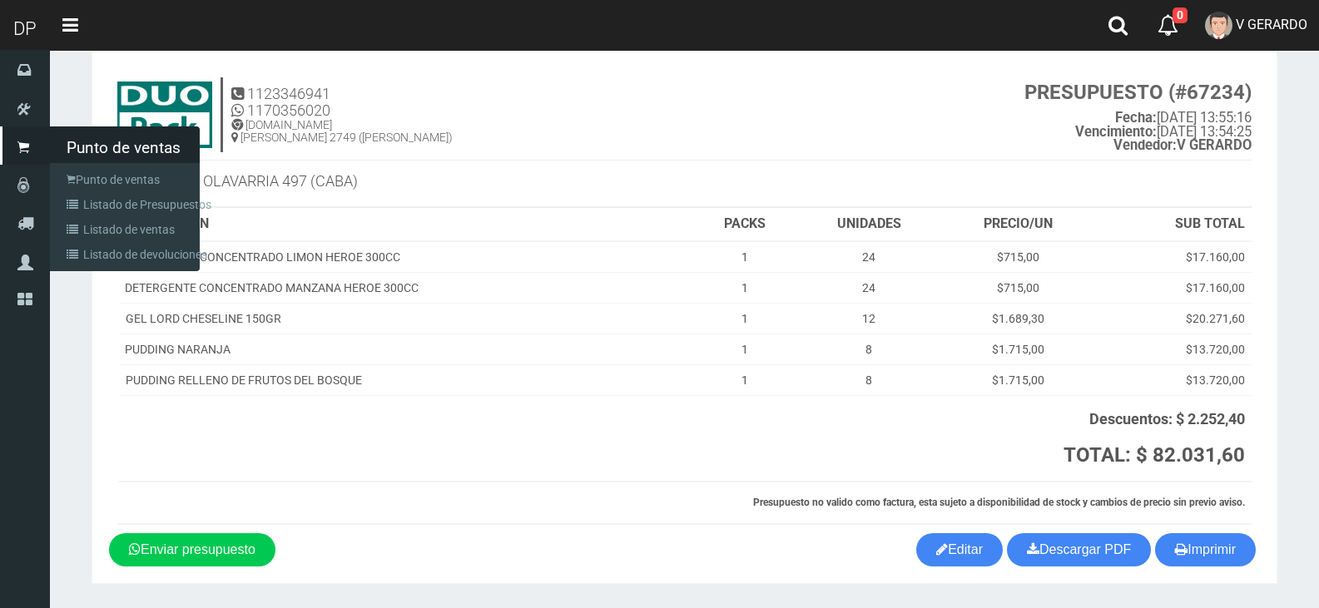
scroll to position [0, 0]
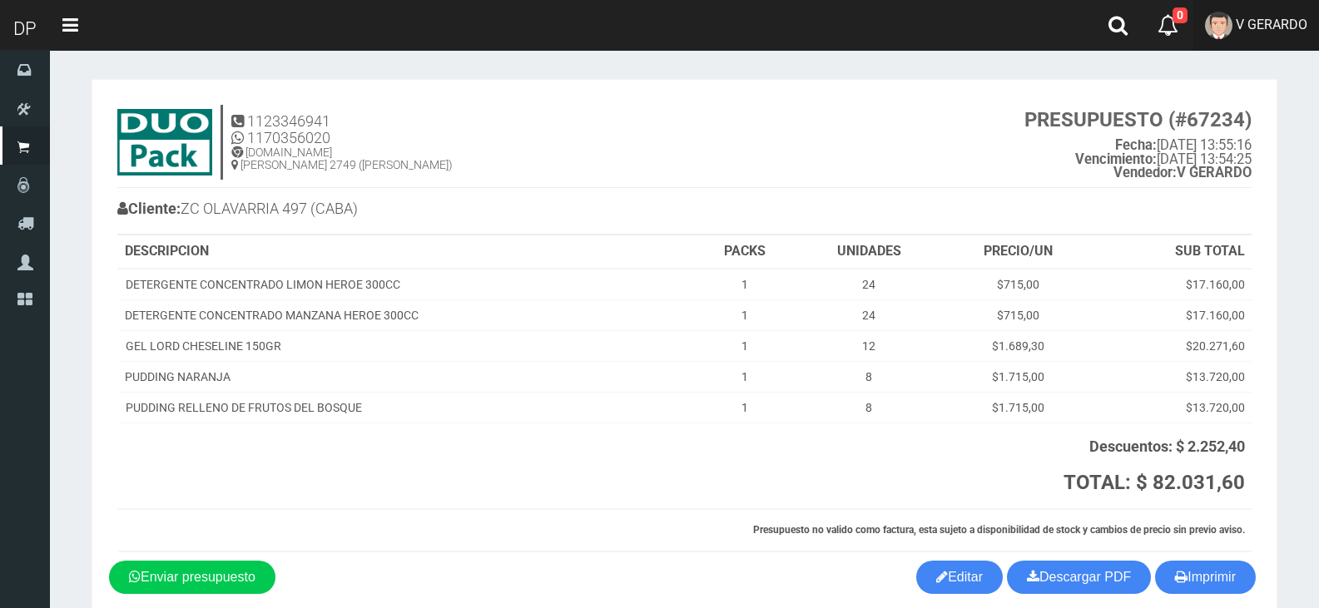
click at [1270, 24] on span "V GERARDO" at bounding box center [1271, 25] width 72 height 16
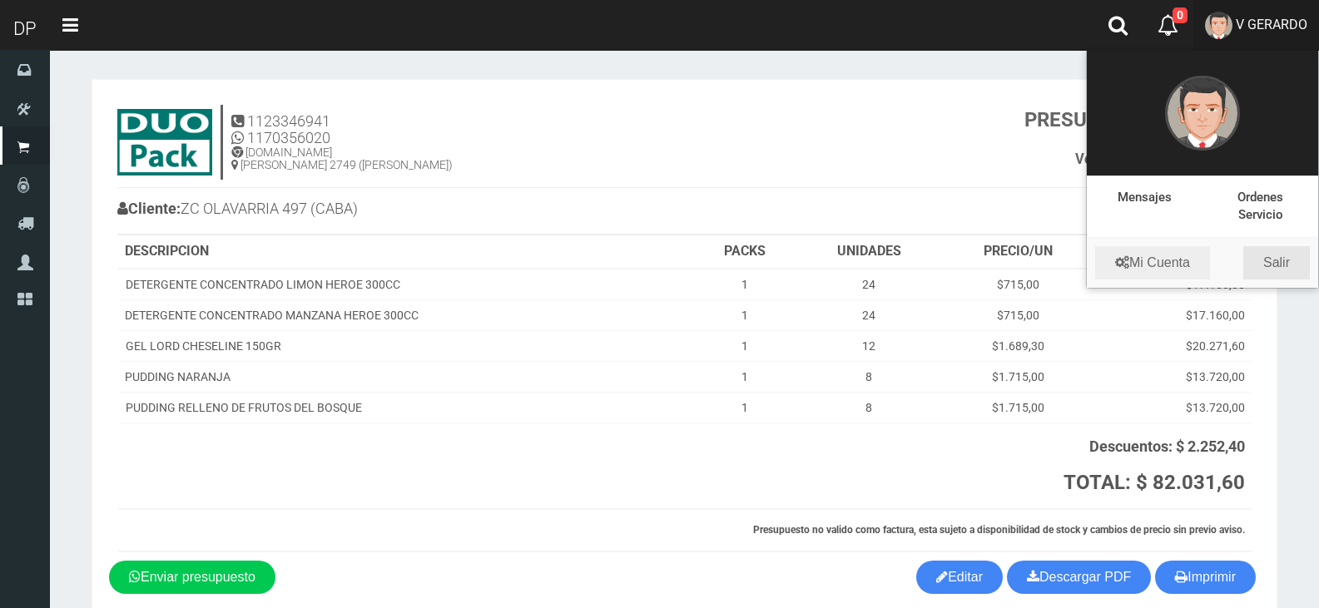
drag, startPoint x: 1271, startPoint y: 254, endPoint x: 1192, endPoint y: 255, distance: 79.0
click at [1271, 255] on link "Salir" at bounding box center [1276, 262] width 67 height 33
